Goal: Task Accomplishment & Management: Complete application form

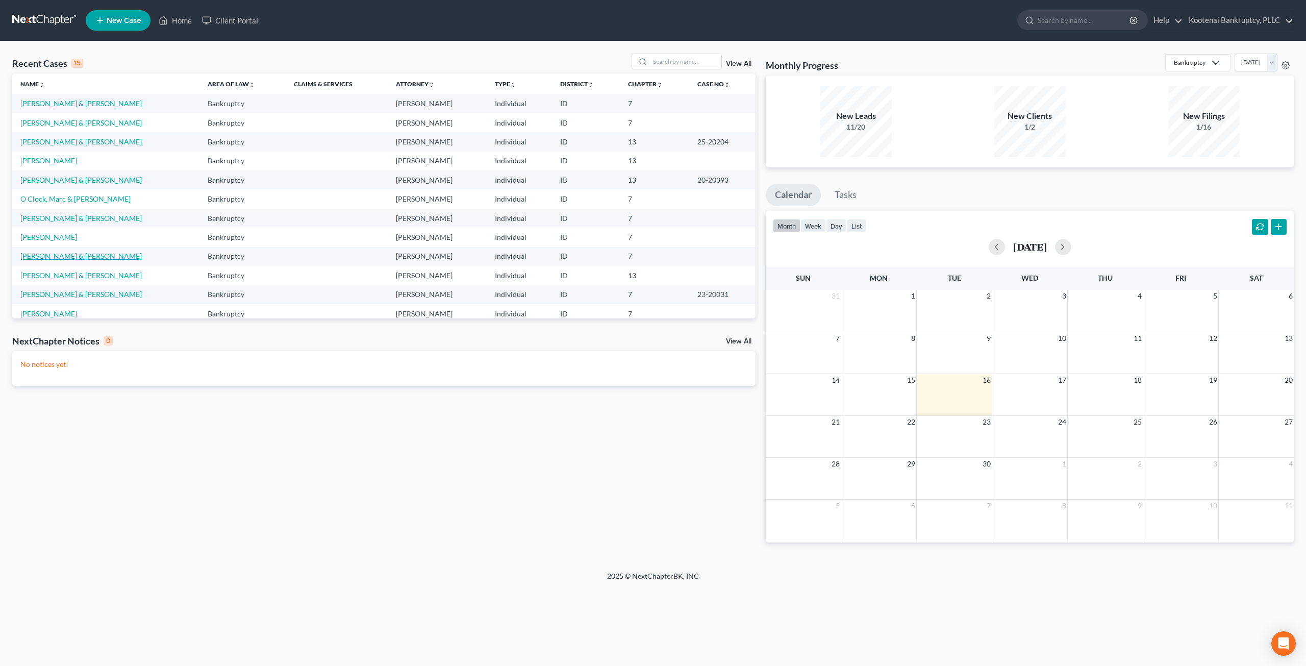
click at [56, 253] on link "[PERSON_NAME] & [PERSON_NAME]" at bounding box center [80, 255] width 121 height 9
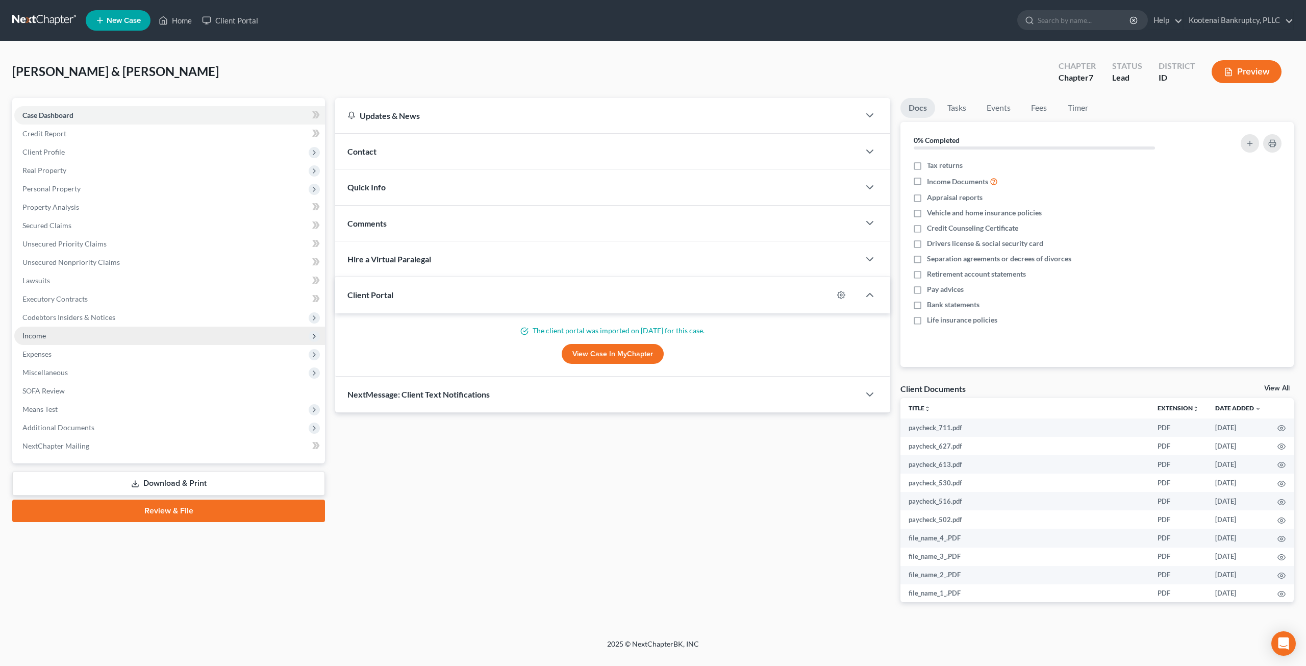
click at [84, 331] on span "Income" at bounding box center [169, 335] width 311 height 18
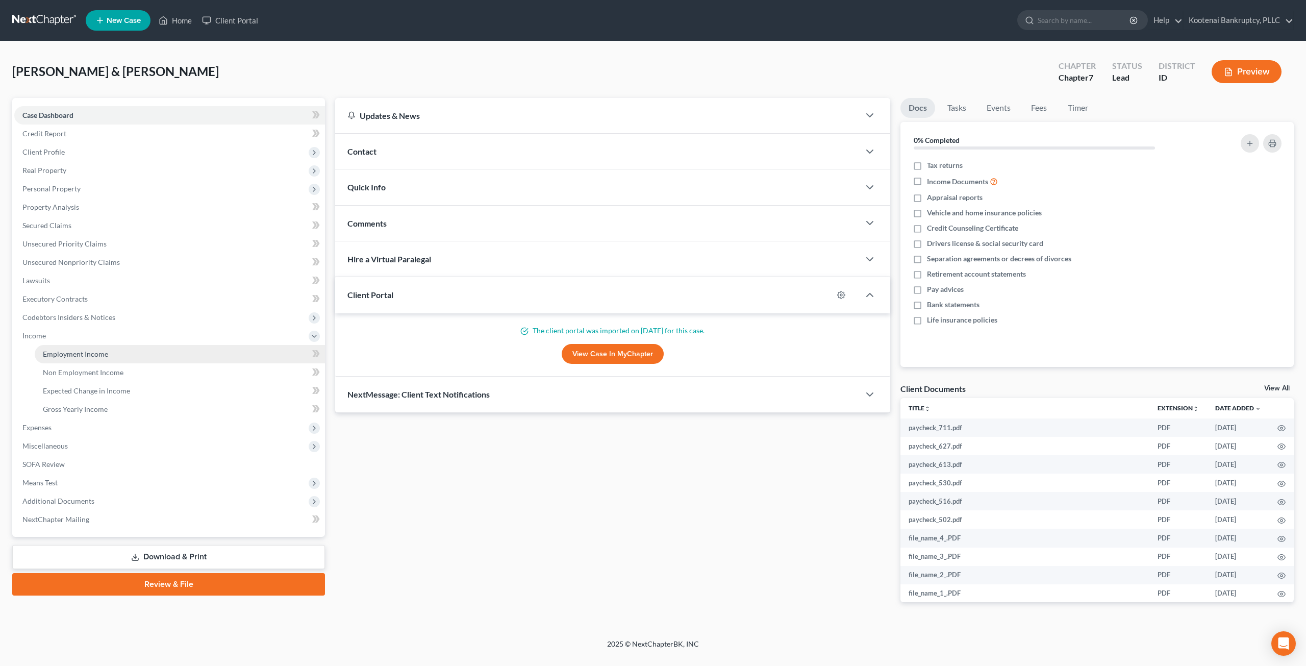
click at [96, 345] on link "Employment Income" at bounding box center [180, 354] width 290 height 18
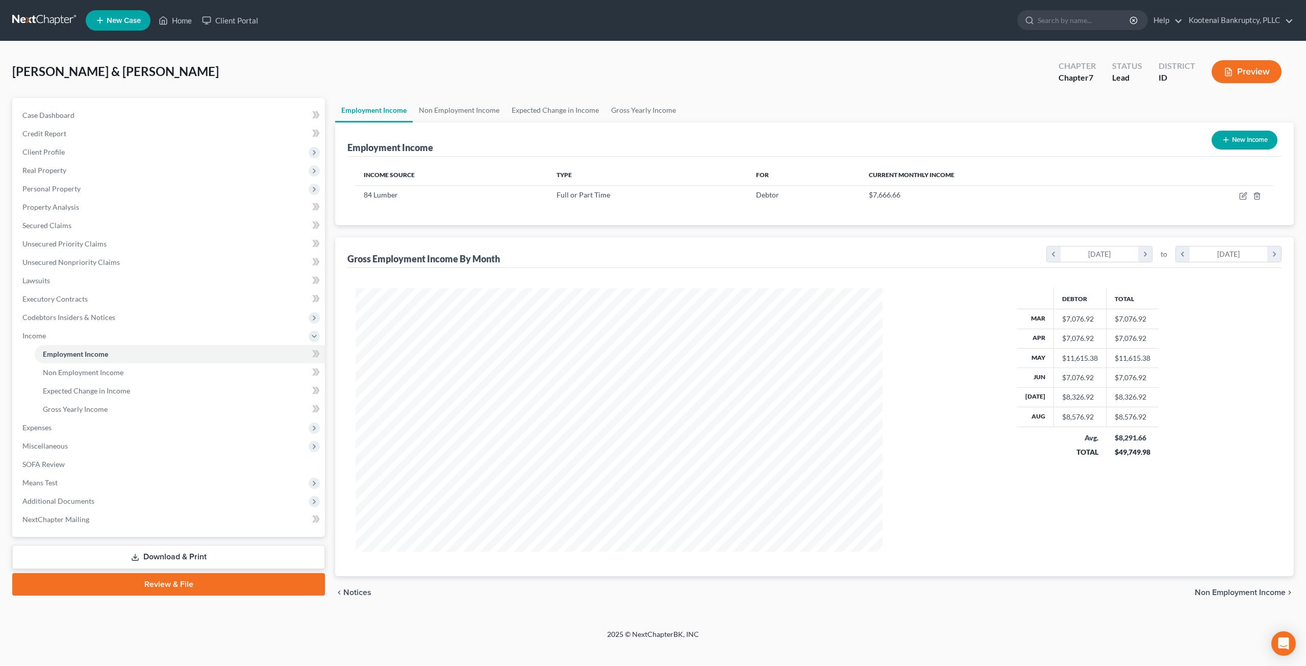
scroll to position [263, 547]
click at [471, 117] on link "Non Employment Income" at bounding box center [459, 110] width 93 height 24
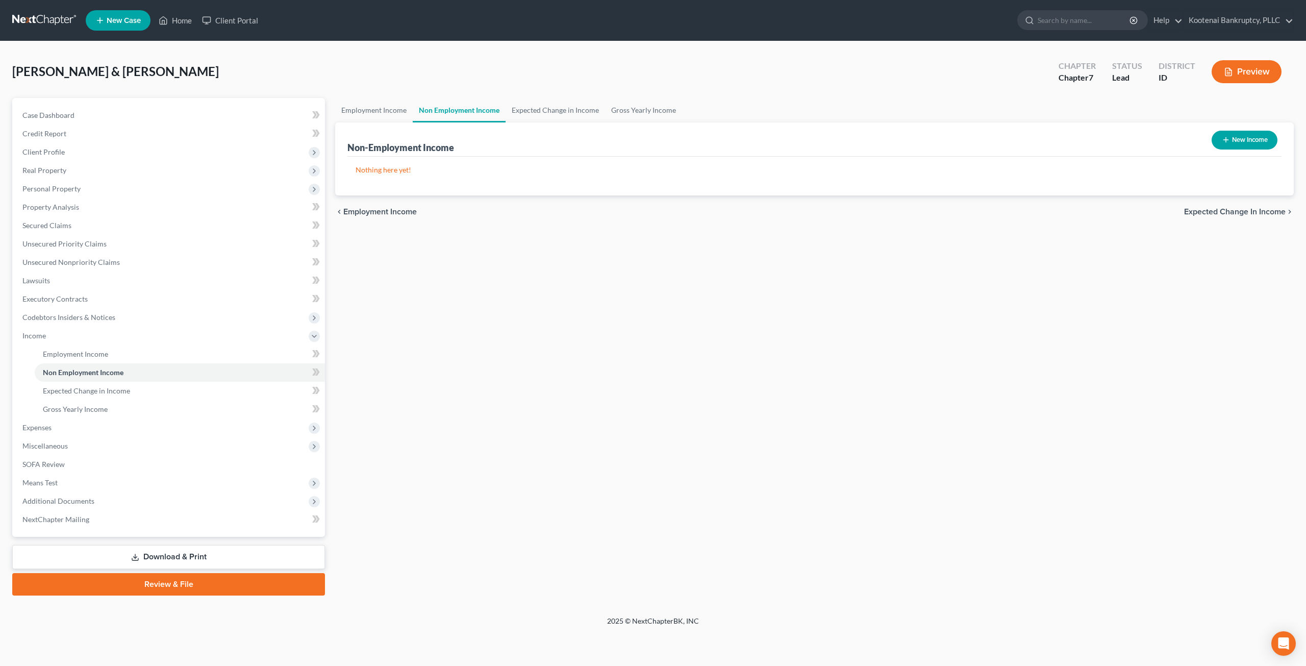
click at [1267, 140] on button "New Income" at bounding box center [1244, 140] width 66 height 19
select select "0"
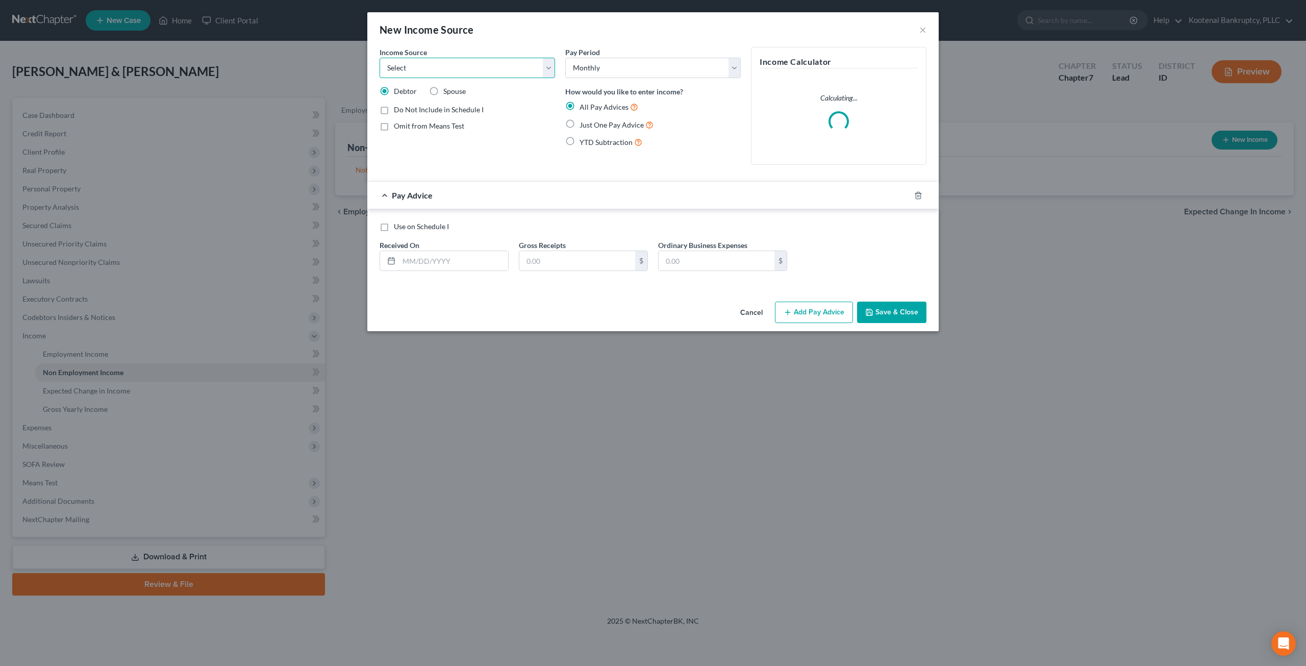
click at [518, 66] on select "Select Unemployment Disability (from employer) Pension Retirement Social Securi…" at bounding box center [466, 68] width 175 height 20
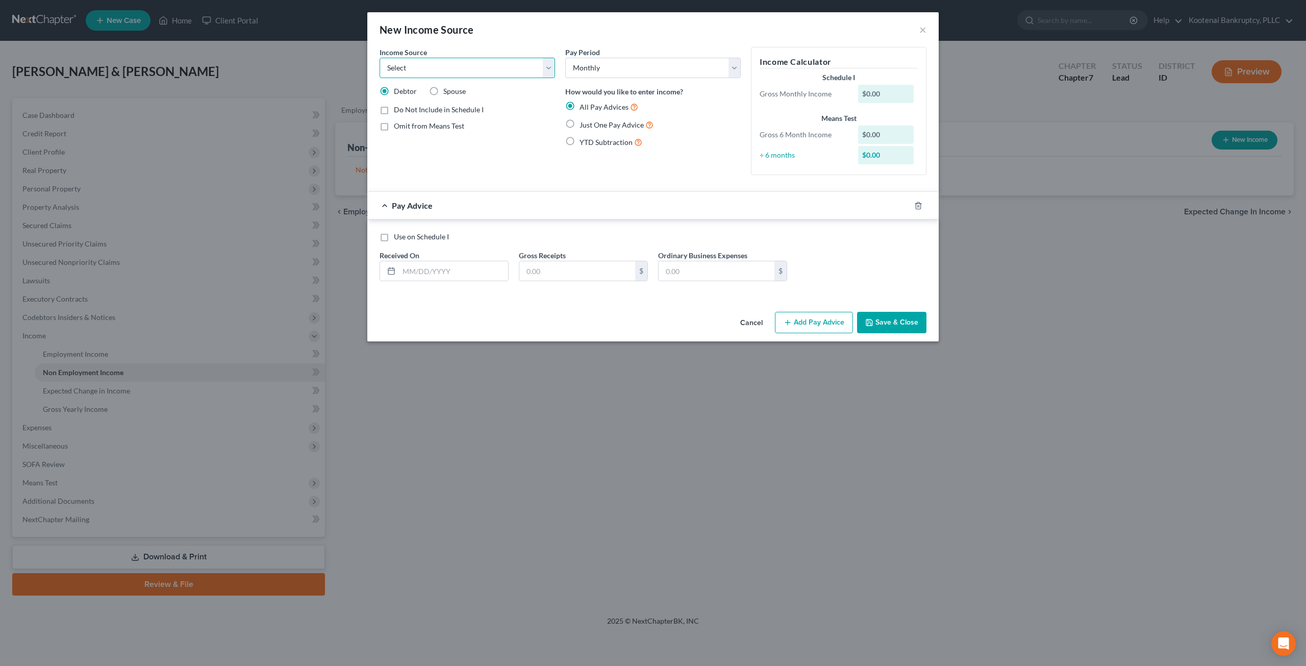
select select "13"
click at [379, 58] on select "Select Unemployment Disability (from employer) Pension Retirement Social Securi…" at bounding box center [466, 68] width 175 height 20
click at [499, 101] on textarea at bounding box center [466, 105] width 175 height 38
type textarea "Payments from Trust"
click at [394, 240] on label "Use on Schedule I" at bounding box center [421, 239] width 55 height 10
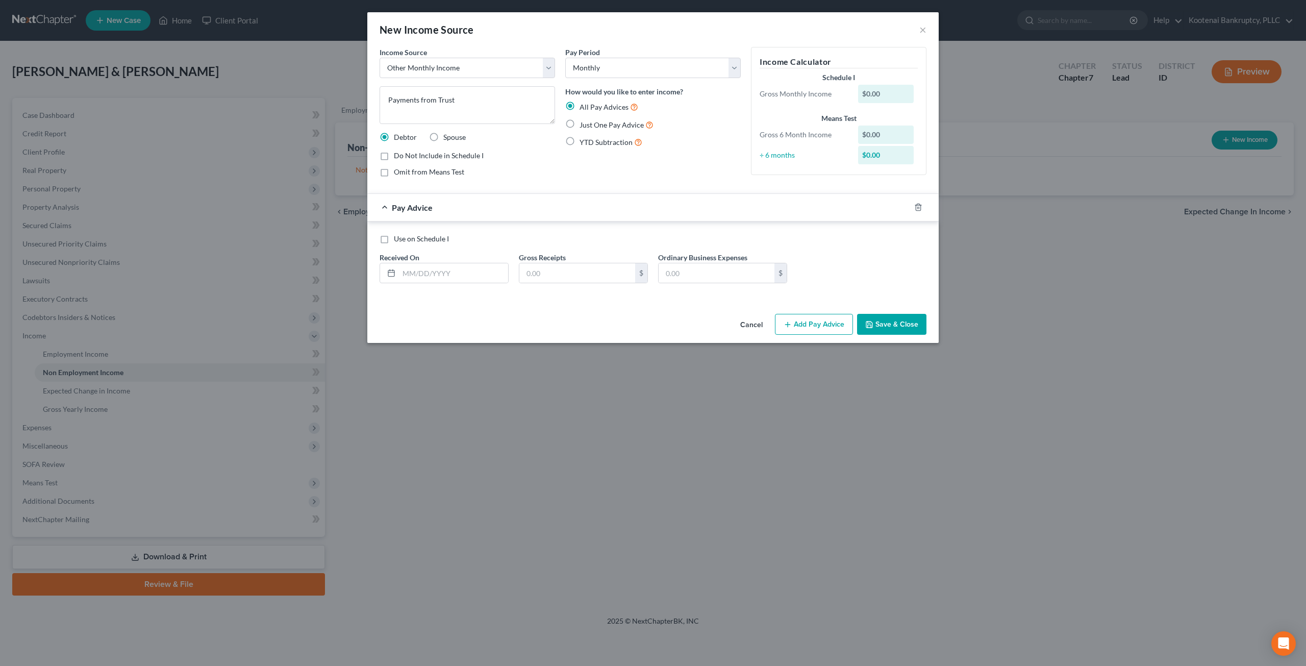
click at [398, 240] on input "Use on Schedule I" at bounding box center [401, 237] width 7 height 7
click at [477, 268] on input "text" at bounding box center [453, 272] width 109 height 19
click at [394, 241] on label "Use on Schedule I" at bounding box center [421, 239] width 55 height 10
click at [398, 240] on input "Use on Schedule I" at bounding box center [401, 237] width 7 height 7
checkbox input "false"
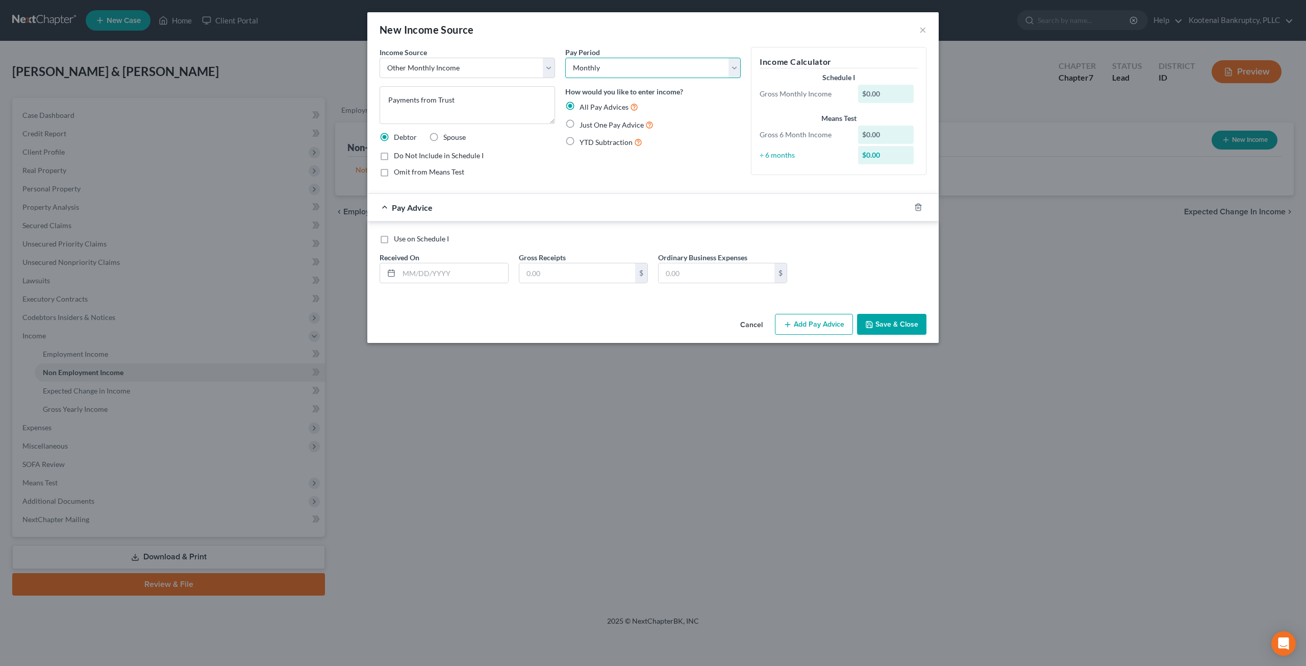
click at [606, 66] on select "Select Monthly Twice Monthly Every Other Week Weekly" at bounding box center [652, 68] width 175 height 20
select select "1"
click at [565, 58] on select "Select Monthly Twice Monthly Every Other Week Weekly" at bounding box center [652, 68] width 175 height 20
click at [474, 269] on input "text" at bounding box center [453, 272] width 109 height 19
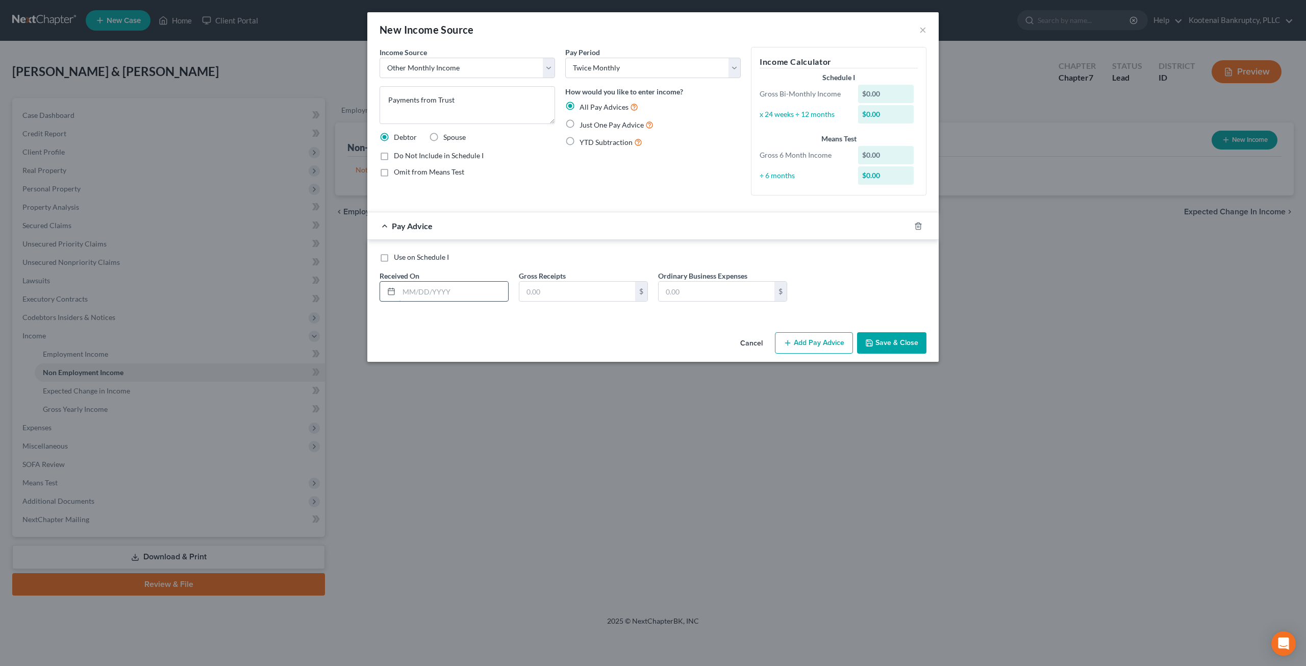
click at [494, 290] on input "text" at bounding box center [453, 291] width 109 height 19
type input "08/29/2025"
type input "1,666.67"
type input "0"
click at [819, 344] on button "Add Pay Advice" at bounding box center [814, 342] width 78 height 21
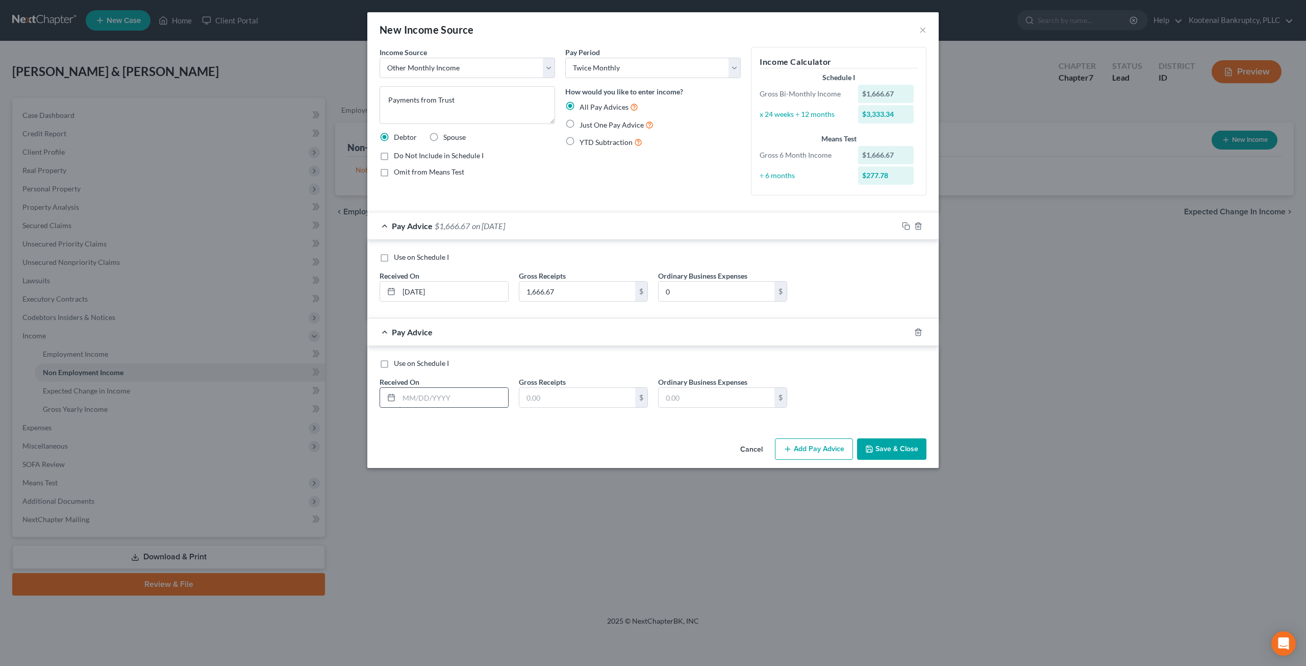
click at [465, 400] on input "text" at bounding box center [453, 397] width 109 height 19
type input "08/01/2025"
type input "1,666.67"
type input "0"
drag, startPoint x: 823, startPoint y: 452, endPoint x: 668, endPoint y: 403, distance: 162.4
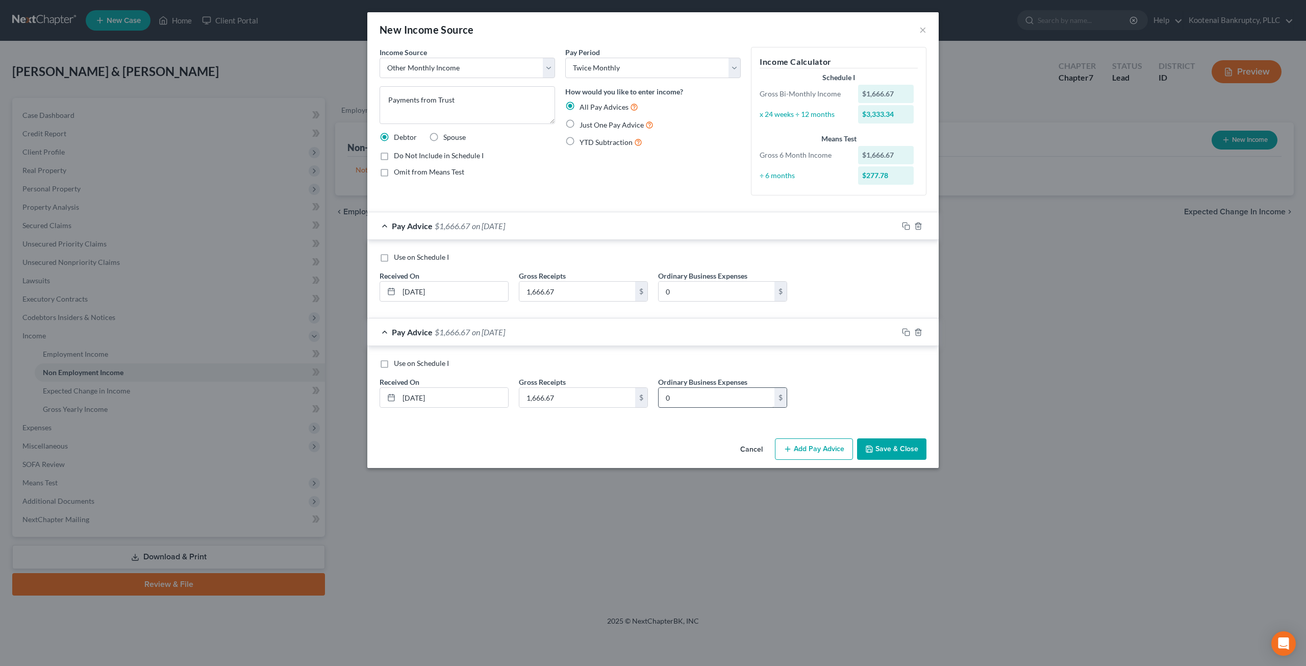
click at [821, 449] on button "Add Pay Advice" at bounding box center [814, 448] width 78 height 21
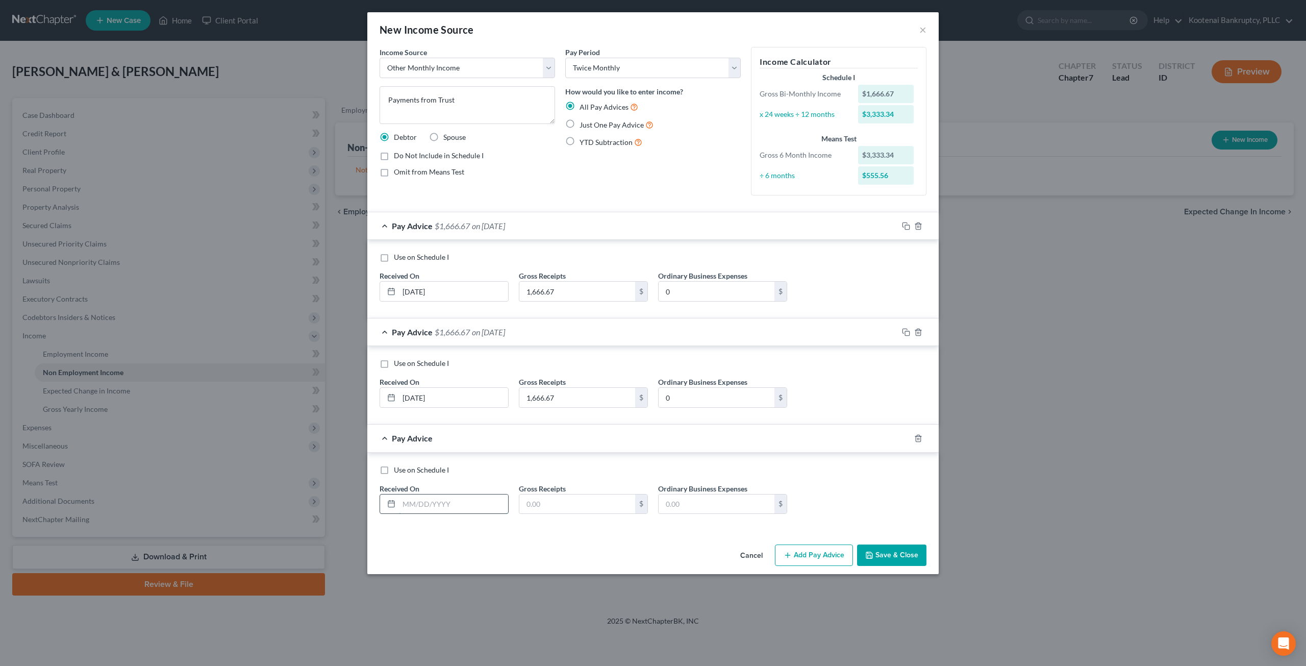
click at [459, 501] on input "text" at bounding box center [453, 503] width 109 height 19
type input "07/01/2025"
type input "1,666.67"
type input "0"
click at [805, 556] on button "Add Pay Advice" at bounding box center [814, 554] width 78 height 21
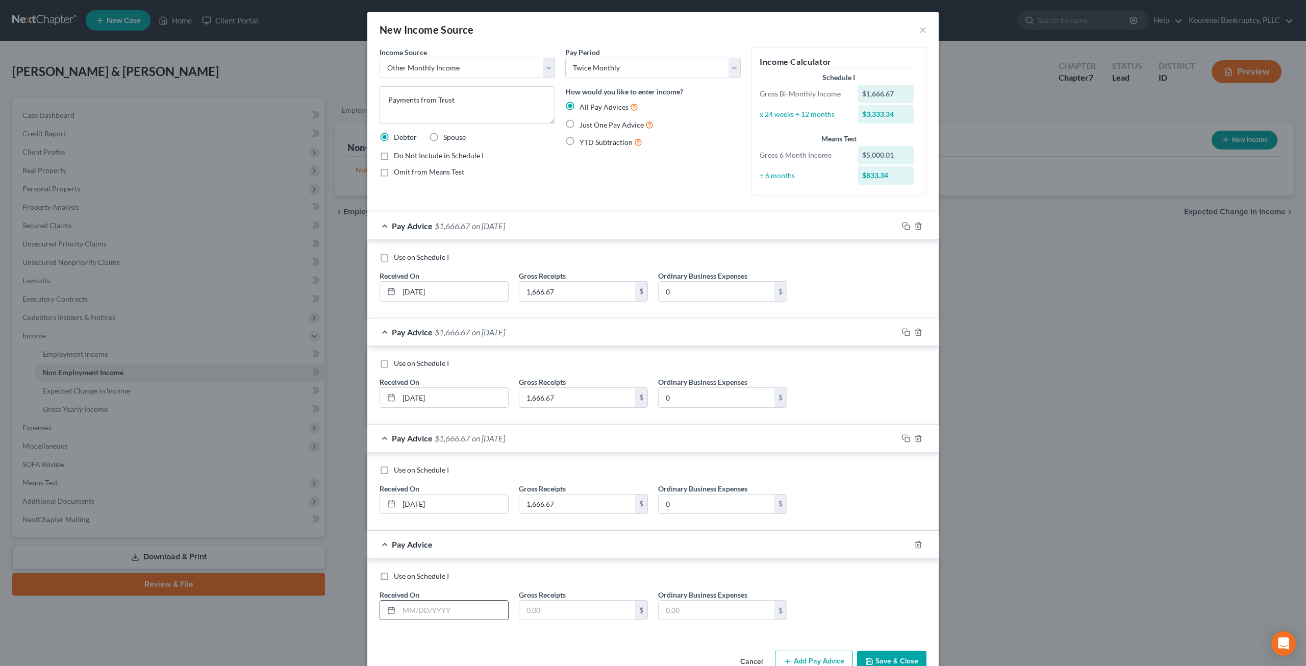
drag, startPoint x: 450, startPoint y: 604, endPoint x: 477, endPoint y: 597, distance: 28.4
click at [450, 604] on input "text" at bounding box center [453, 609] width 109 height 19
type input "06/06/2025"
type input "1,666.67"
type input "0"
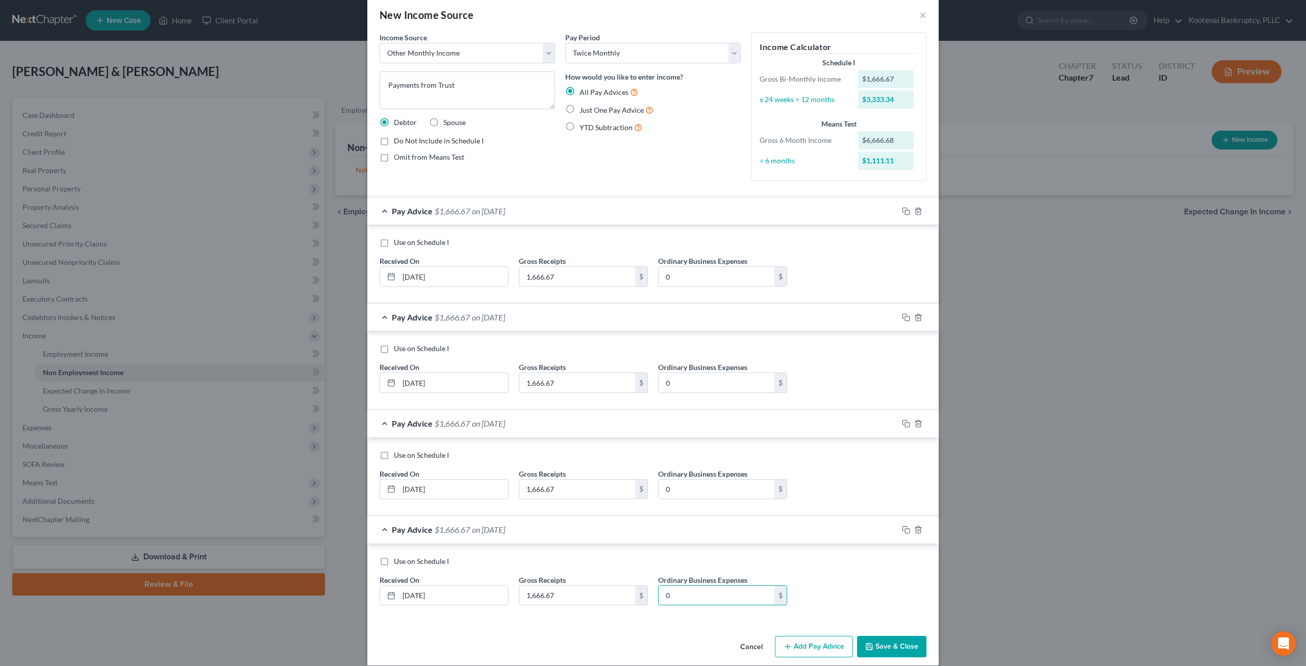
scroll to position [23, 0]
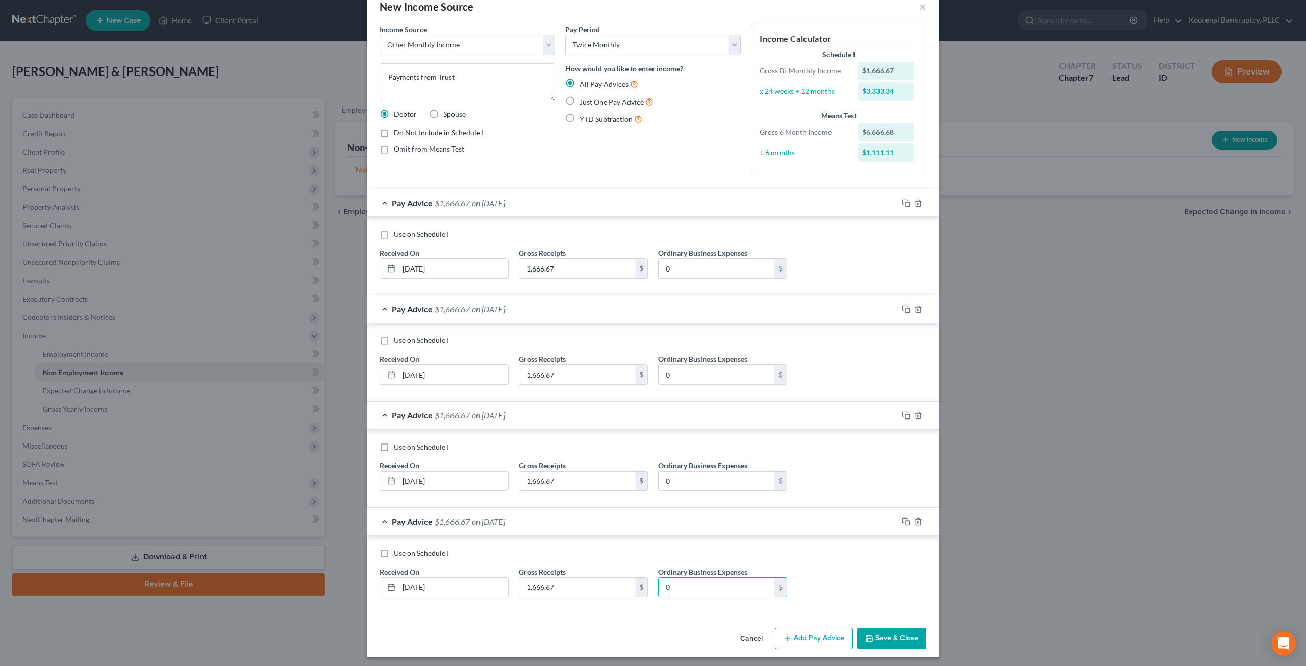
click at [394, 229] on label "Use on Schedule I" at bounding box center [421, 234] width 55 height 10
click at [398, 229] on input "Use on Schedule I" at bounding box center [401, 232] width 7 height 7
checkbox input "true"
click at [885, 634] on button "Save & Close" at bounding box center [891, 637] width 69 height 21
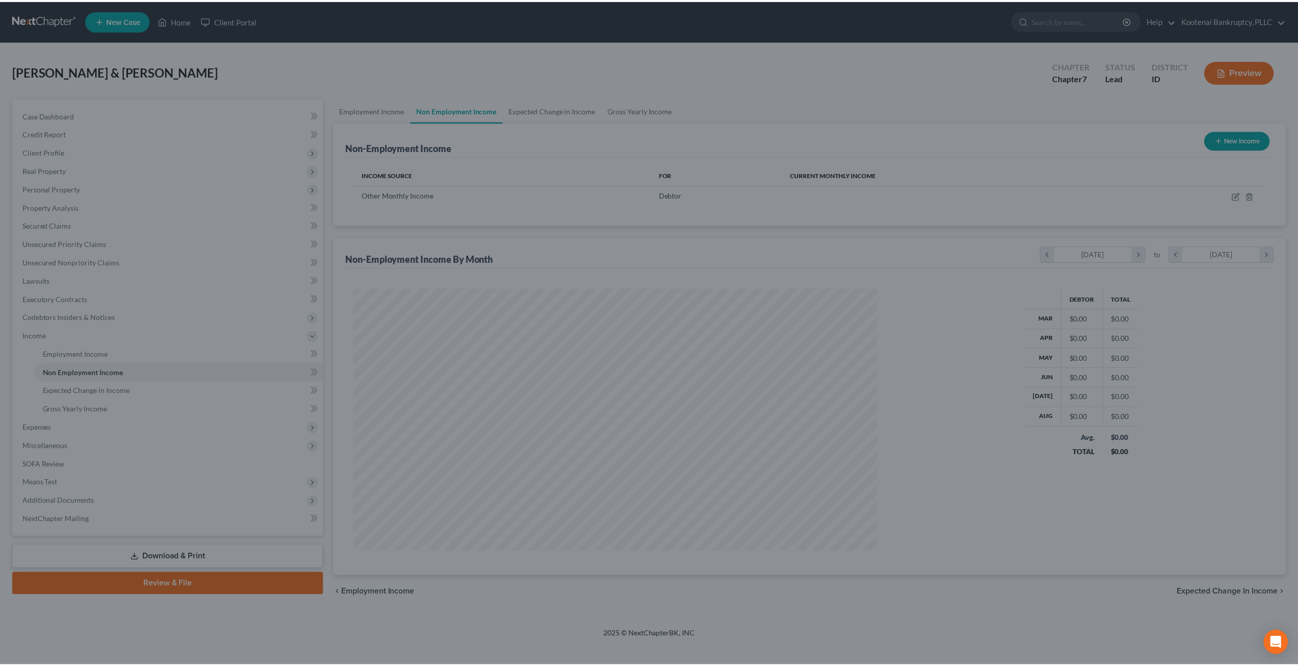
scroll to position [263, 547]
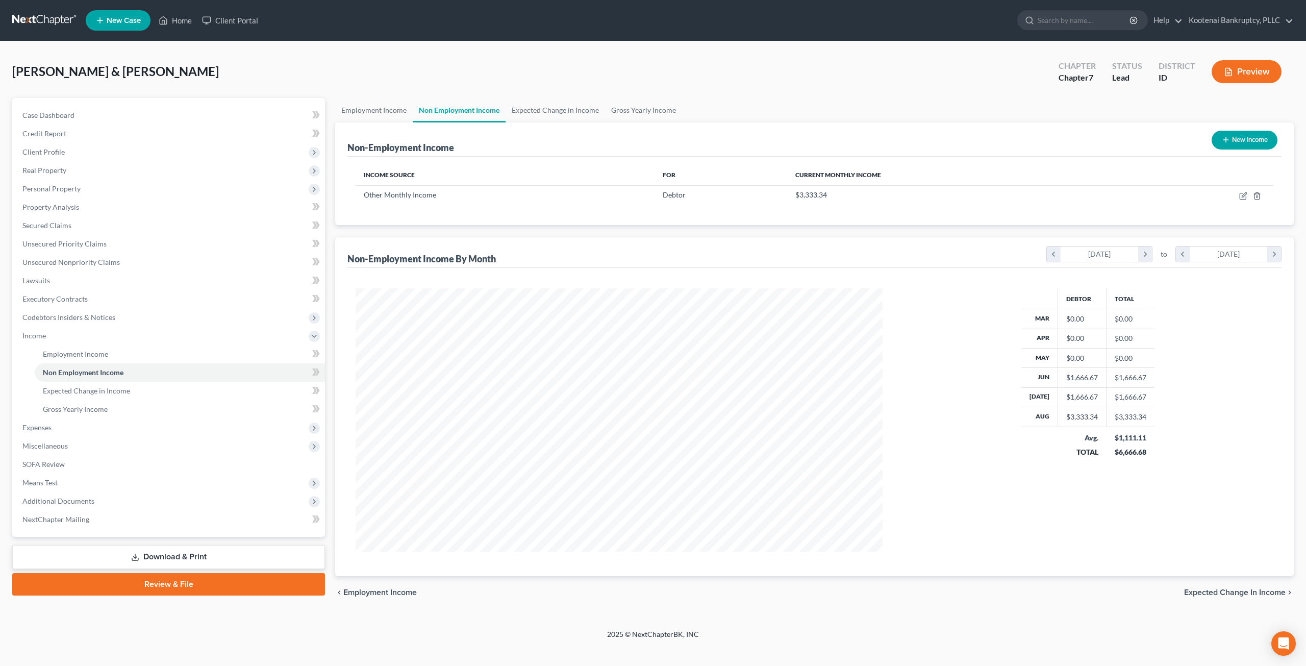
drag, startPoint x: 95, startPoint y: 430, endPoint x: 98, endPoint y: 439, distance: 9.7
click at [95, 430] on span "Expenses" at bounding box center [169, 427] width 311 height 18
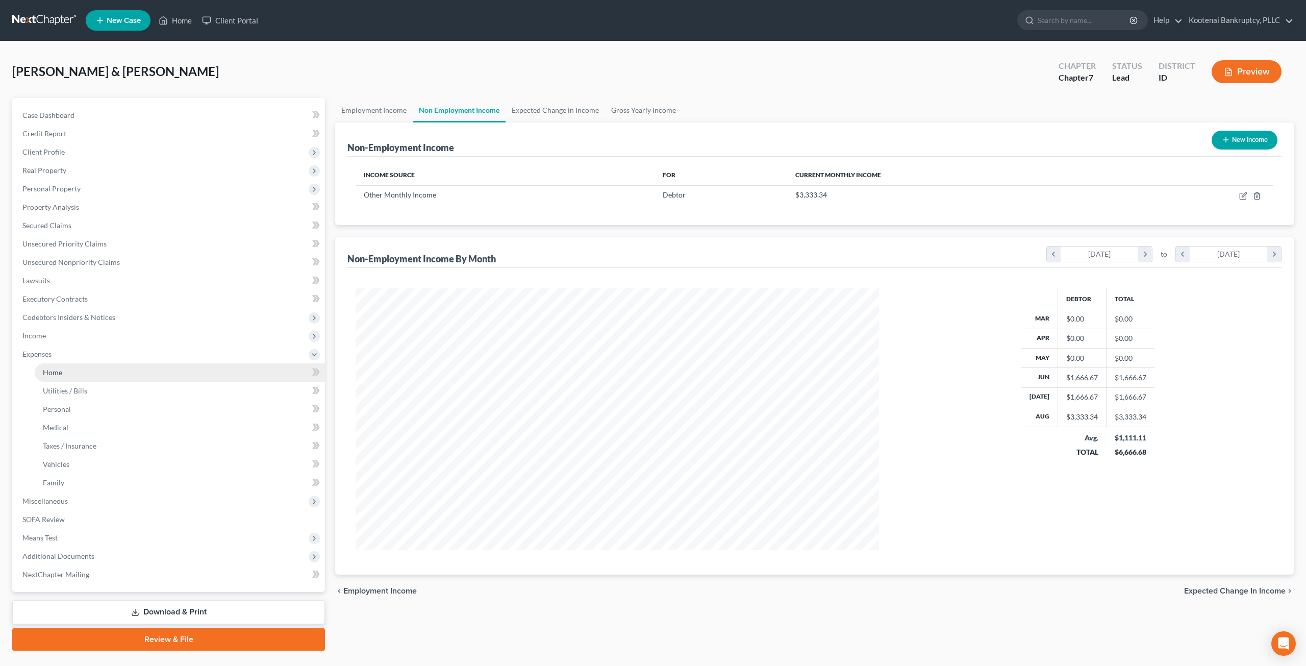
scroll to position [509716, 509434]
click at [92, 375] on link "Home" at bounding box center [179, 372] width 288 height 18
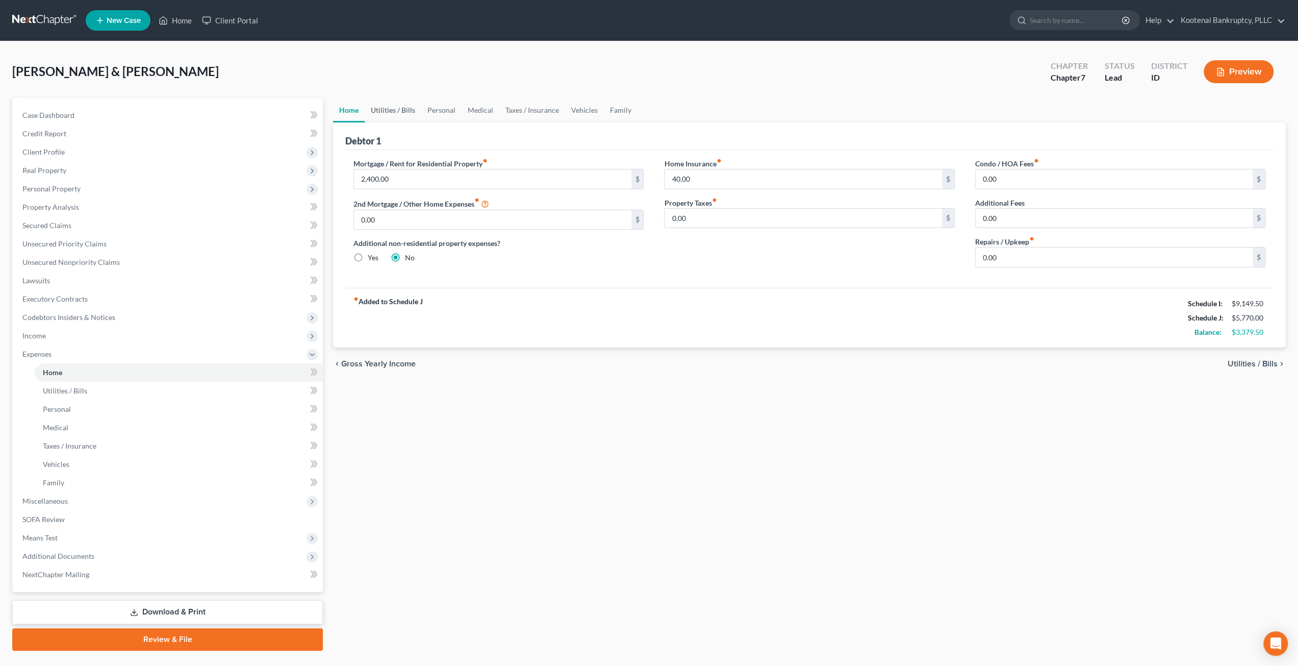
click at [387, 98] on link "Utilities / Bills" at bounding box center [393, 110] width 57 height 24
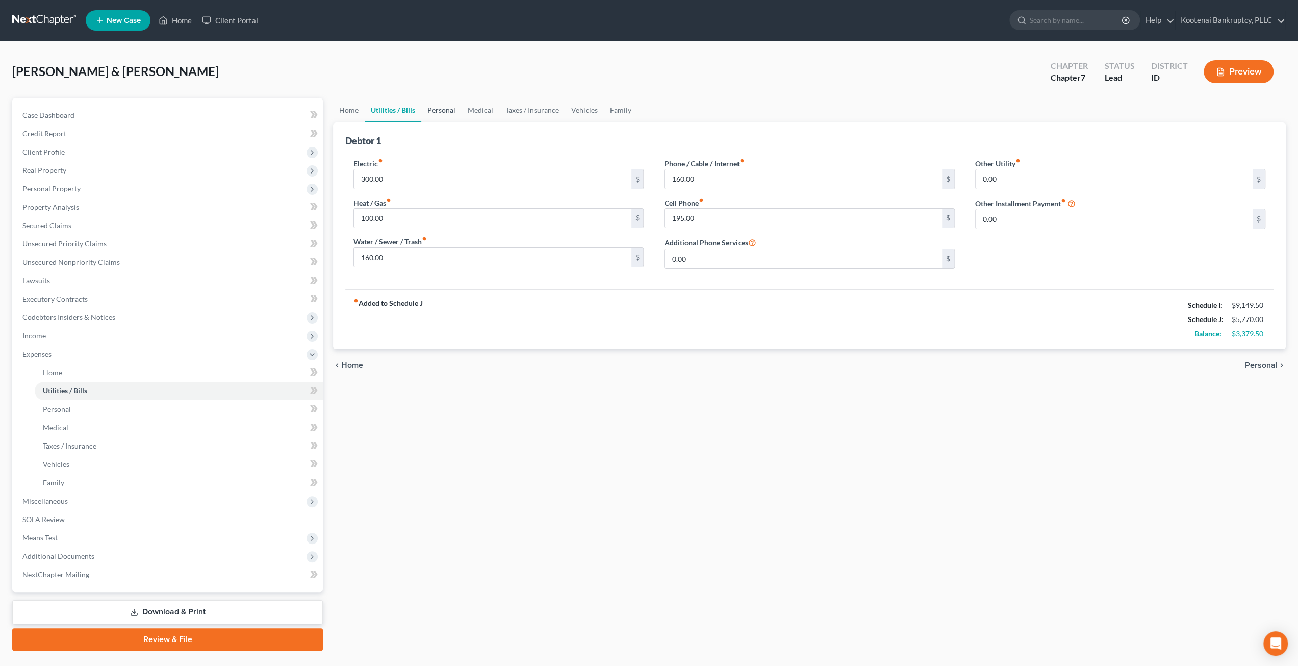
click at [445, 108] on link "Personal" at bounding box center [441, 110] width 40 height 24
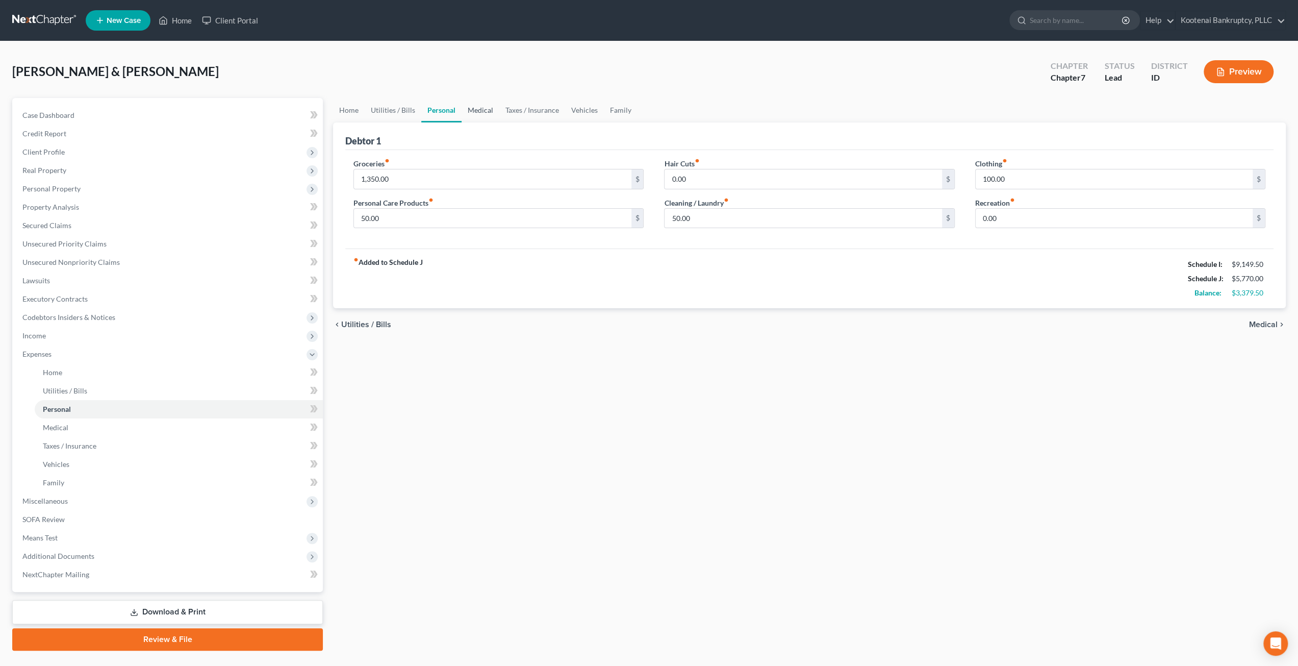
click at [473, 113] on link "Medical" at bounding box center [481, 110] width 38 height 24
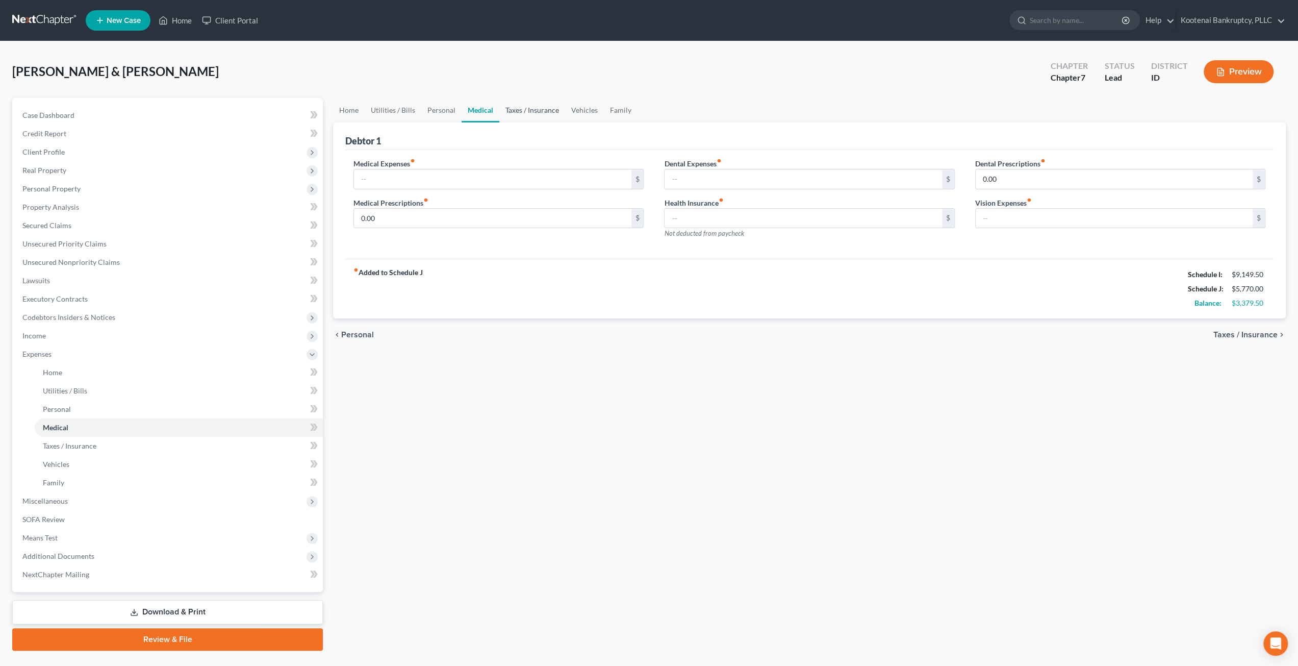
click at [515, 115] on link "Taxes / Insurance" at bounding box center [532, 110] width 66 height 24
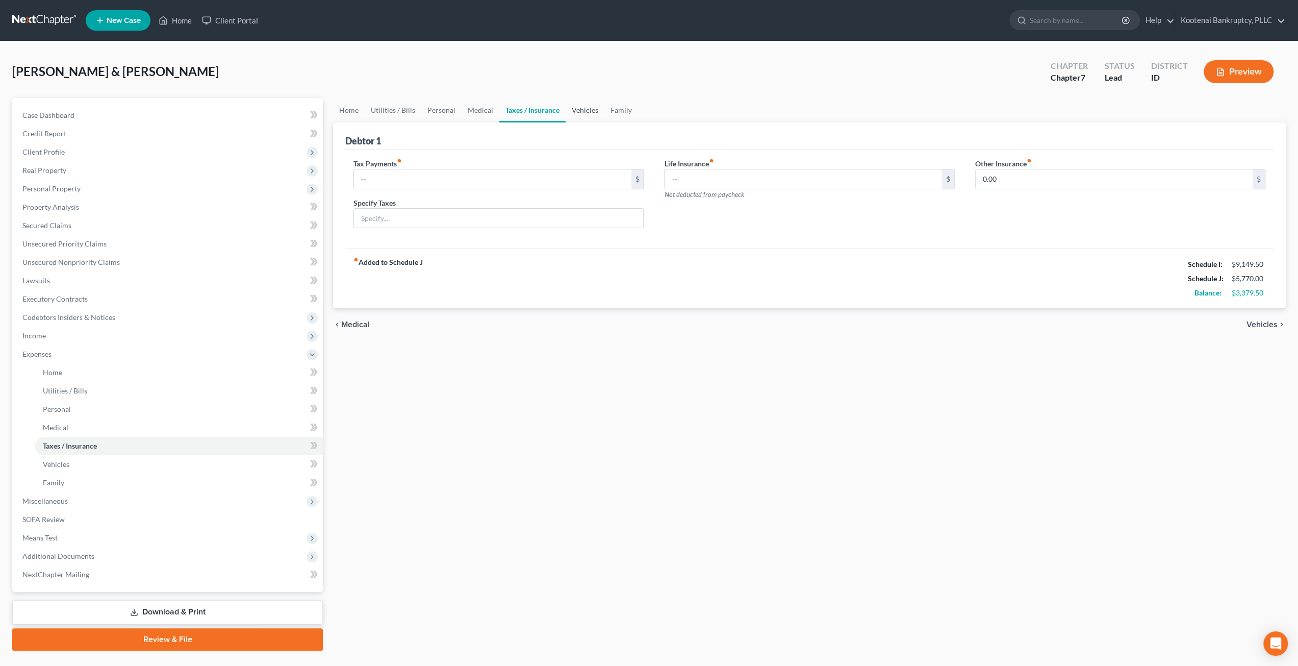
click at [586, 114] on link "Vehicles" at bounding box center [585, 110] width 39 height 24
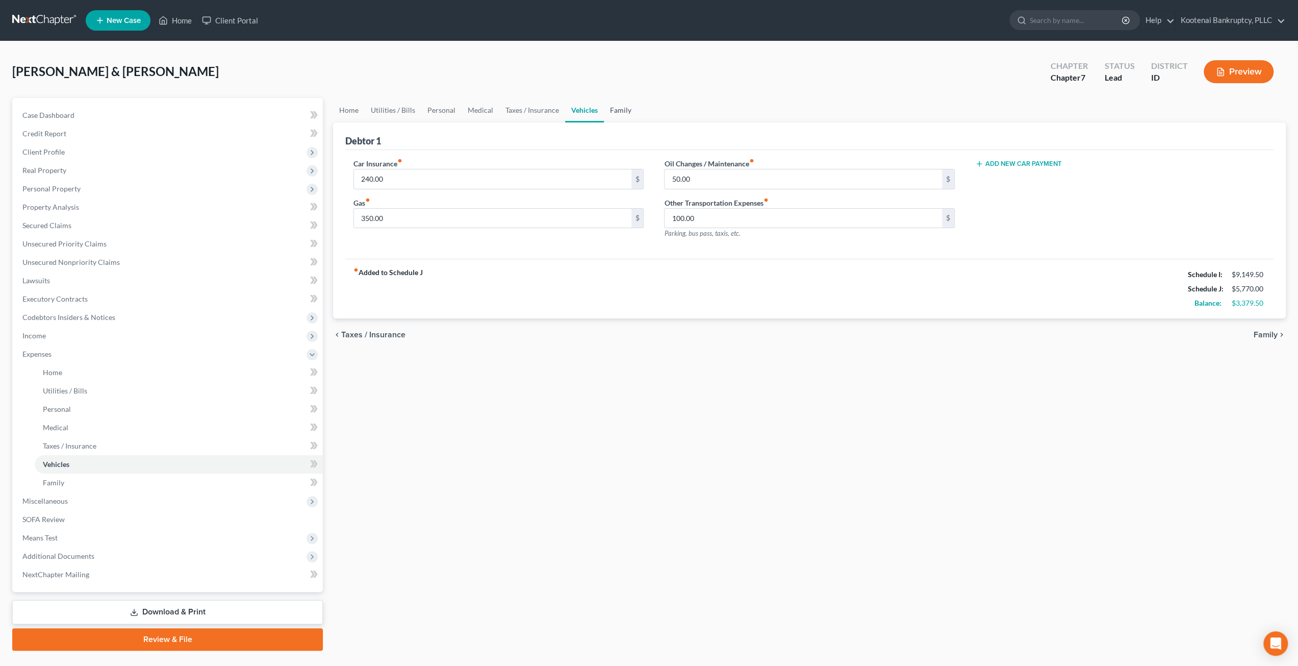
click at [617, 111] on link "Family" at bounding box center [621, 110] width 34 height 24
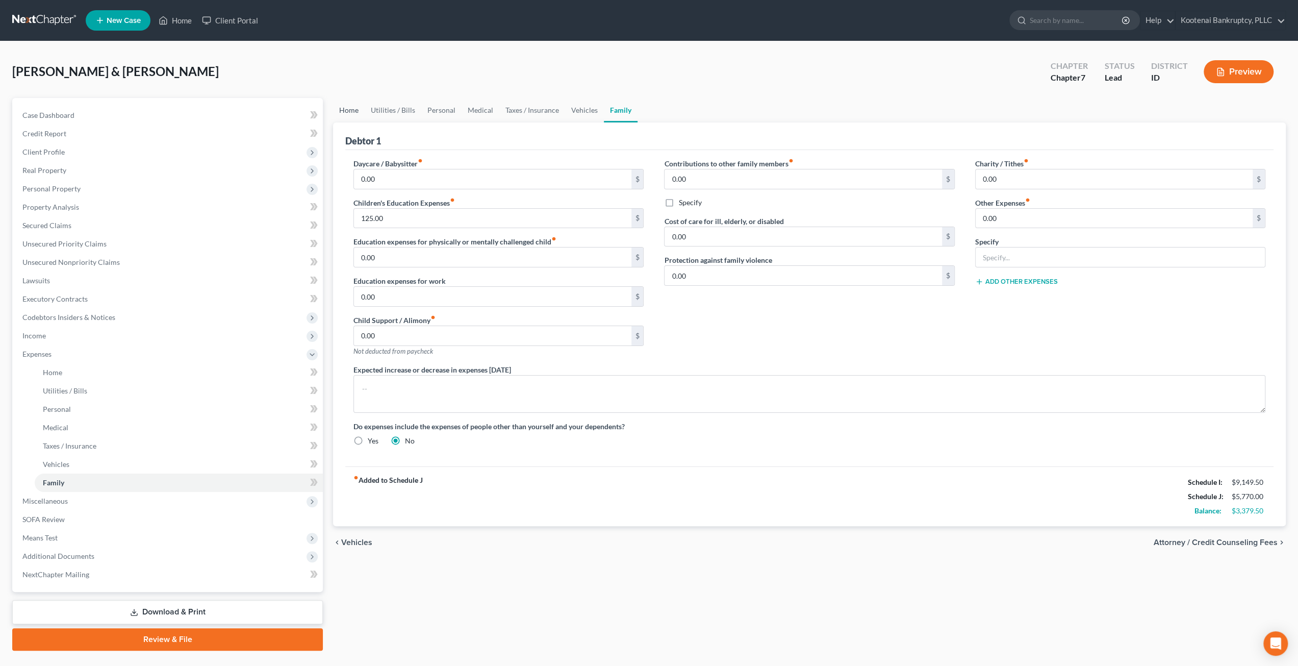
click at [337, 112] on link "Home" at bounding box center [349, 110] width 32 height 24
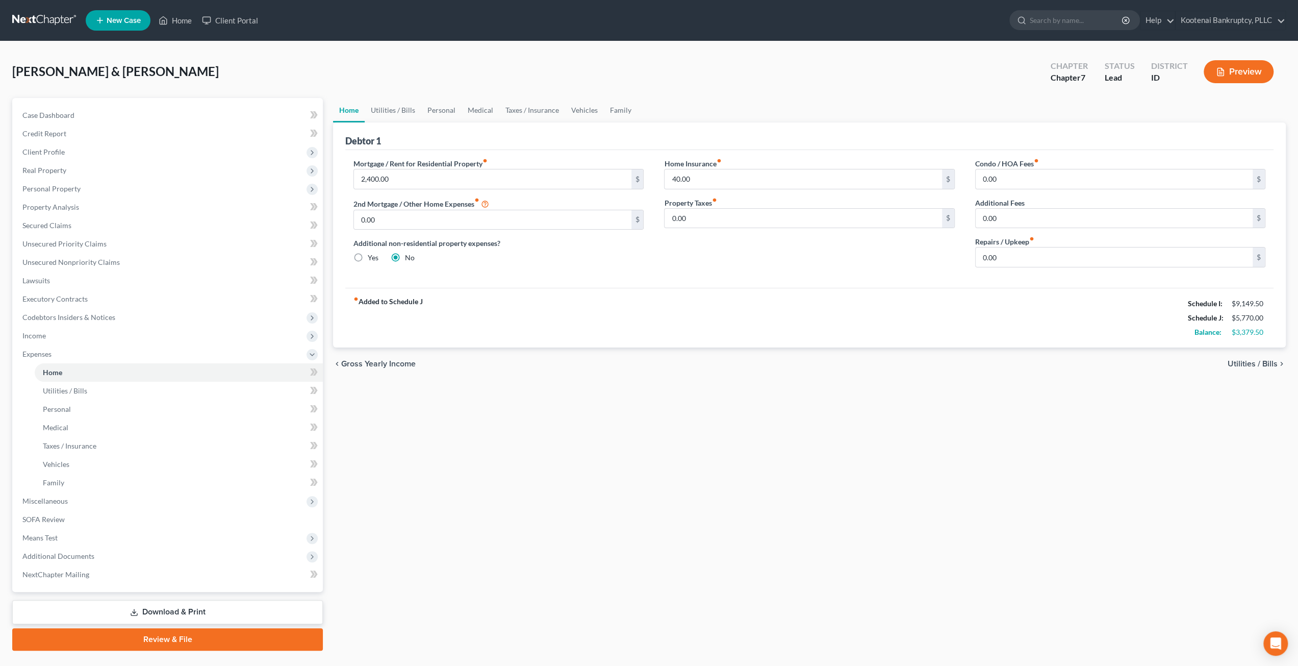
click at [788, 536] on div "Home Utilities / Bills Personal Medical Taxes / Insurance Vehicles Family Debto…" at bounding box center [809, 374] width 963 height 552
click at [397, 109] on link "Utilities / Bills" at bounding box center [393, 110] width 57 height 24
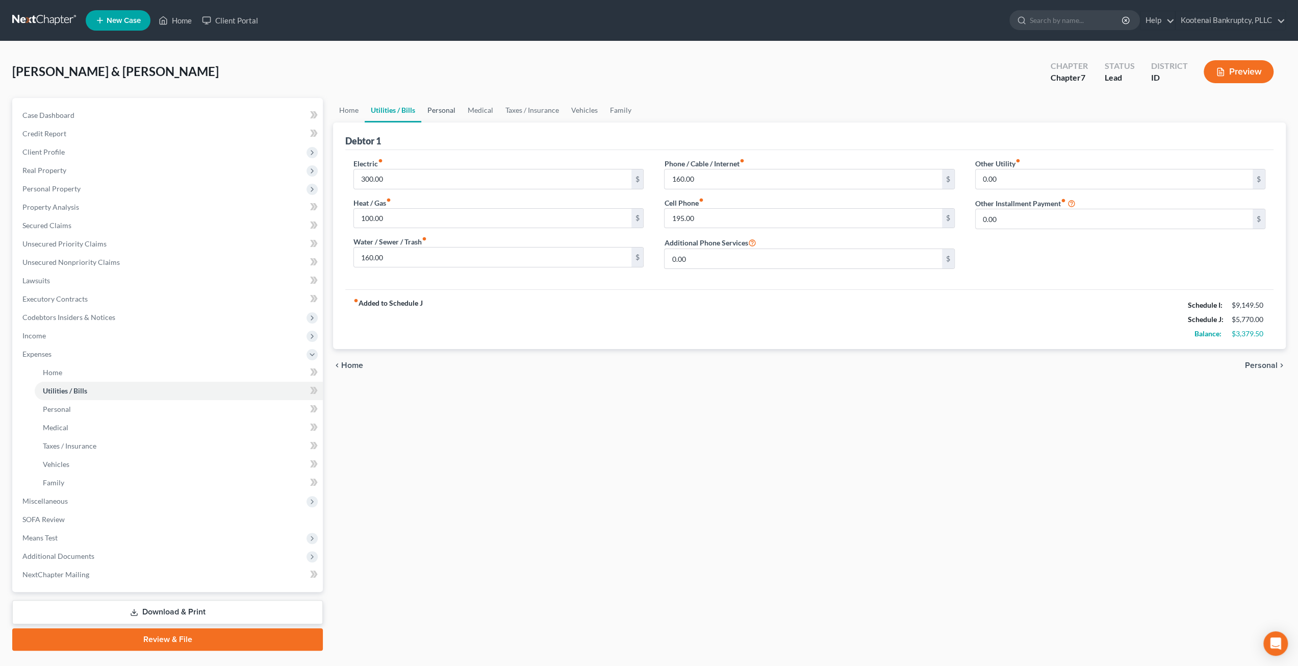
click at [449, 111] on link "Personal" at bounding box center [441, 110] width 40 height 24
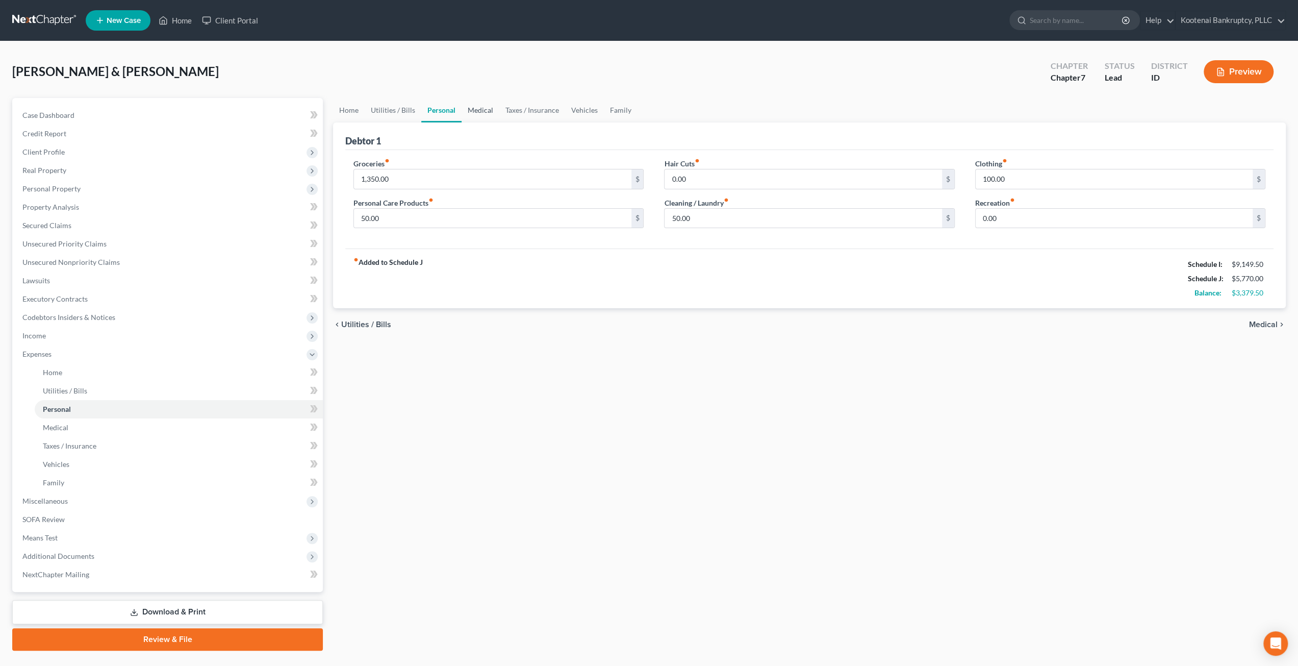
click at [487, 112] on link "Medical" at bounding box center [481, 110] width 38 height 24
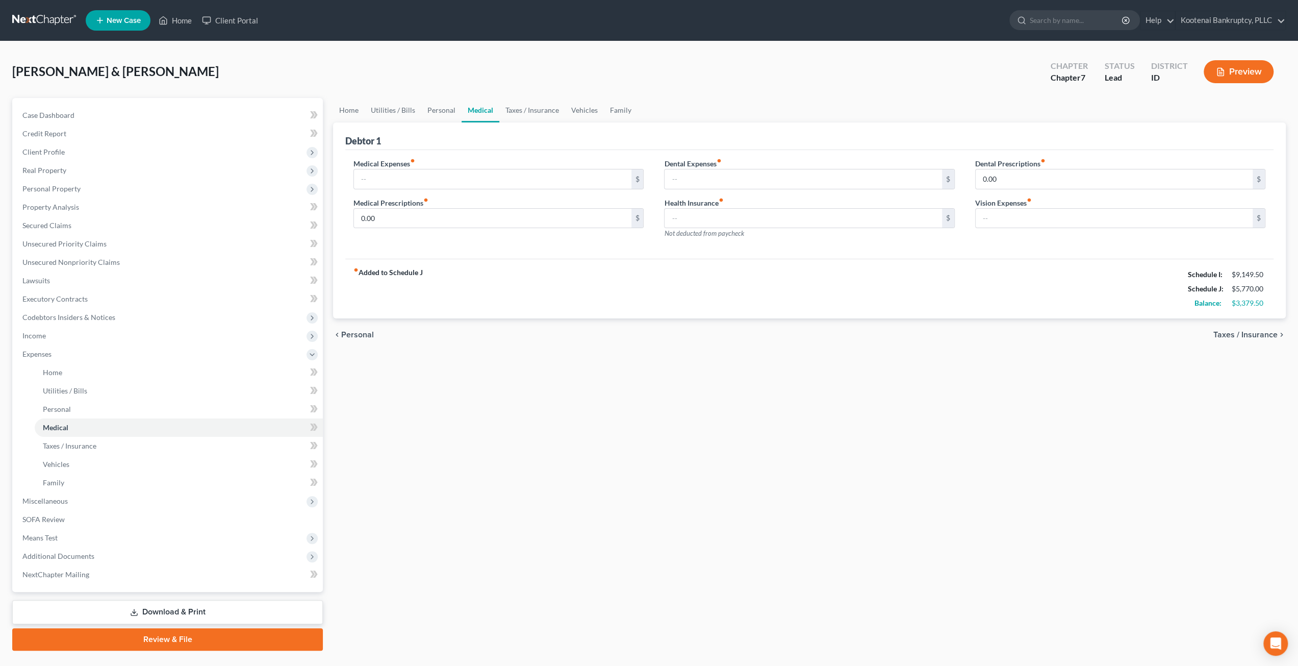
click at [162, 605] on link "Download & Print" at bounding box center [167, 612] width 311 height 24
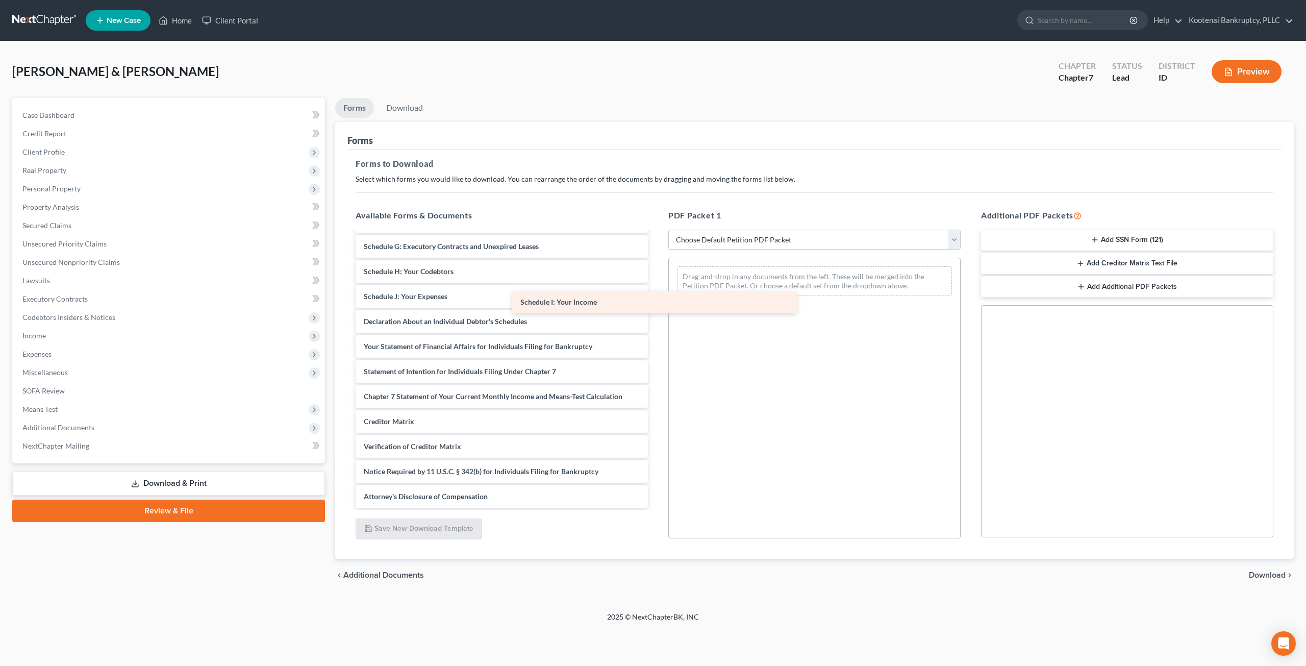
scroll to position [597, 0]
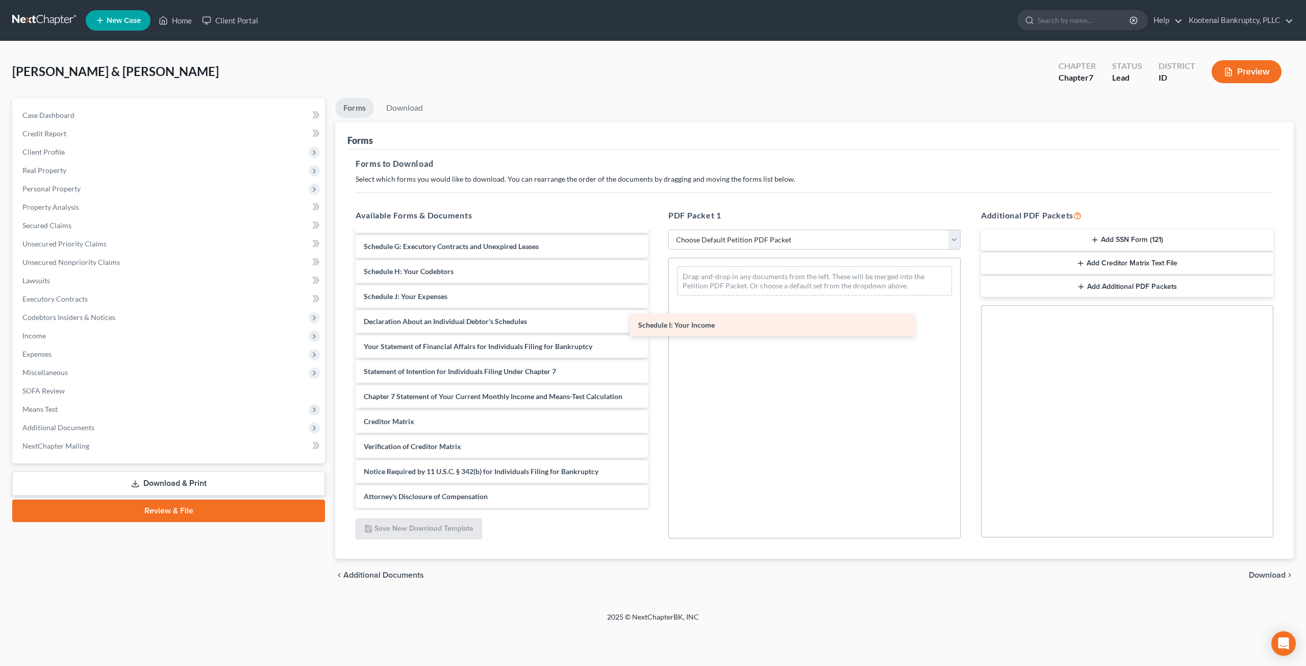
drag, startPoint x: 517, startPoint y: 274, endPoint x: 791, endPoint y: 328, distance: 279.7
click at [656, 328] on div "Schedule I: Your Income paycheck_711.pdf paycheck_627.pdf paycheck_613.pdf payc…" at bounding box center [501, 71] width 309 height 872
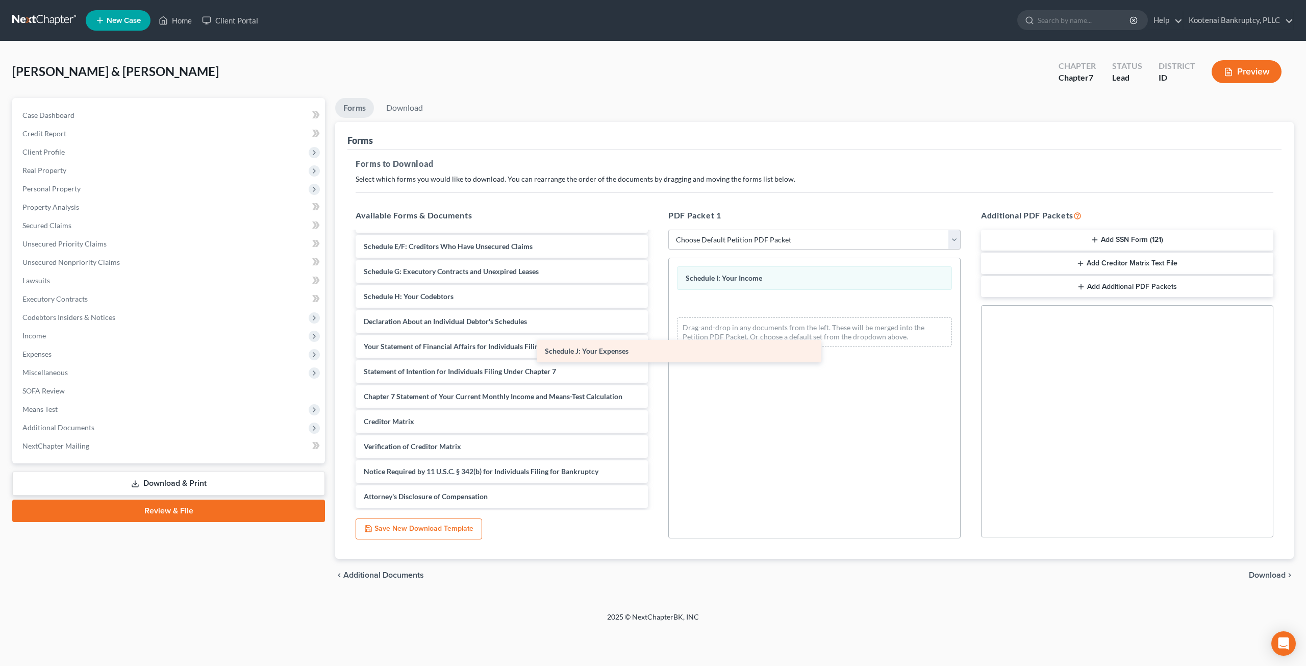
scroll to position [572, 0]
drag, startPoint x: 499, startPoint y: 289, endPoint x: 814, endPoint y: 384, distance: 329.6
click at [656, 384] on div "Schedule J: Your Expenses paycheck_711.pdf paycheck_627.pdf paycheck_613.pdf pa…" at bounding box center [501, 83] width 309 height 847
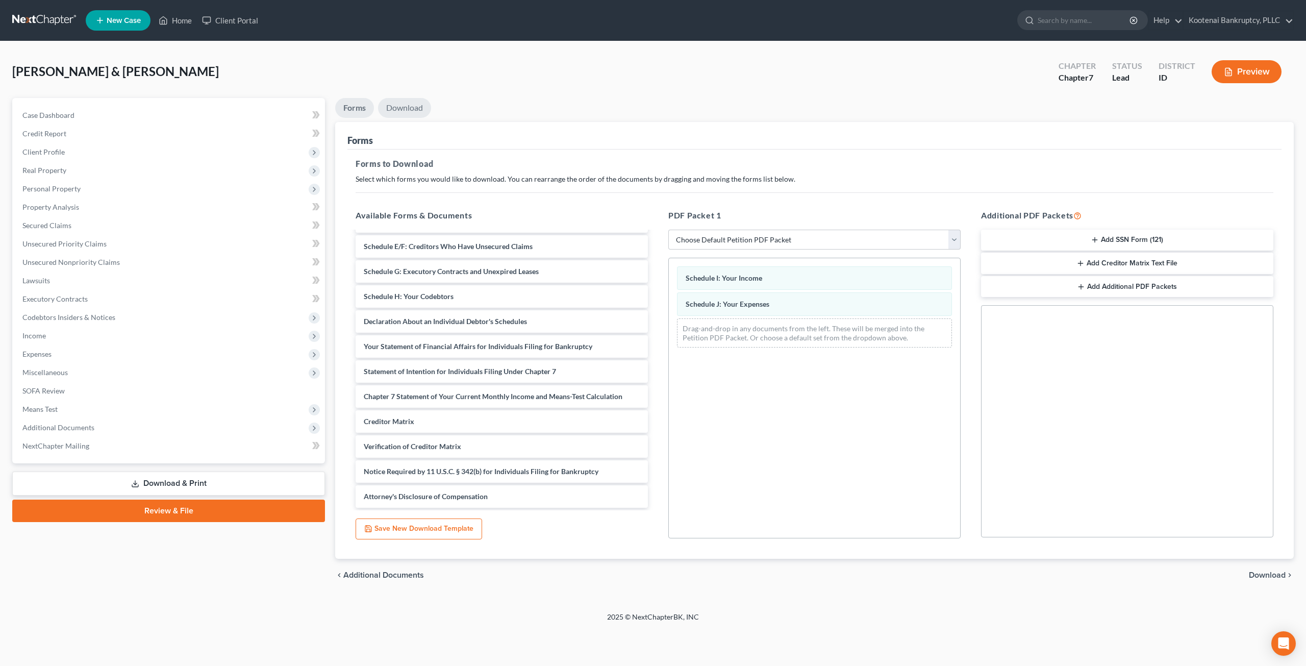
click at [412, 109] on link "Download" at bounding box center [404, 108] width 53 height 20
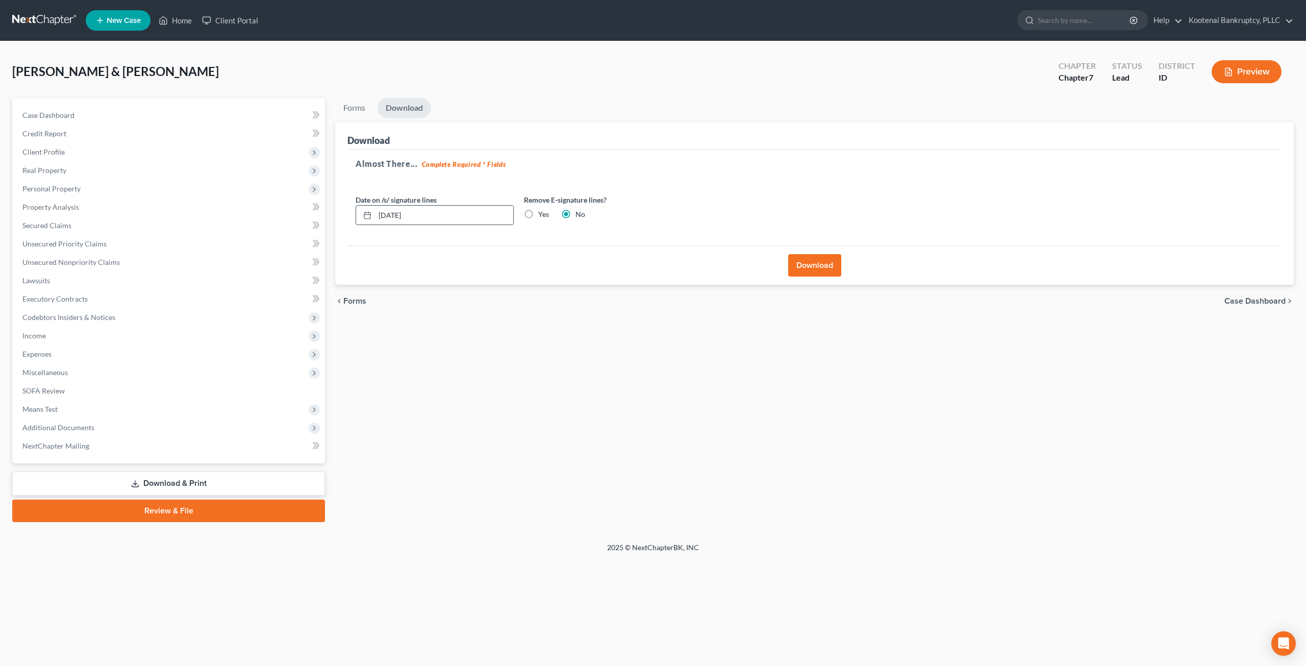
click at [538, 214] on label "Yes" at bounding box center [543, 214] width 11 height 10
click at [542, 214] on input "Yes" at bounding box center [545, 212] width 7 height 7
radio input "true"
radio input "false"
drag, startPoint x: 481, startPoint y: 214, endPoint x: 308, endPoint y: 214, distance: 173.9
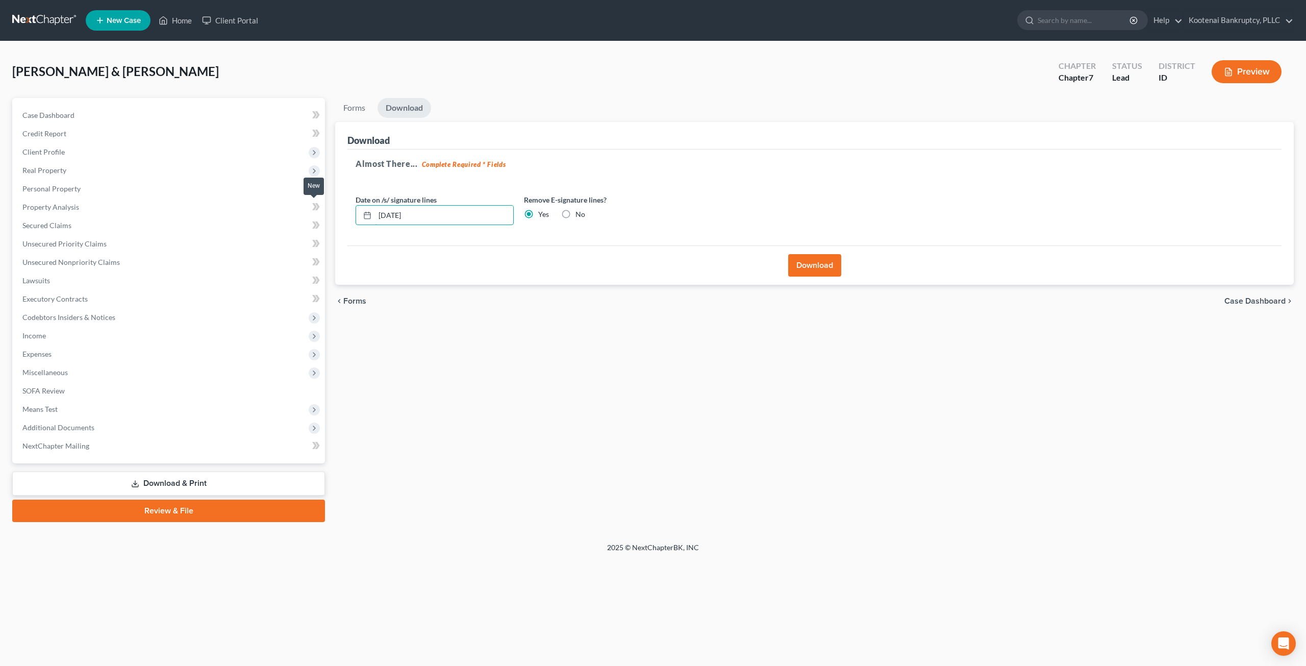
click at [308, 214] on div "Petition Navigation Case Dashboard Payments Invoices Payments Payments Credit R…" at bounding box center [652, 310] width 1291 height 424
click at [813, 255] on button "Download" at bounding box center [814, 265] width 53 height 22
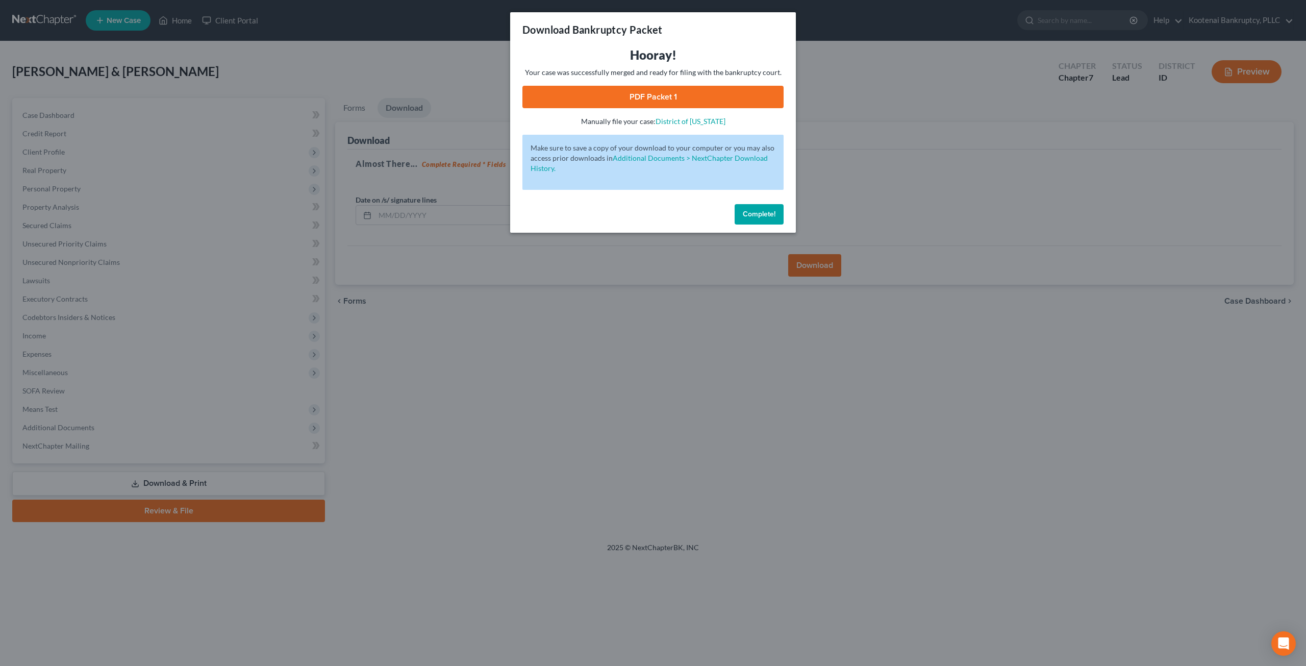
click at [700, 81] on div "Hooray! Your case was successfully merged and ready for filing with the bankrup…" at bounding box center [652, 87] width 261 height 80
click at [707, 95] on link "PDF Packet 1" at bounding box center [652, 97] width 261 height 22
click at [743, 214] on span "Complete!" at bounding box center [759, 214] width 33 height 9
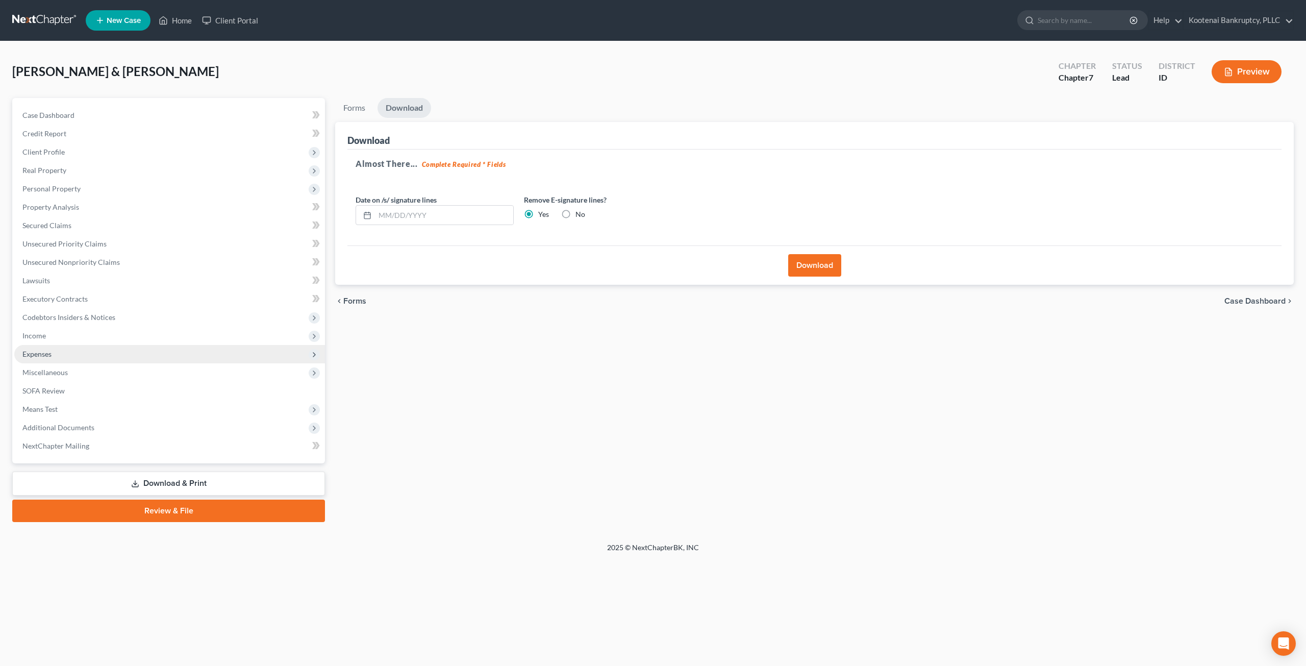
click at [74, 356] on span "Expenses" at bounding box center [169, 354] width 311 height 18
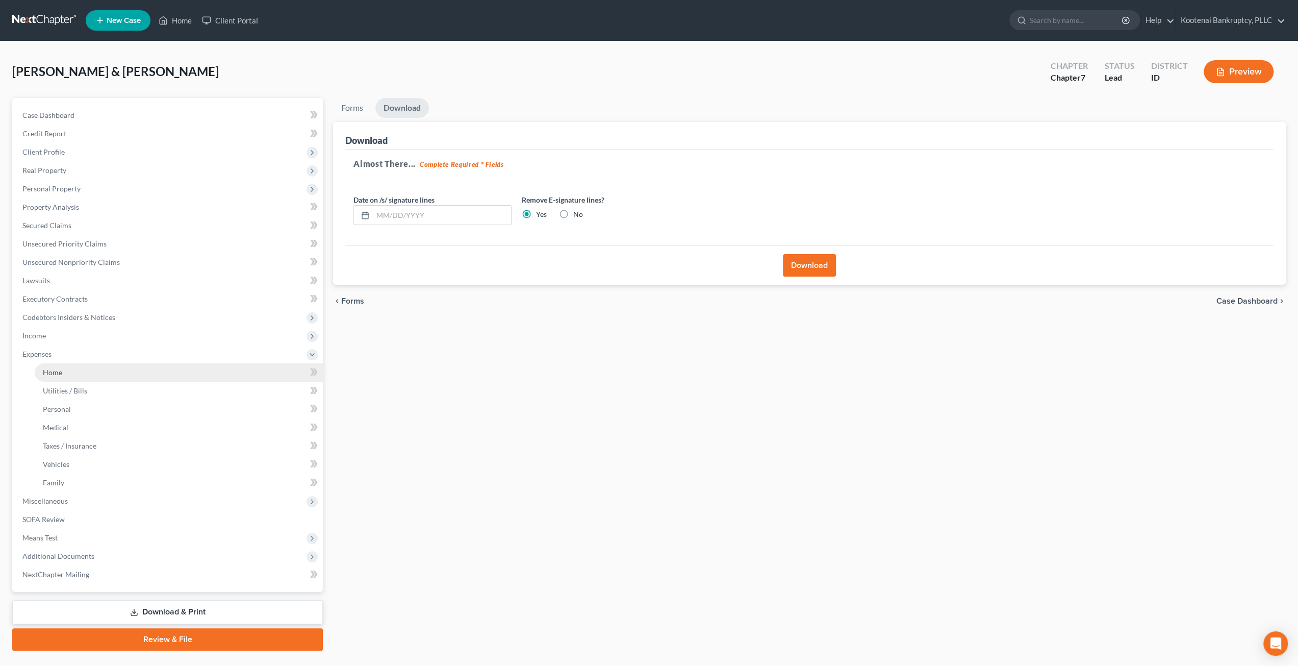
click at [81, 366] on link "Home" at bounding box center [179, 372] width 288 height 18
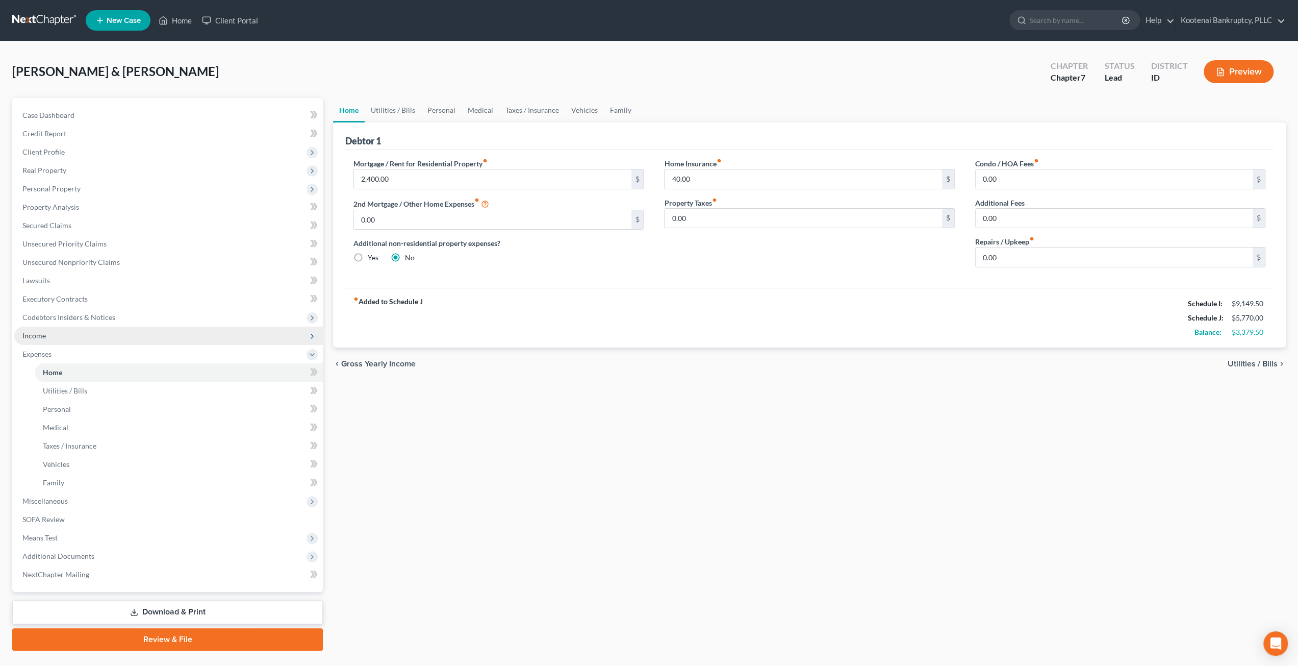
click at [78, 338] on span "Income" at bounding box center [168, 335] width 309 height 18
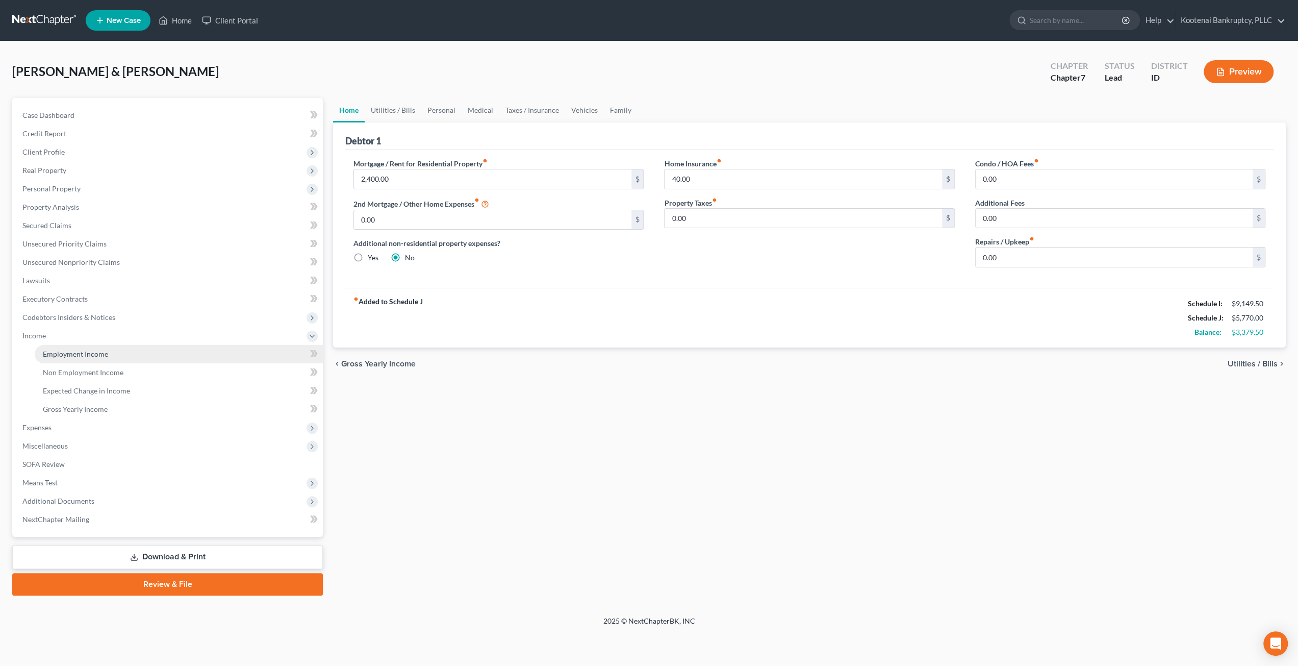
click at [82, 355] on span "Employment Income" at bounding box center [75, 353] width 65 height 9
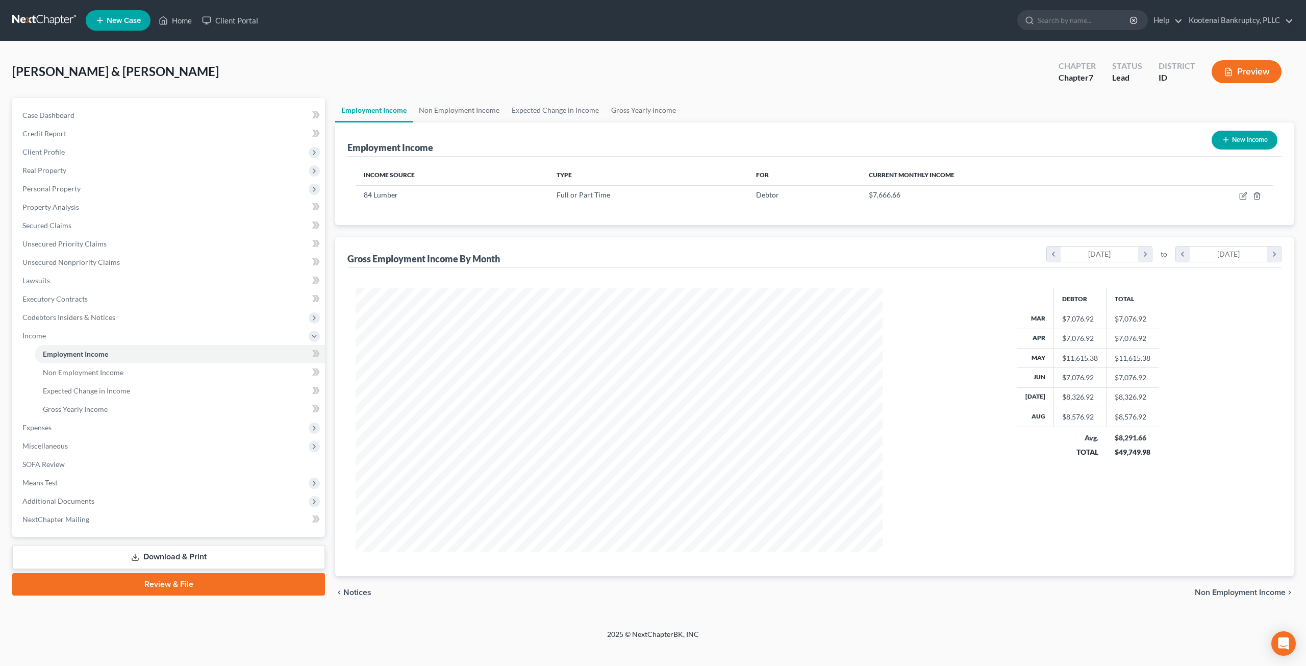
scroll to position [263, 547]
click at [447, 101] on link "Non Employment Income" at bounding box center [459, 110] width 93 height 24
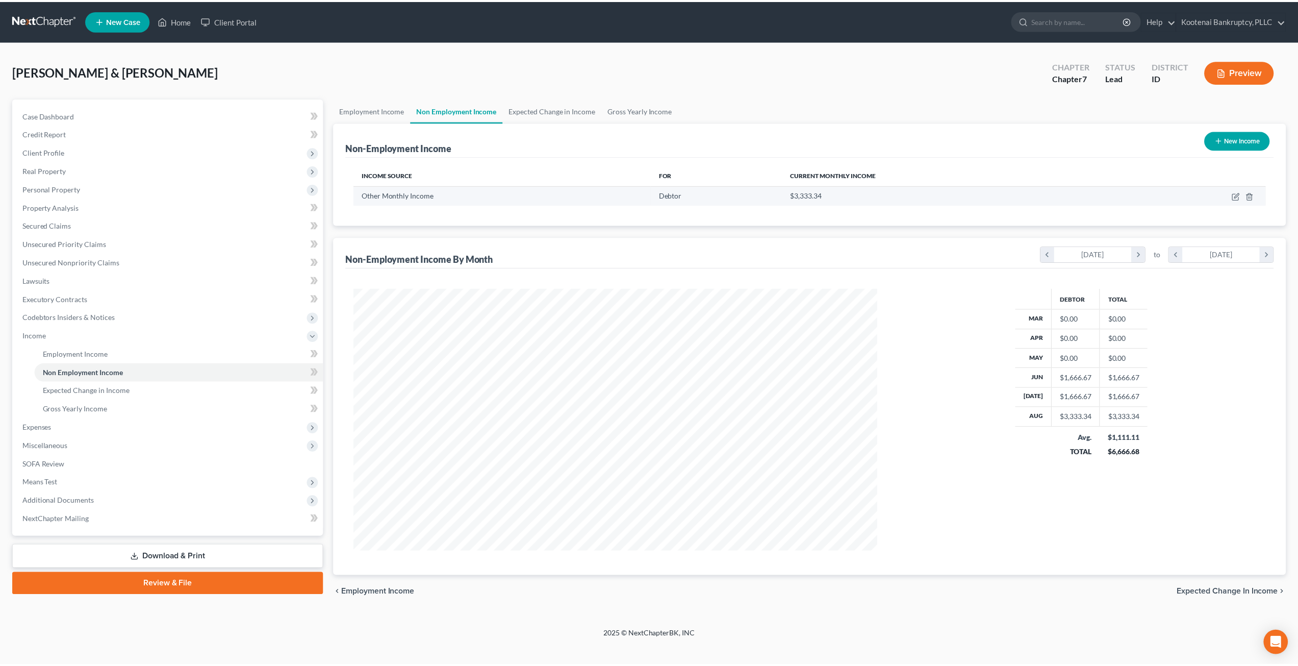
scroll to position [263, 547]
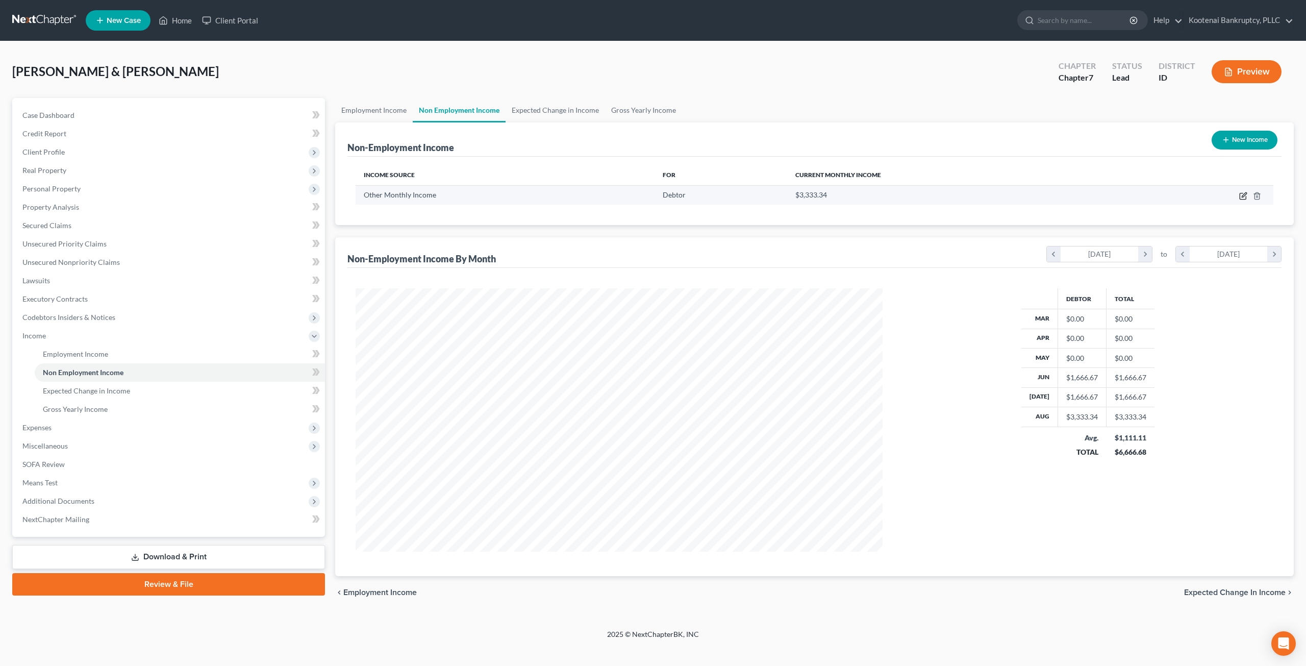
click at [1239, 192] on icon "button" at bounding box center [1243, 196] width 8 height 8
select select "13"
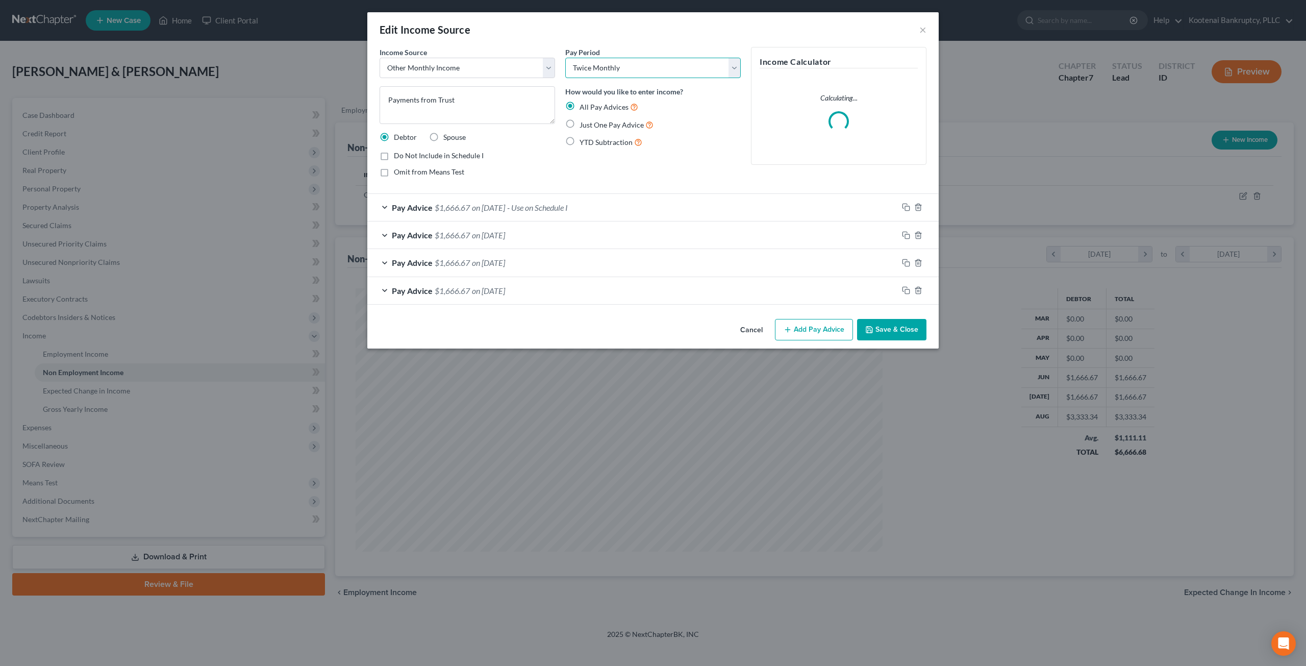
click at [601, 68] on select "Select Monthly Twice Monthly Every Other Week Weekly" at bounding box center [652, 68] width 175 height 20
select select "0"
click at [565, 58] on select "Select Monthly Twice Monthly Every Other Week Weekly" at bounding box center [652, 68] width 175 height 20
click at [904, 336] on button "Save & Close" at bounding box center [891, 329] width 69 height 21
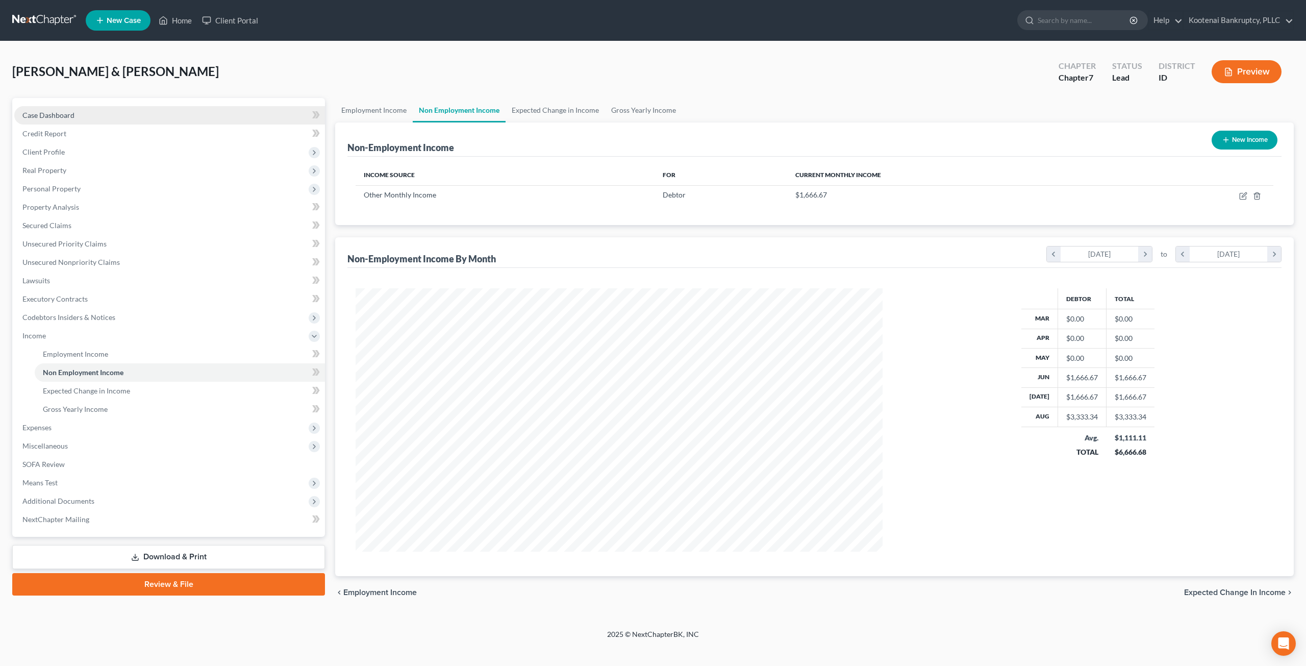
click at [152, 113] on link "Case Dashboard" at bounding box center [169, 115] width 311 height 18
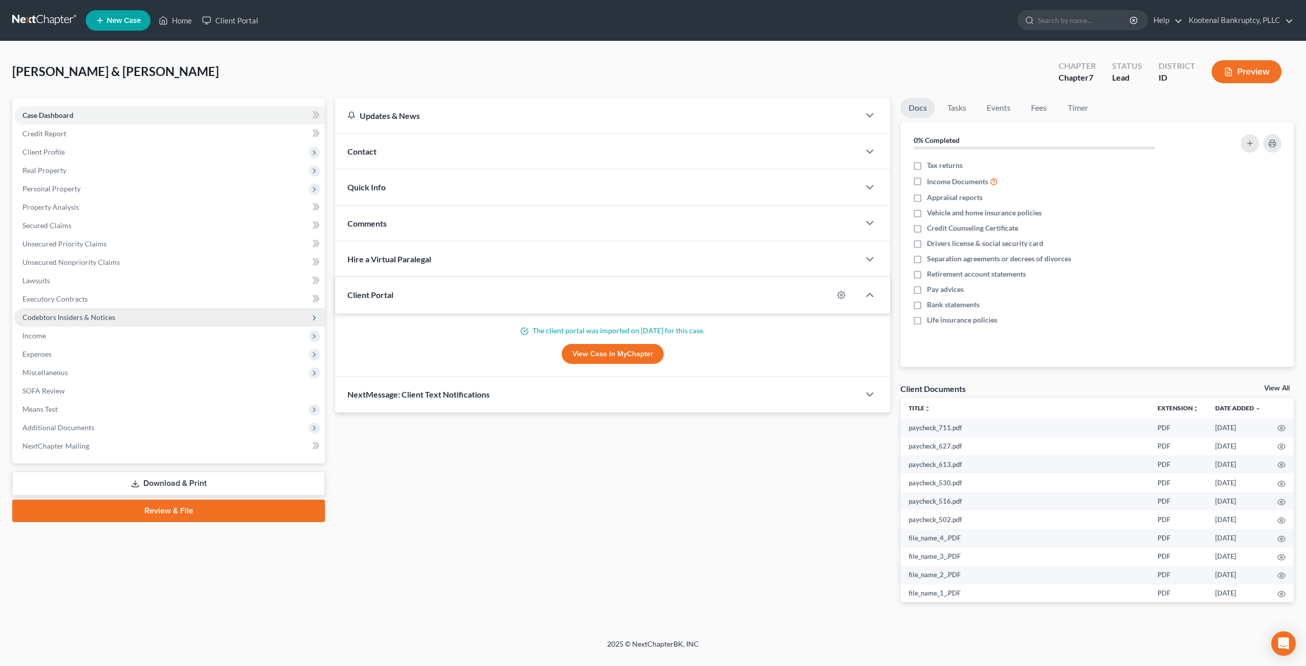
click at [63, 318] on span "Codebtors Insiders & Notices" at bounding box center [68, 317] width 93 height 9
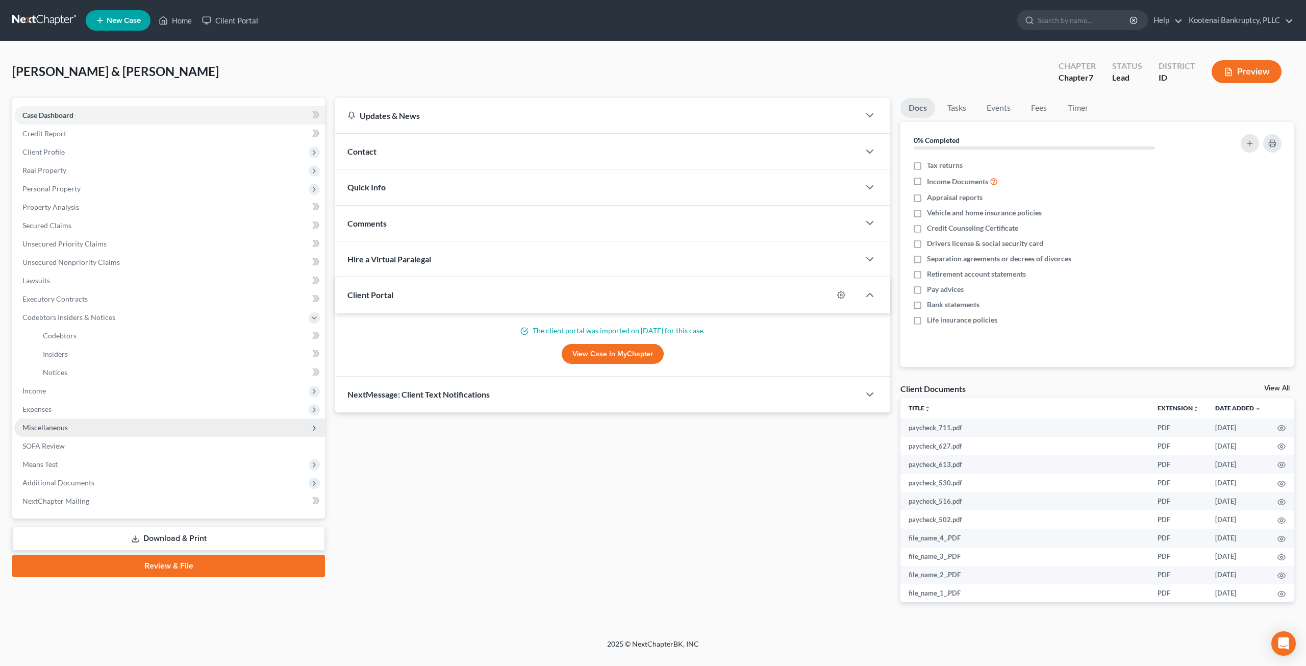
click at [69, 429] on span "Miscellaneous" at bounding box center [169, 427] width 311 height 18
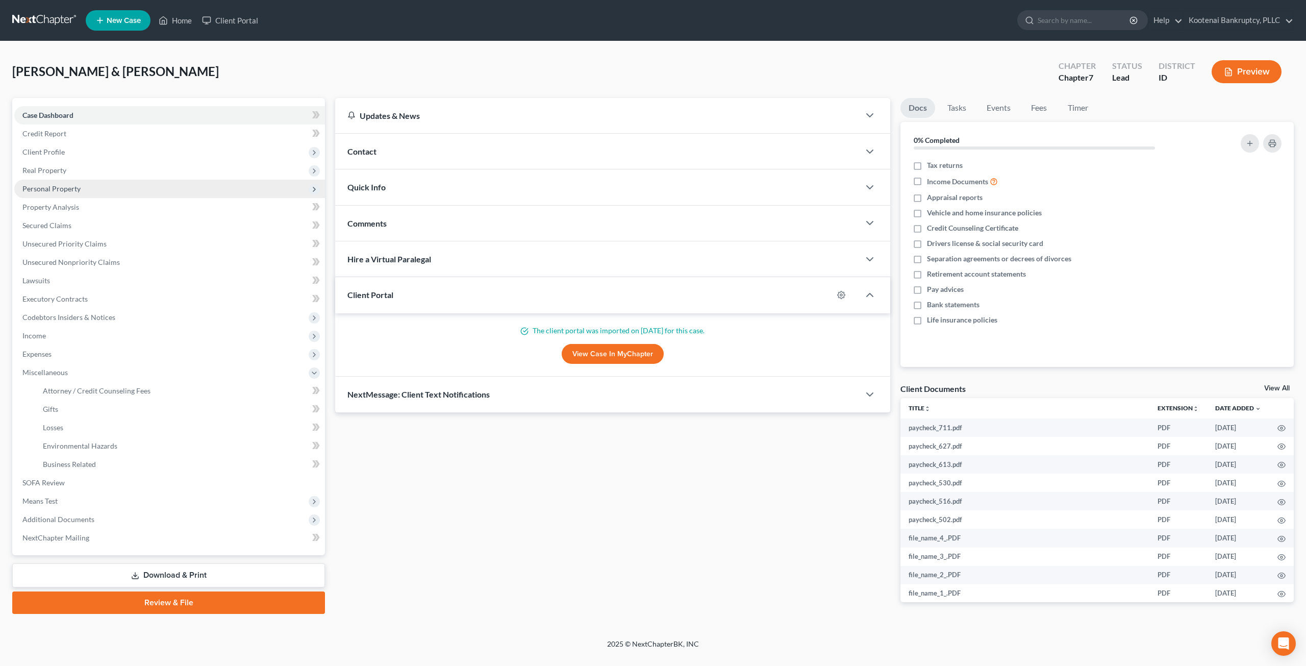
click at [96, 190] on span "Personal Property" at bounding box center [169, 189] width 311 height 18
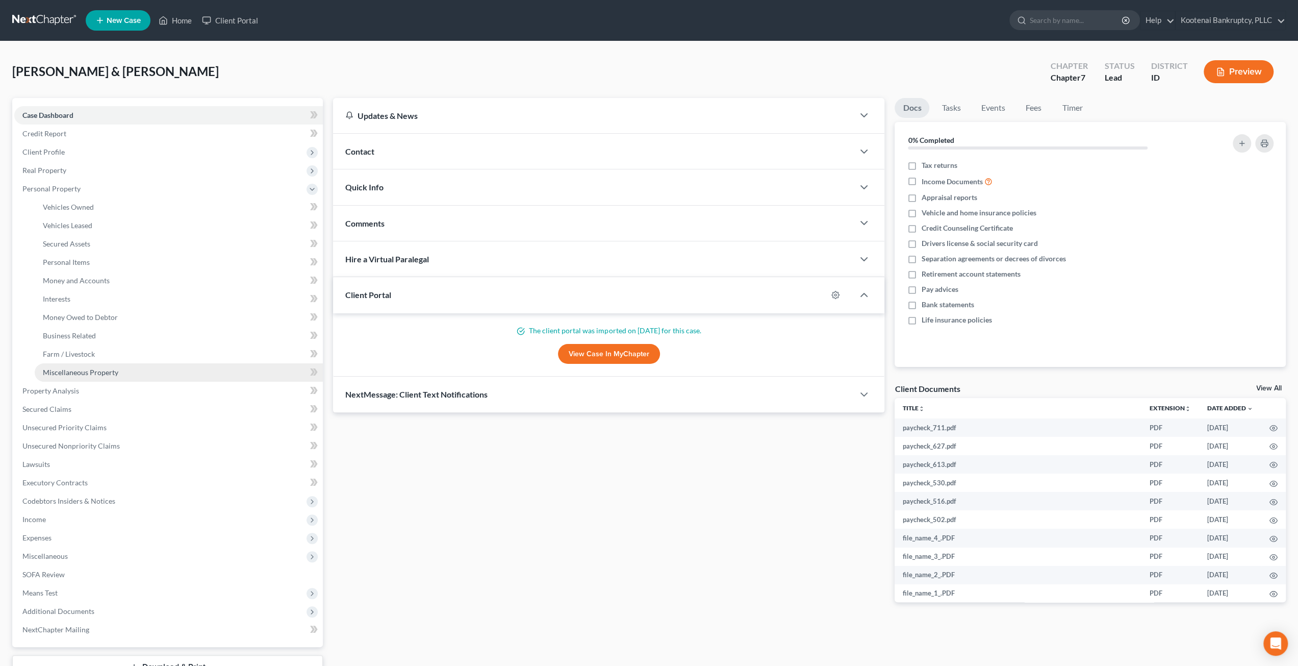
click at [99, 370] on span "Miscellaneous Property" at bounding box center [80, 372] width 75 height 9
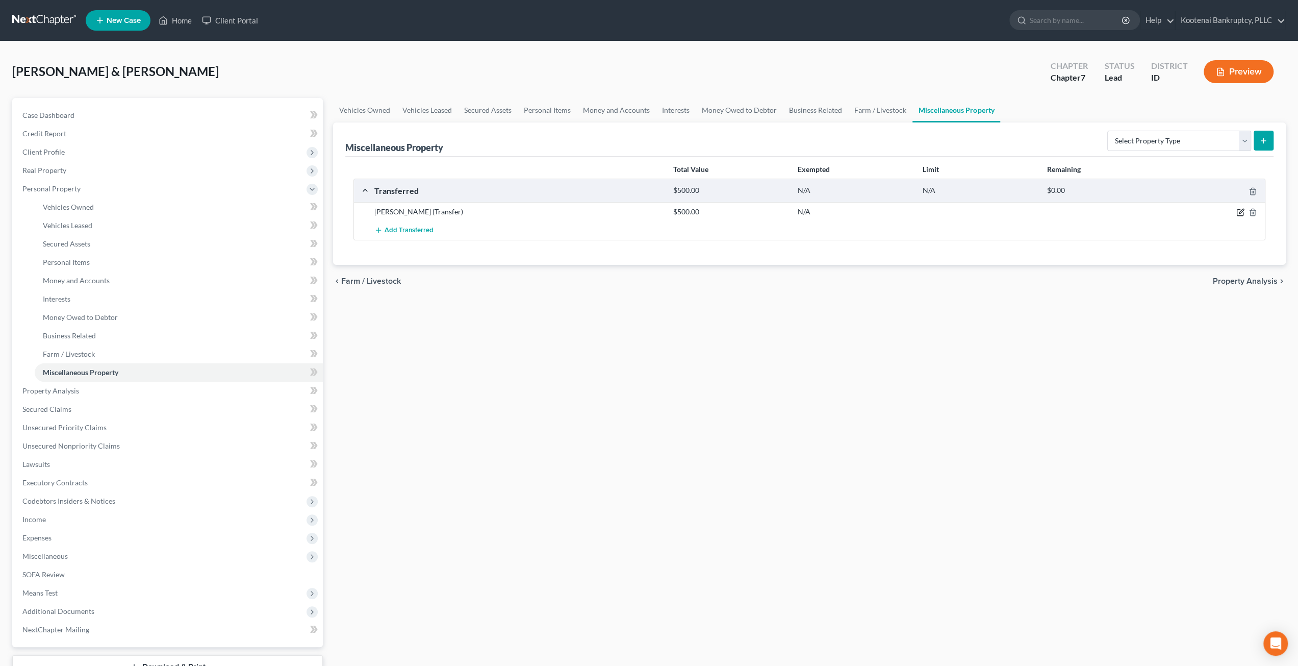
click at [1241, 208] on icon "button" at bounding box center [1240, 212] width 8 height 8
select select "Ordinary (within 2 years)"
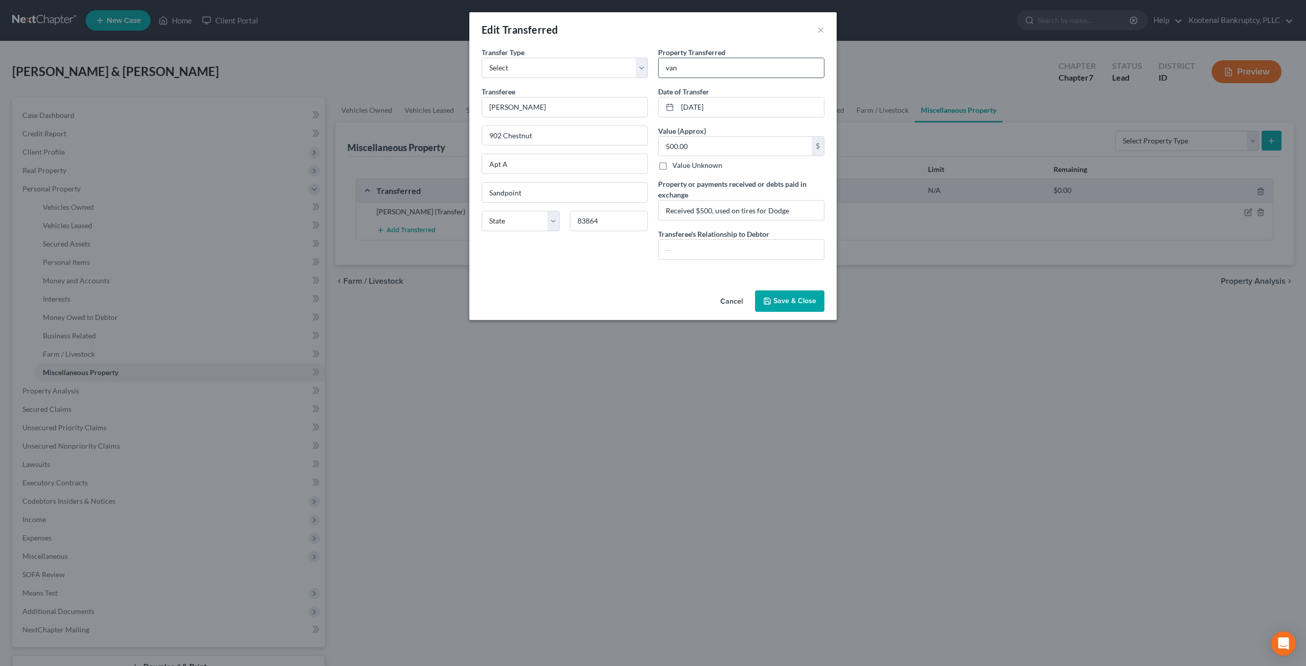
click at [740, 69] on input "van" at bounding box center [740, 67] width 165 height 19
drag, startPoint x: 740, startPoint y: 69, endPoint x: 644, endPoint y: 66, distance: 95.9
click at [644, 66] on div "Transfer Type * Select Ordinary (within 2 years) Within 10 Years Transferee * N…" at bounding box center [652, 157] width 353 height 221
type input "2005 Kia Sedona"
click at [812, 303] on button "Save & Close" at bounding box center [789, 300] width 69 height 21
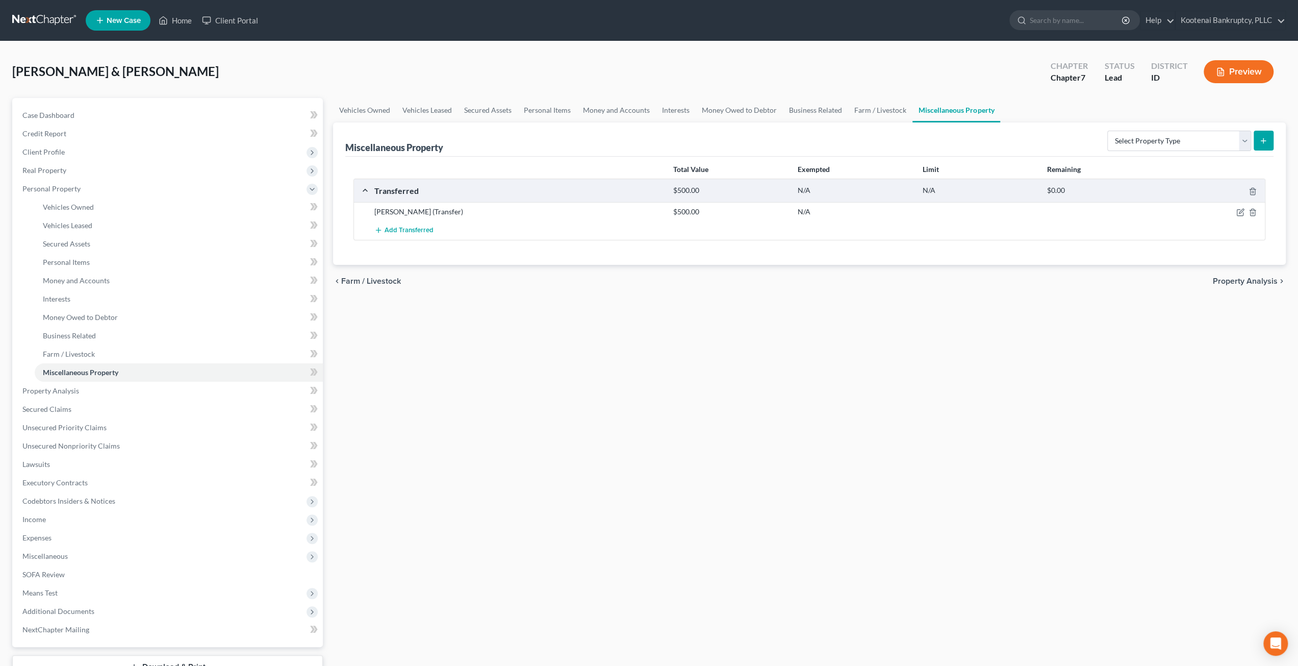
click at [45, 21] on link at bounding box center [44, 20] width 65 height 18
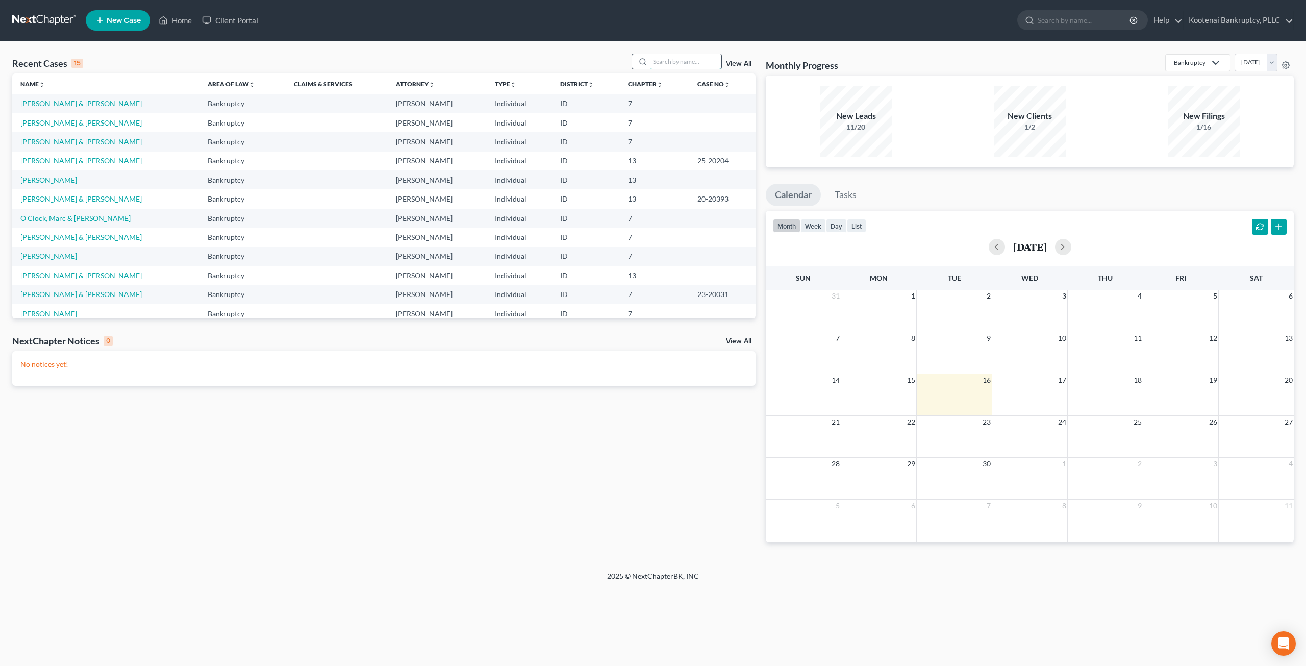
click at [670, 61] on input "search" at bounding box center [685, 61] width 71 height 15
type input "mc"
click at [61, 103] on link "[PERSON_NAME] & [PERSON_NAME]" at bounding box center [80, 103] width 121 height 9
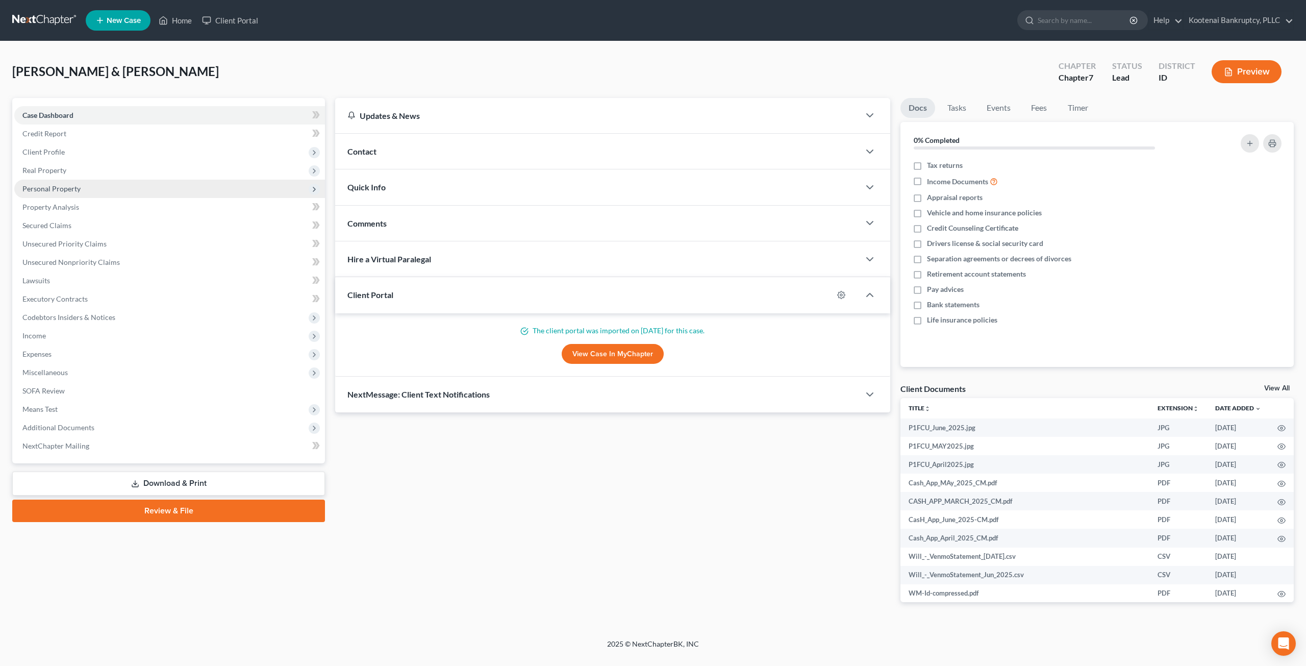
click at [134, 186] on span "Personal Property" at bounding box center [169, 189] width 311 height 18
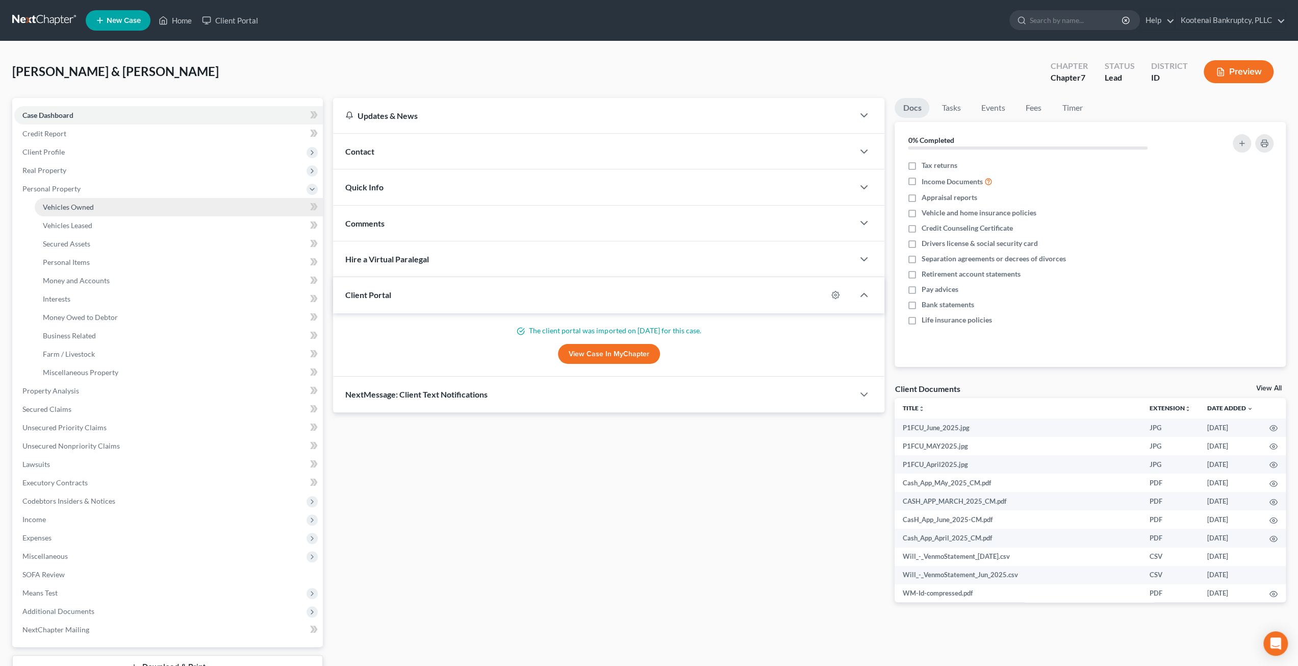
click at [134, 201] on link "Vehicles Owned" at bounding box center [179, 207] width 288 height 18
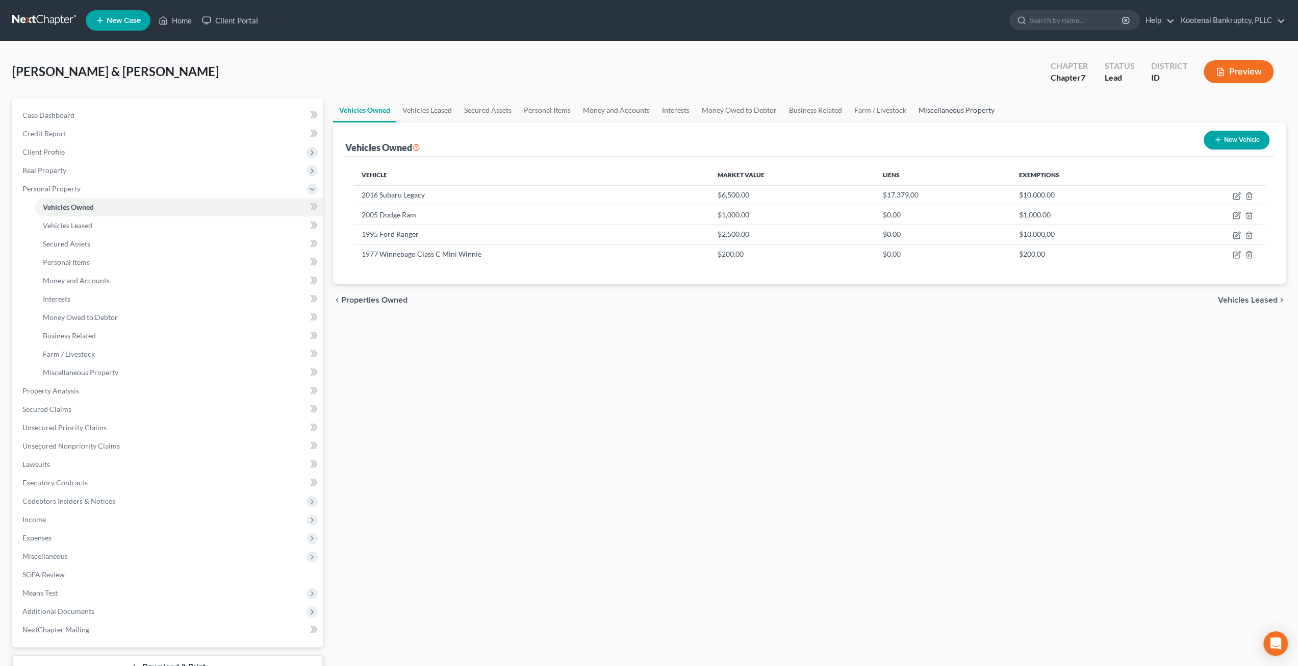
click at [936, 114] on link "Miscellaneous Property" at bounding box center [956, 110] width 88 height 24
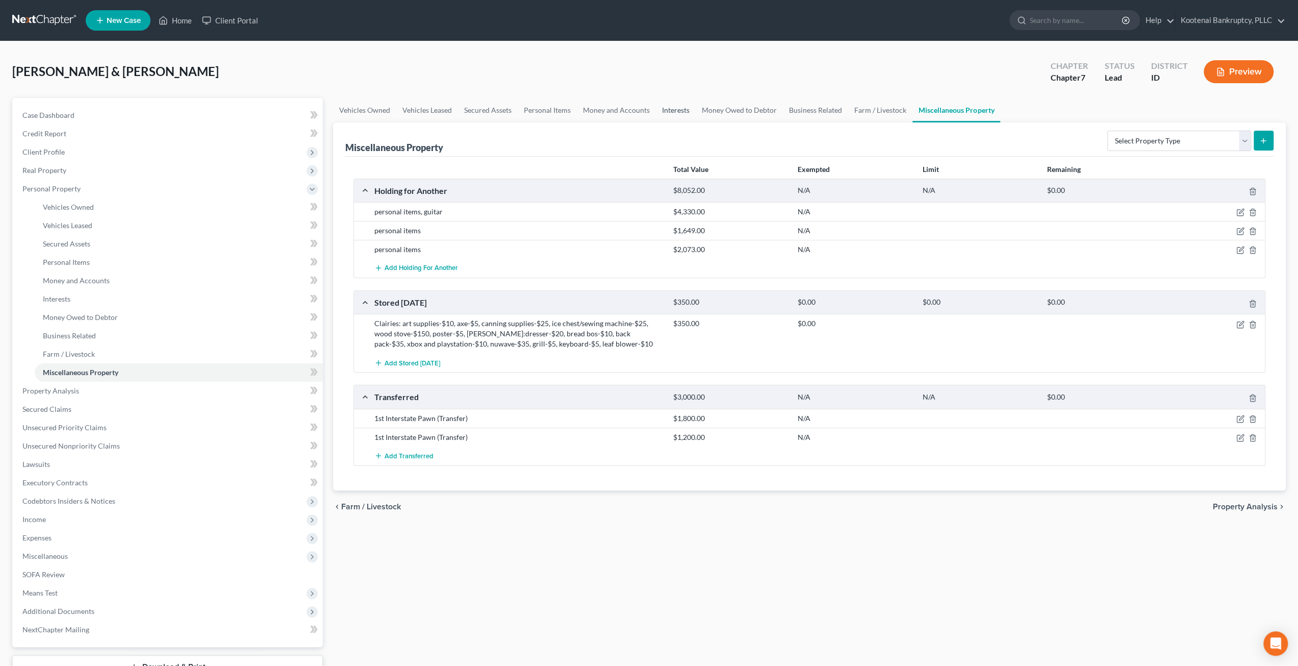
click at [687, 109] on link "Interests" at bounding box center [676, 110] width 40 height 24
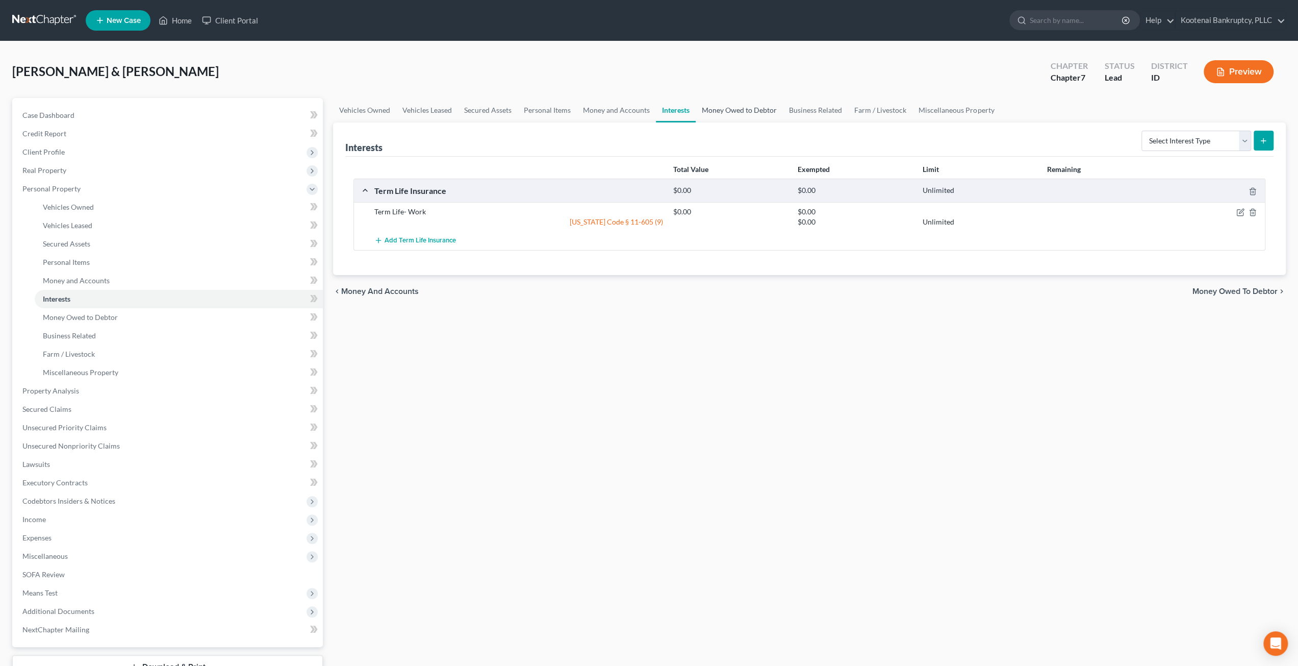
click at [728, 108] on link "Money Owed to Debtor" at bounding box center [739, 110] width 87 height 24
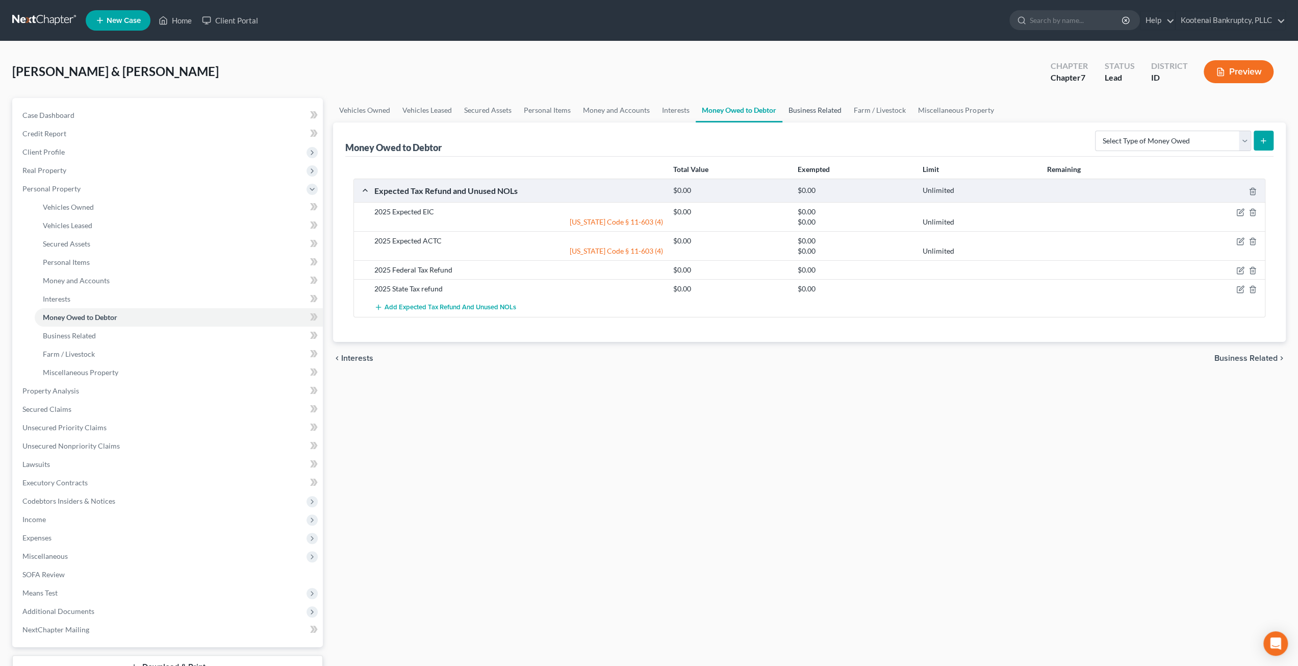
click at [786, 108] on link "Business Related" at bounding box center [814, 110] width 65 height 24
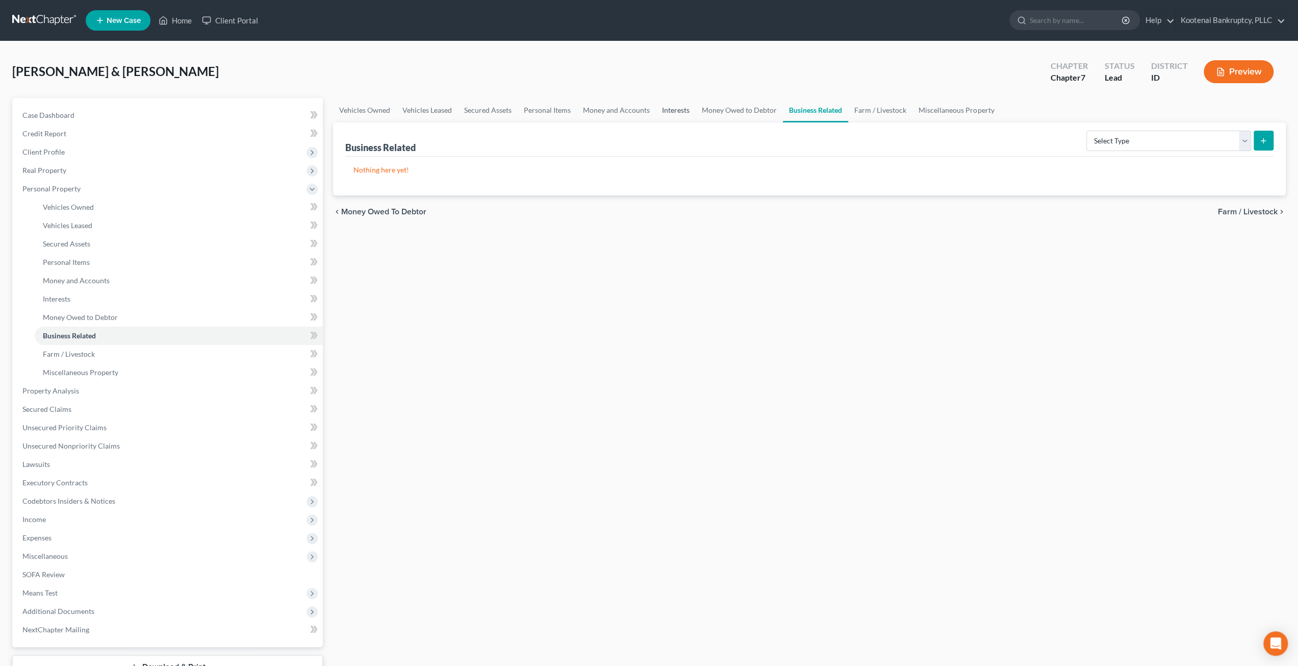
click at [674, 113] on link "Interests" at bounding box center [676, 110] width 40 height 24
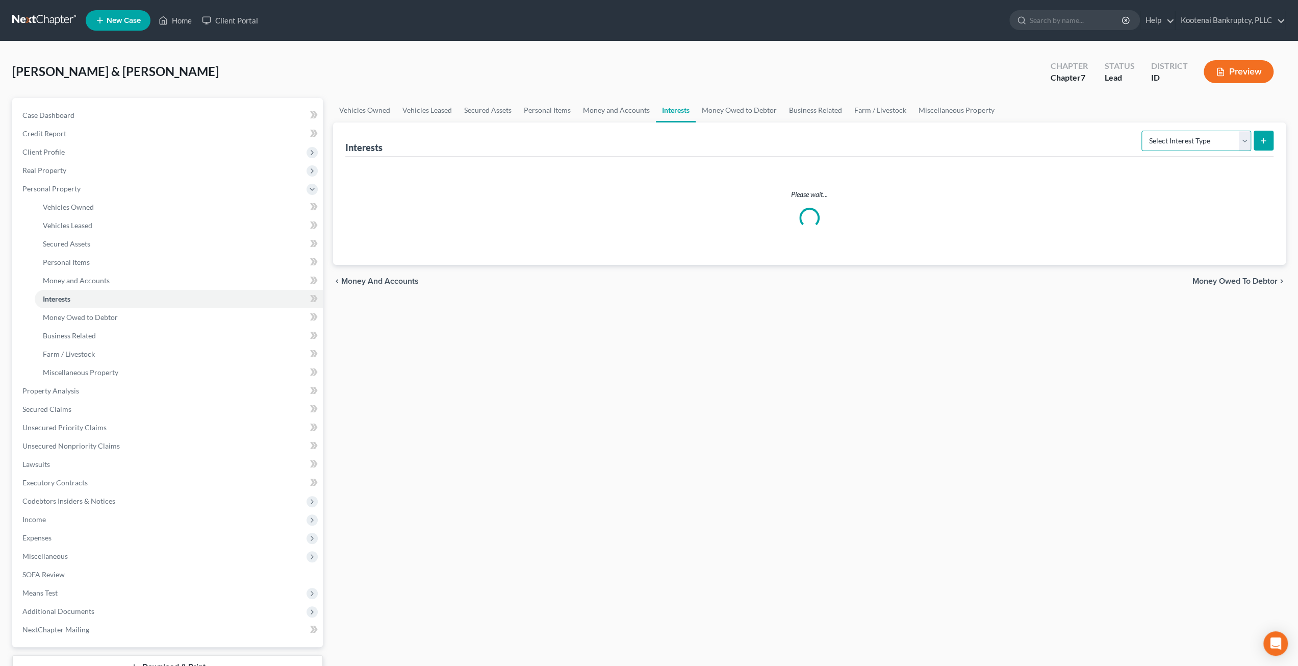
click at [1162, 135] on select "Select Interest Type 401K Annuity Bond Education IRA Government Bond Government…" at bounding box center [1196, 141] width 110 height 20
click at [907, 380] on div "Vehicles Owned Vehicles Leased Secured Assets Personal Items Money and Accounts…" at bounding box center [809, 401] width 963 height 607
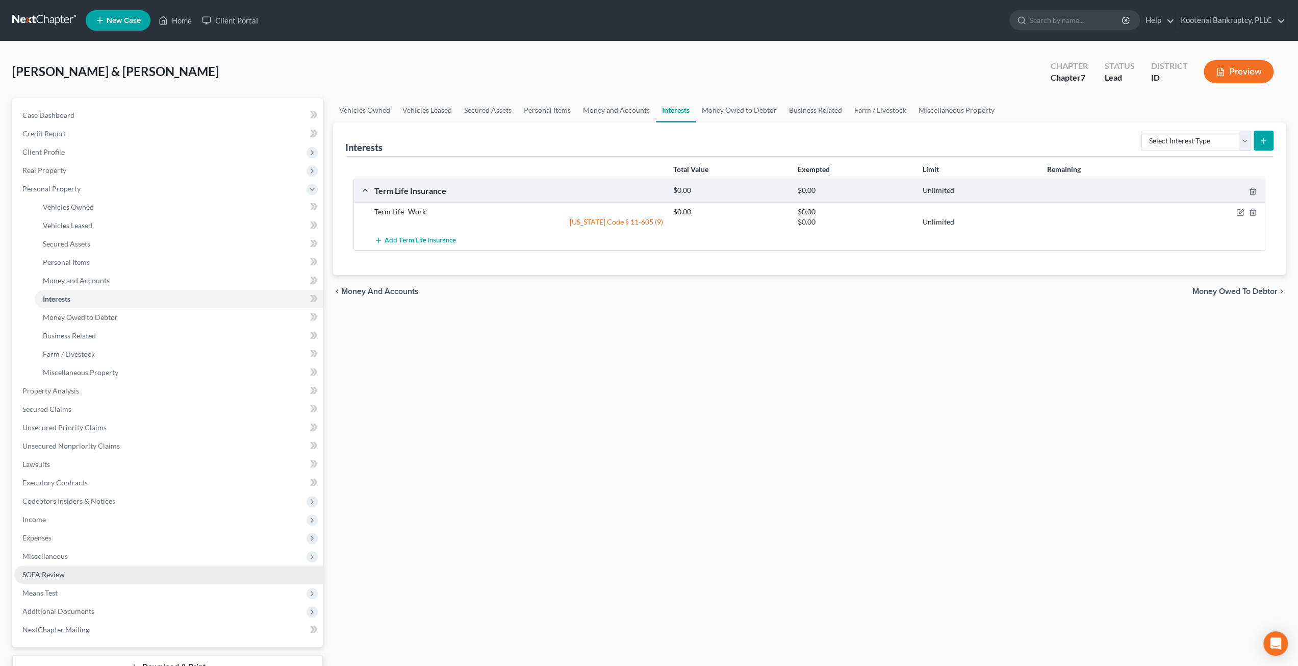
click at [69, 571] on link "SOFA Review" at bounding box center [168, 574] width 309 height 18
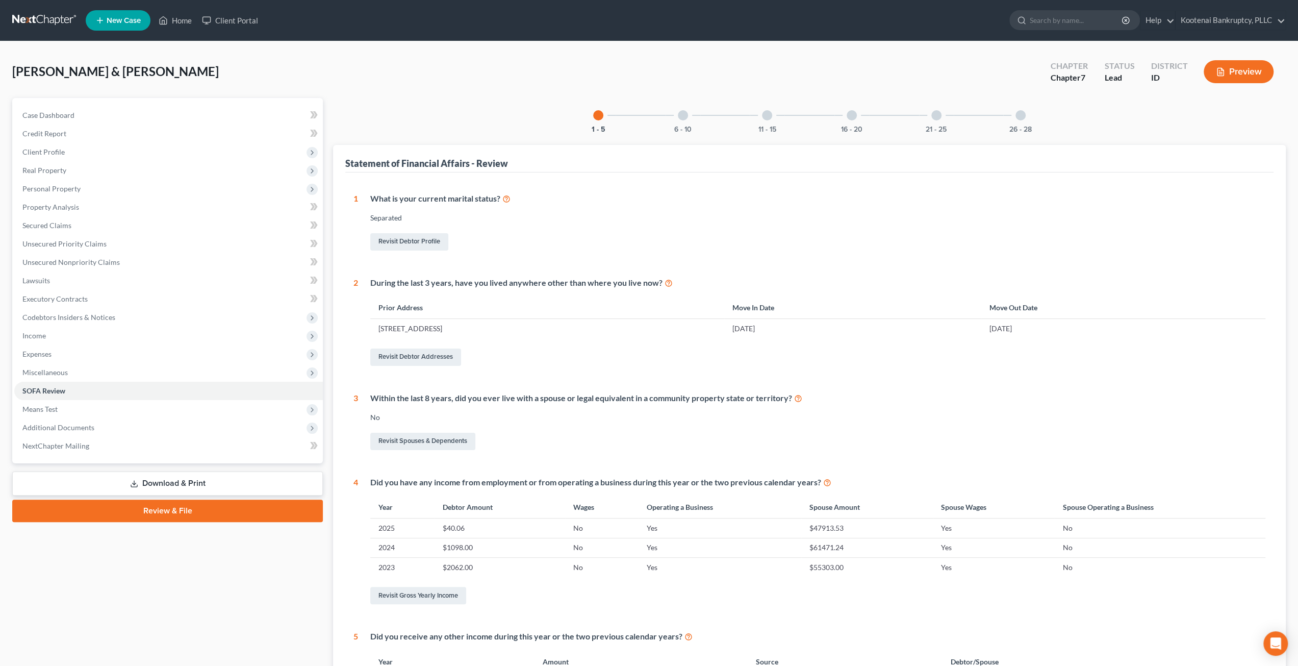
click at [1023, 107] on div "26 - 28" at bounding box center [1020, 115] width 35 height 35
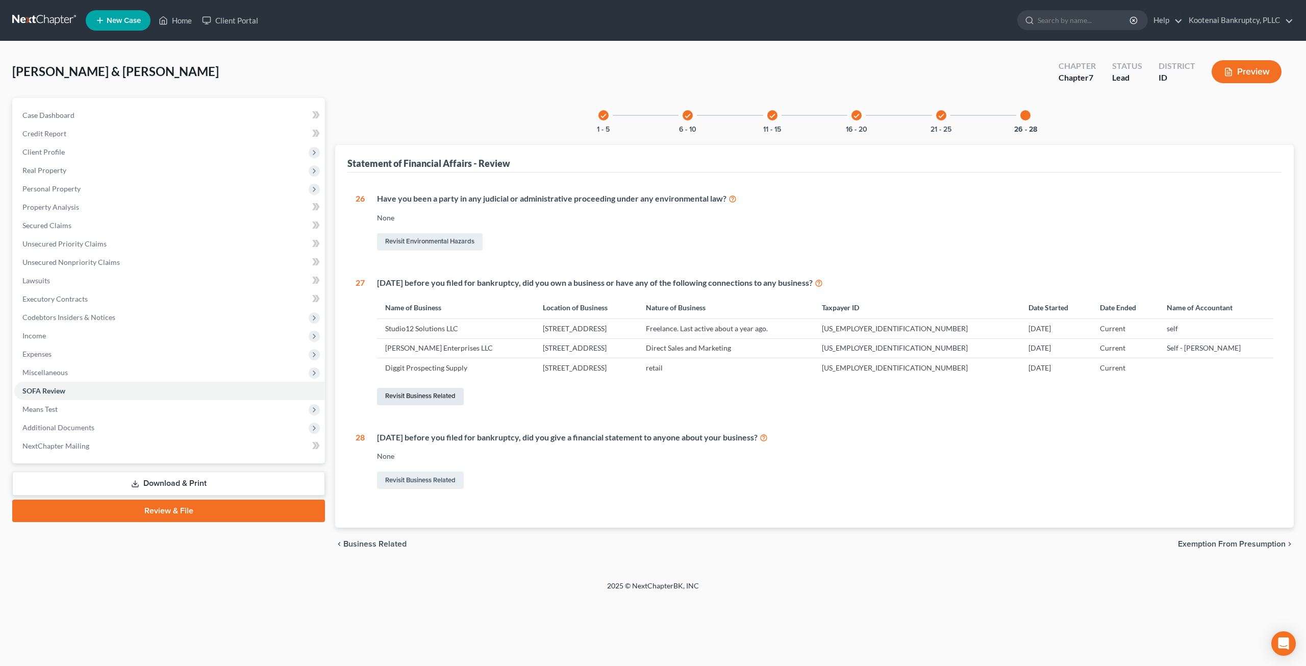
click at [453, 388] on link "Revisit Business Related" at bounding box center [420, 396] width 87 height 17
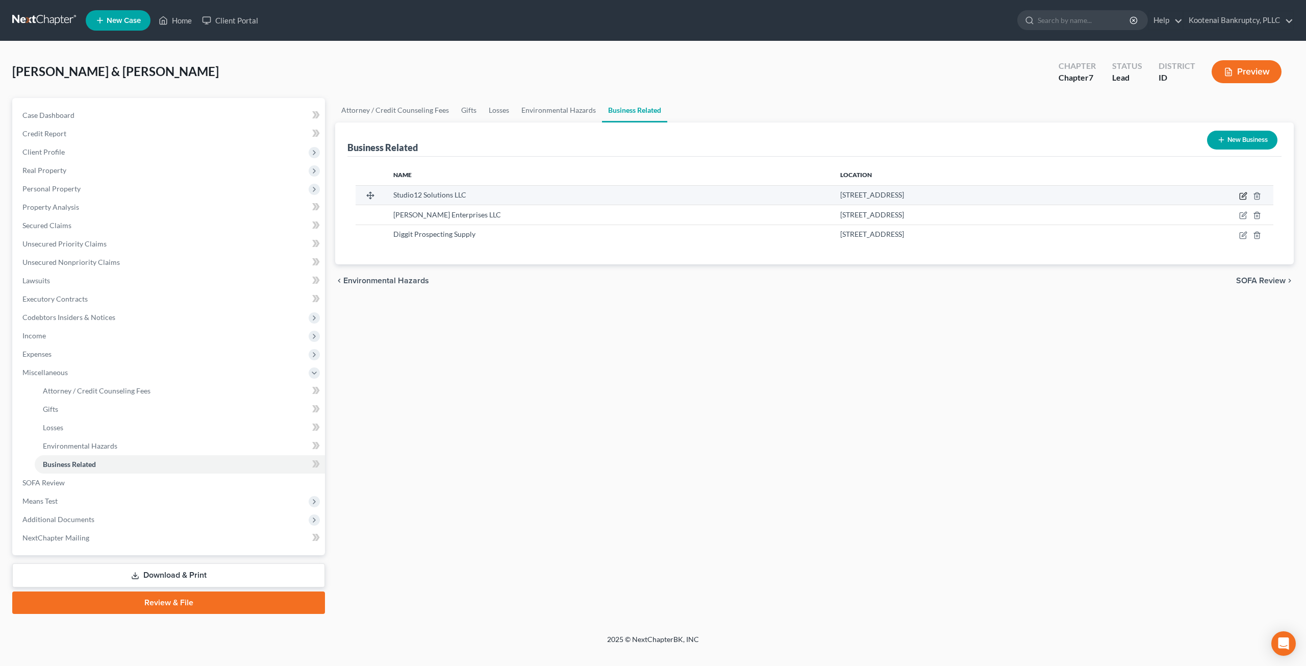
click at [1242, 196] on icon "button" at bounding box center [1243, 194] width 5 height 5
select select "sole_proprietor"
select select "13"
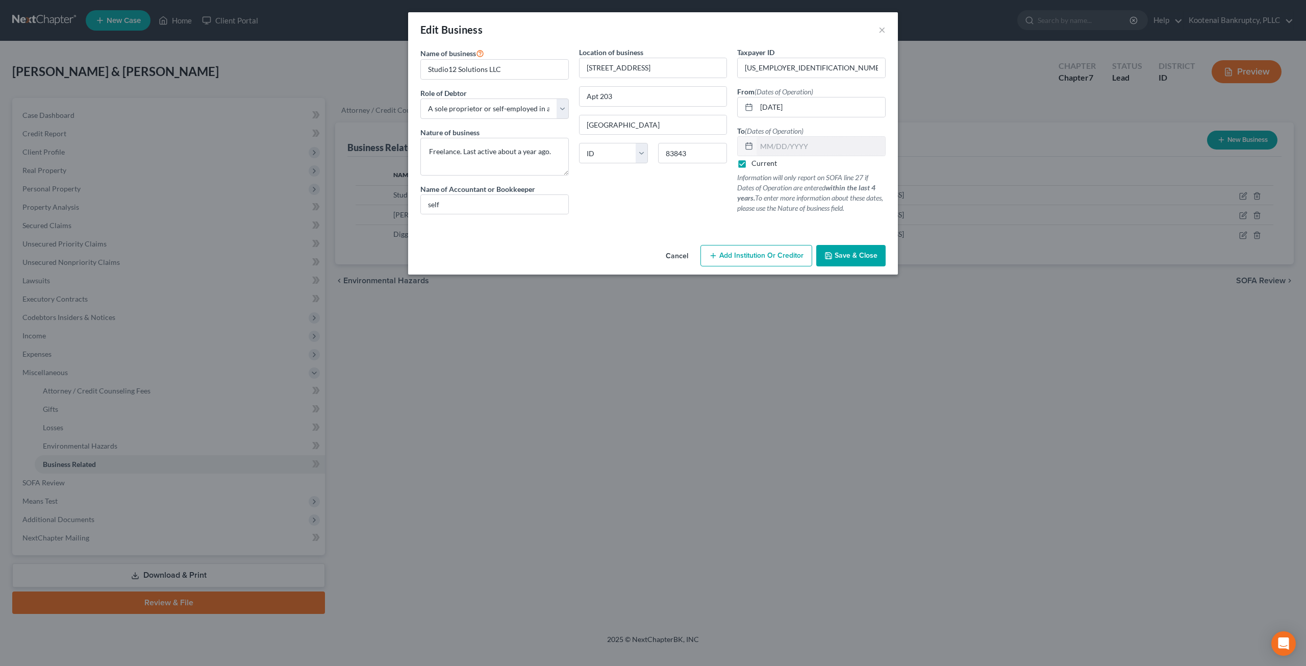
click at [850, 265] on button "Save & Close" at bounding box center [850, 255] width 69 height 21
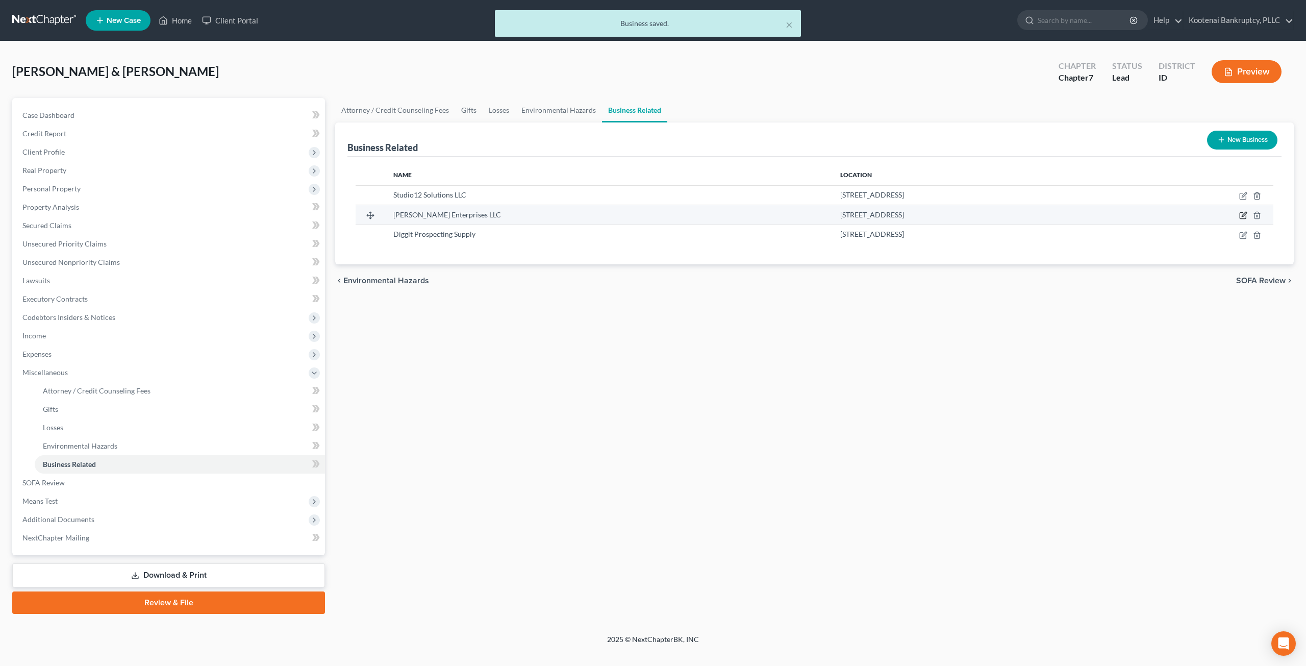
click at [1242, 218] on icon "button" at bounding box center [1243, 215] width 8 height 8
select select "sole_proprietor"
select select "13"
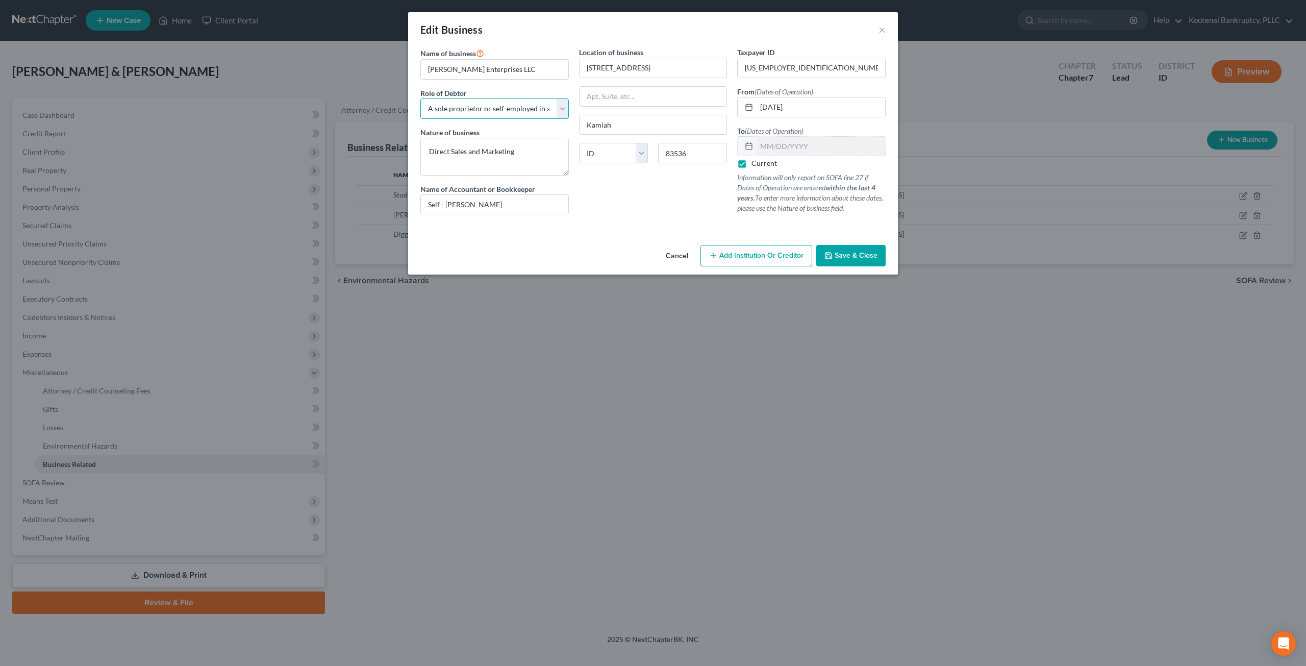
click at [497, 105] on select "Select A member of a limited liability company (LLC) or limited liability partn…" at bounding box center [494, 108] width 148 height 20
select select "member"
click at [420, 98] on select "Select A member of a limited liability company (LLC) or limited liability partn…" at bounding box center [494, 108] width 148 height 20
click at [846, 259] on span "Save & Close" at bounding box center [855, 255] width 43 height 9
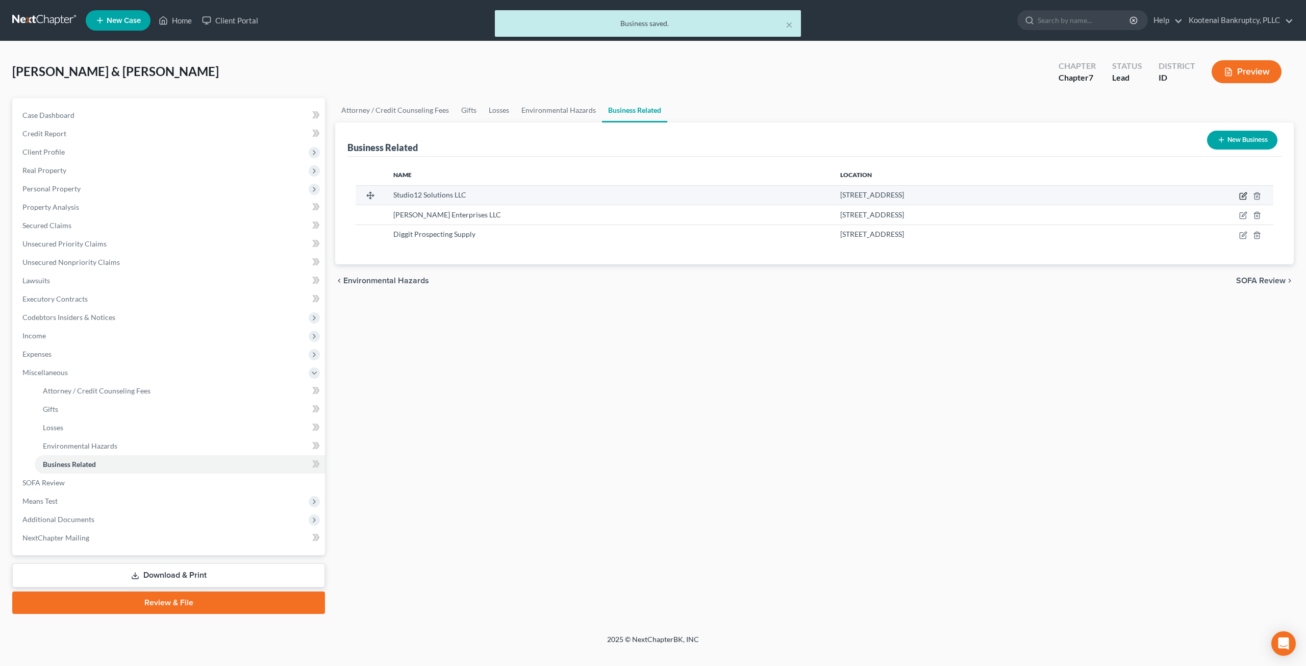
click at [1238, 194] on td at bounding box center [1196, 194] width 152 height 19
click at [1243, 192] on icon "button" at bounding box center [1243, 196] width 8 height 8
select select "sole_proprietor"
select select "13"
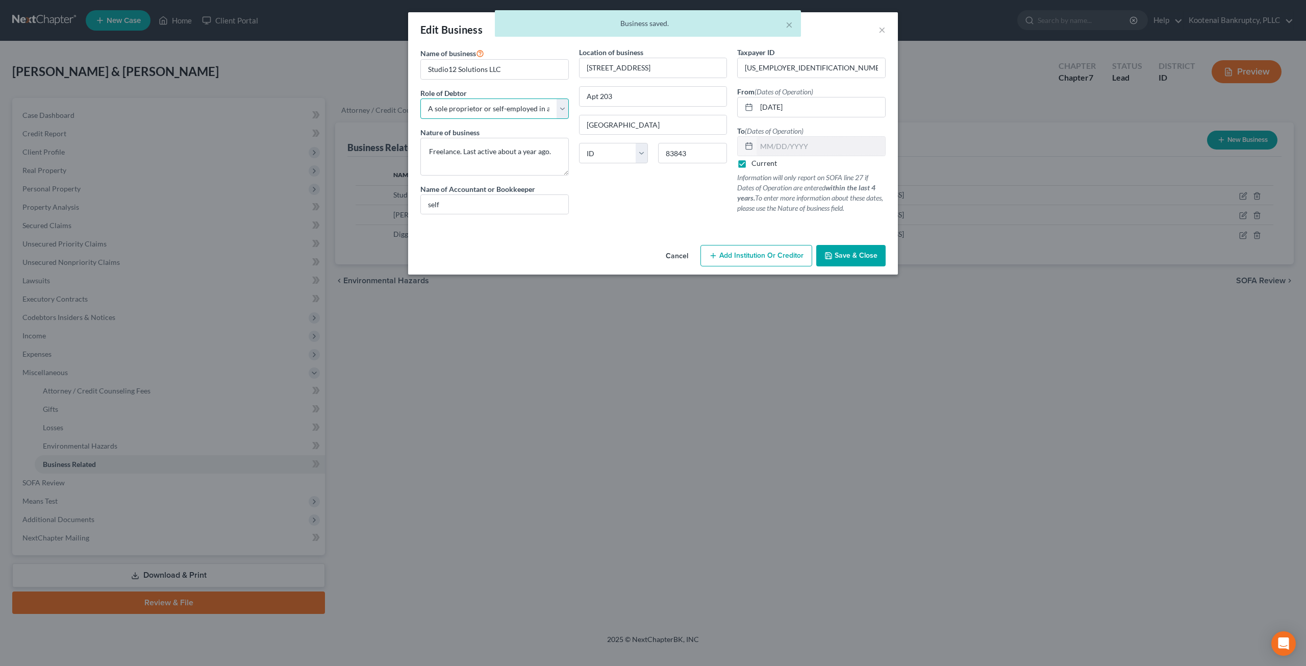
click at [508, 104] on select "Select A member of a limited liability company (LLC) or limited liability partn…" at bounding box center [494, 108] width 148 height 20
select select "member"
click at [420, 98] on select "Select A member of a limited liability company (LLC) or limited liability partn…" at bounding box center [494, 108] width 148 height 20
click at [837, 251] on span "Save & Close" at bounding box center [855, 255] width 43 height 9
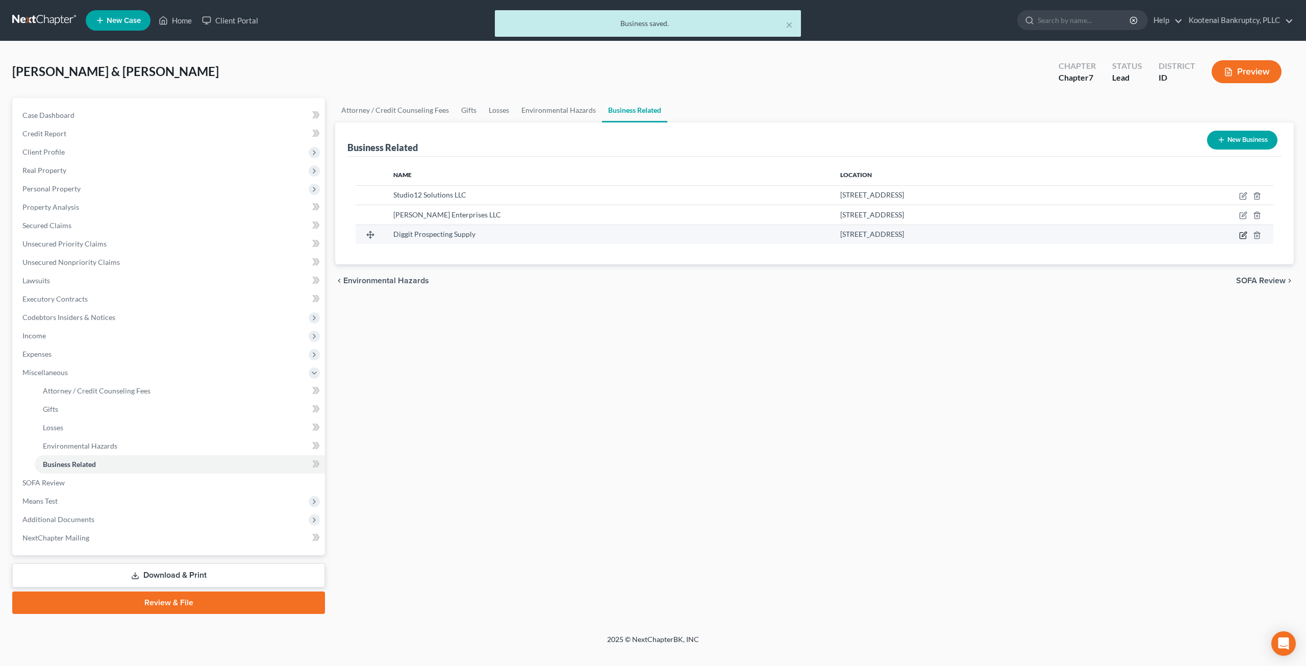
click at [1245, 235] on icon "button" at bounding box center [1243, 235] width 8 height 8
select select "member"
select select "13"
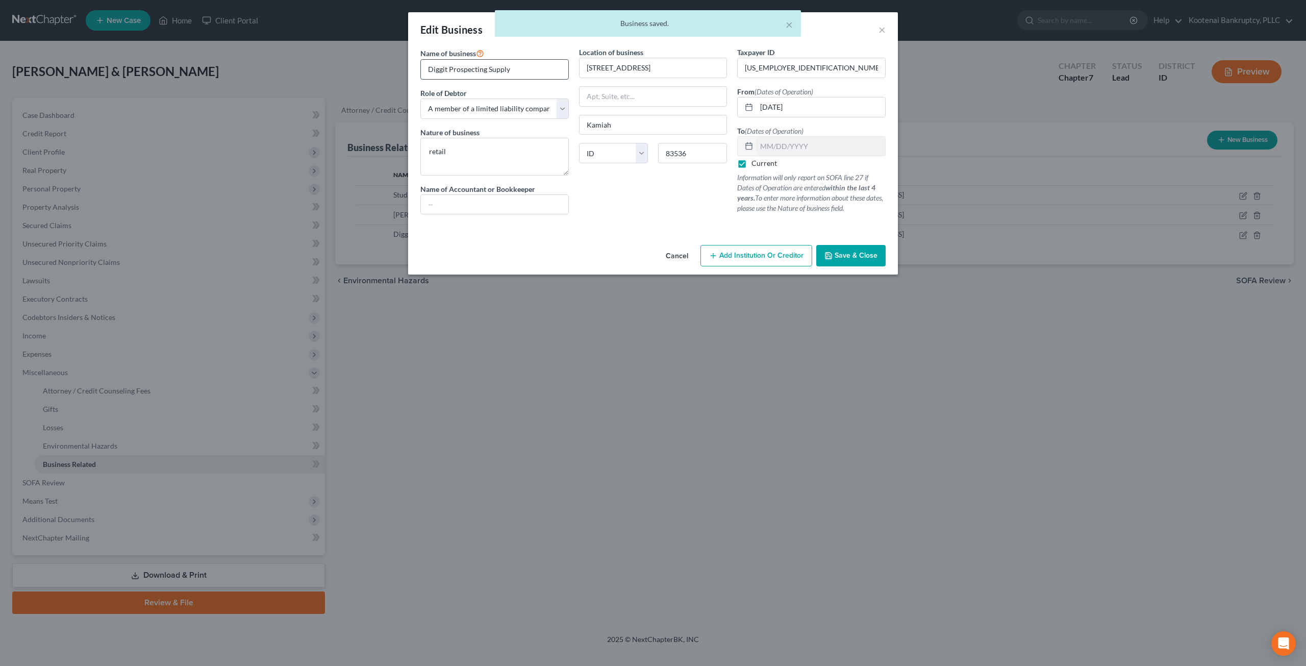
click at [542, 69] on input "Diggit Prospecting Supply" at bounding box center [494, 69] width 147 height 19
type input "Diggit Prospecting Supply LLC"
click at [751, 164] on label "Current" at bounding box center [763, 163] width 25 height 10
click at [755, 164] on input "Current" at bounding box center [758, 161] width 7 height 7
checkbox input "false"
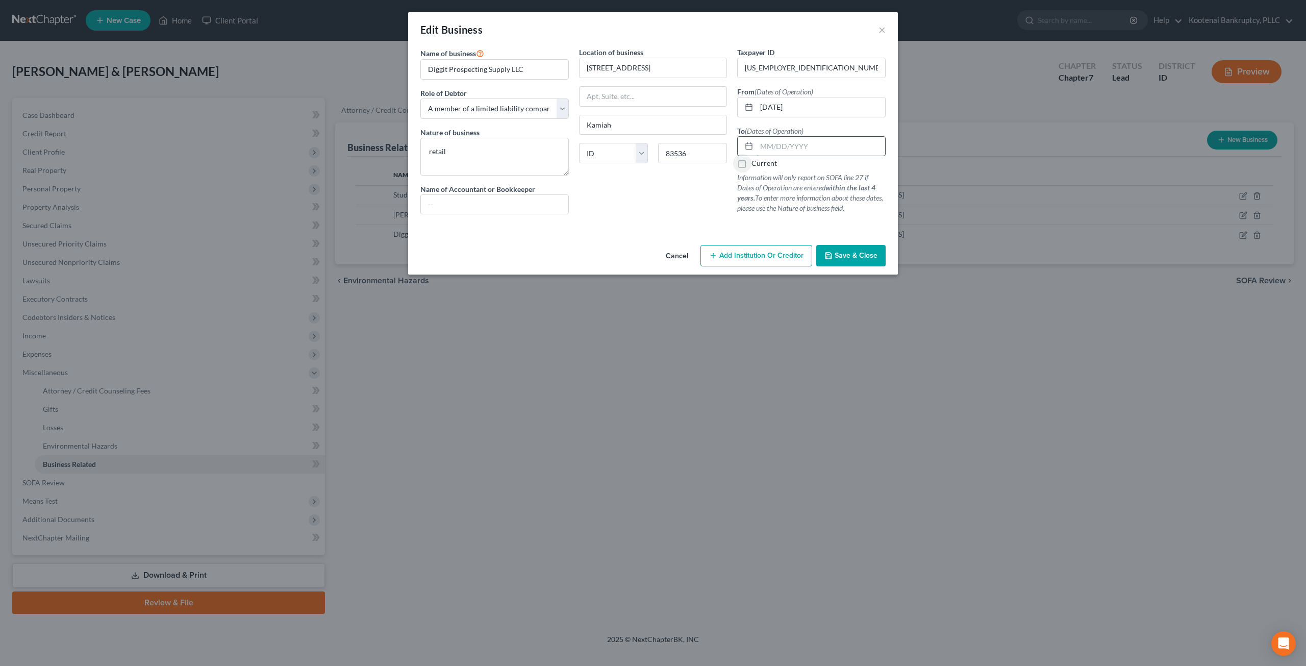
click at [797, 143] on input "text" at bounding box center [820, 146] width 129 height 19
type input "1"
type input "[DATE]"
click at [850, 255] on span "Save & Close" at bounding box center [855, 255] width 43 height 9
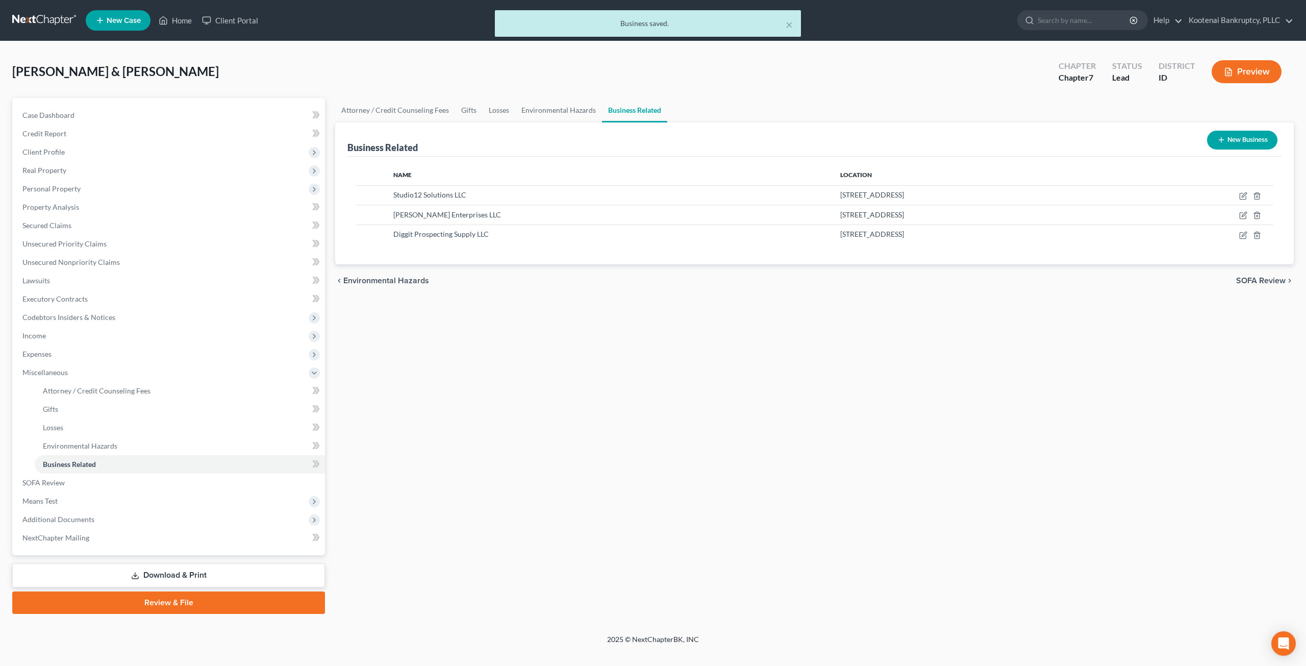
click at [939, 440] on div "Attorney / Credit Counseling Fees Gifts Losses Environmental Hazards Business R…" at bounding box center [814, 356] width 968 height 516
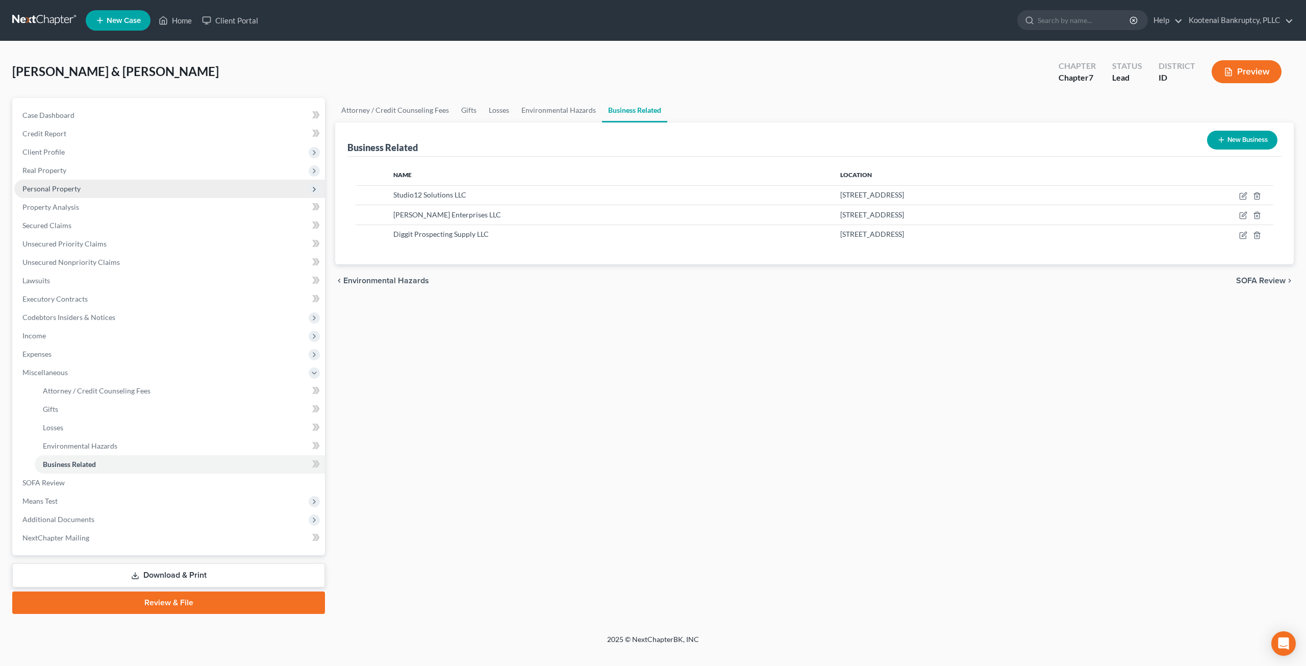
click at [75, 185] on span "Personal Property" at bounding box center [51, 188] width 58 height 9
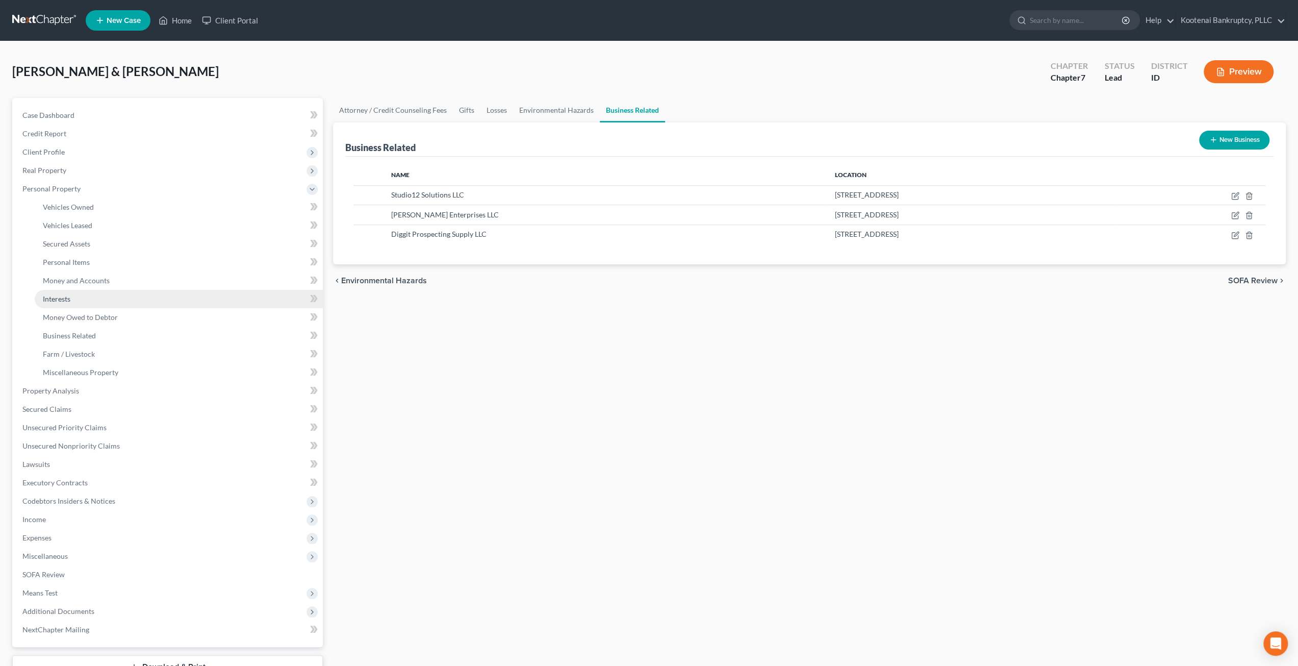
click at [90, 301] on link "Interests" at bounding box center [179, 299] width 288 height 18
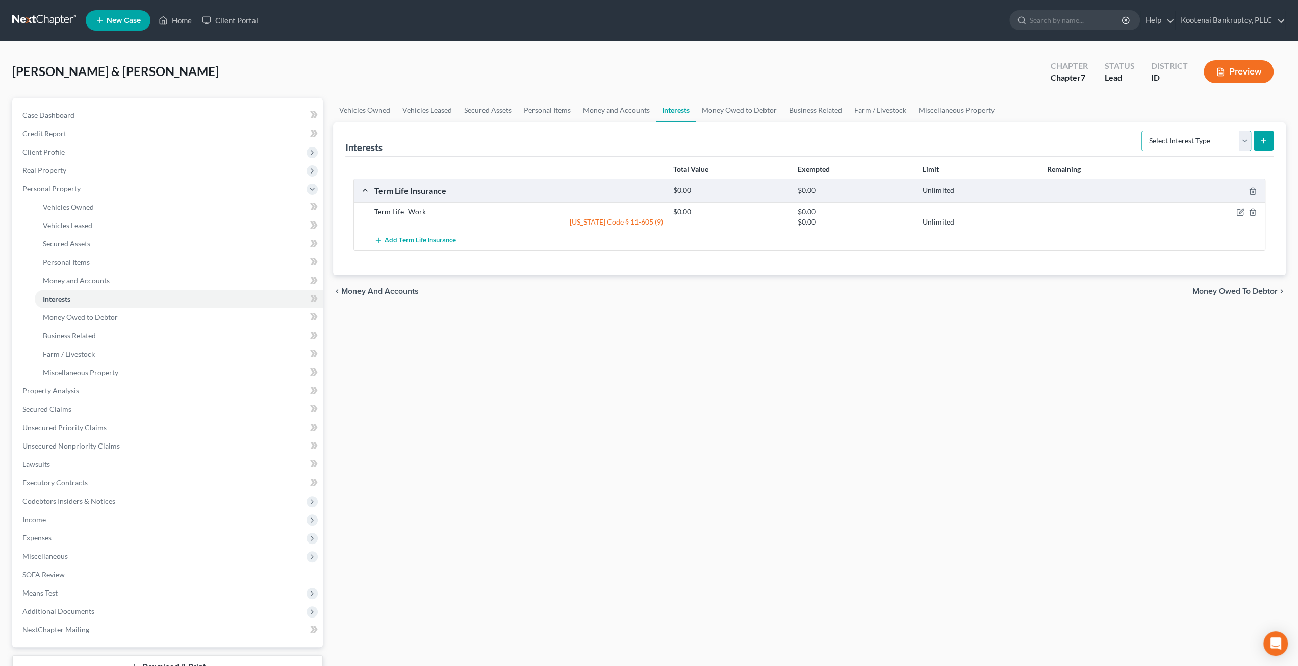
click at [1214, 141] on select "Select Interest Type 401K Annuity Bond Education IRA Government Bond Government…" at bounding box center [1196, 141] width 110 height 20
select select "incorporated_business"
click at [1143, 131] on select "Select Interest Type 401K Annuity Bond Education IRA Government Bond Government…" at bounding box center [1196, 141] width 110 height 20
click at [1266, 140] on icon "submit" at bounding box center [1263, 141] width 8 height 8
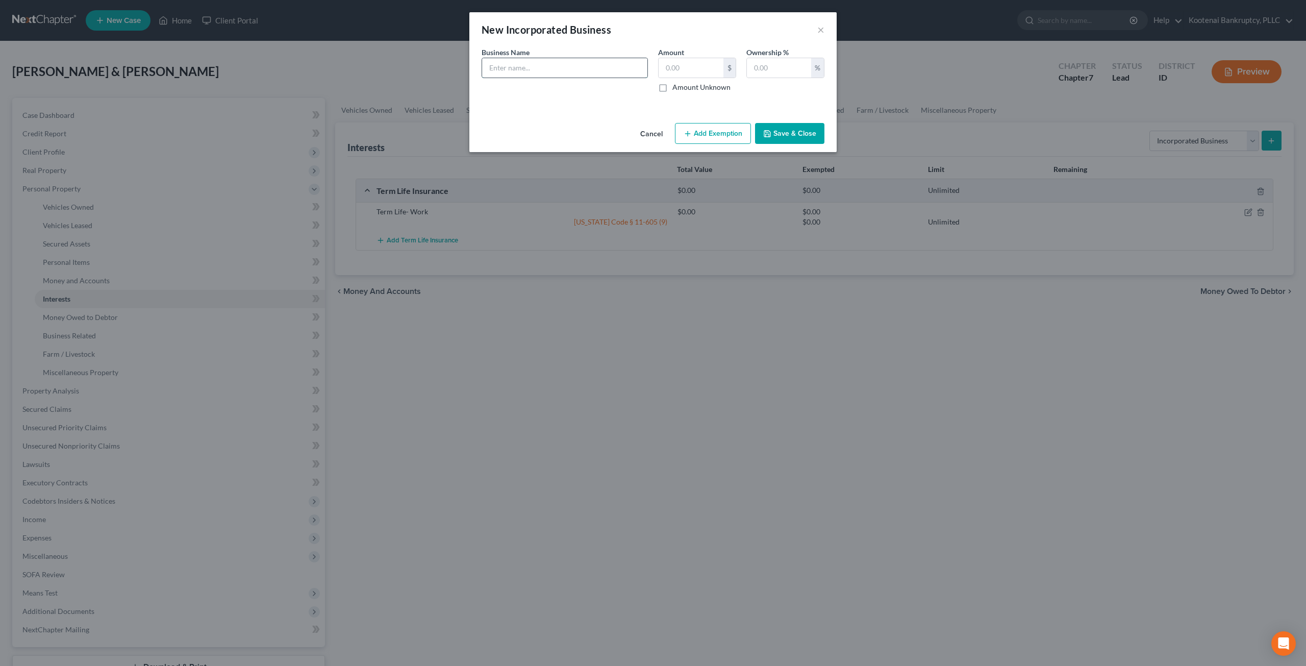
click at [604, 69] on input "text" at bounding box center [564, 67] width 165 height 19
type input "[PERSON_NAME] Enterprises LLC"
type input "0"
type input "100"
click at [604, 69] on input "[PERSON_NAME] Enterprises LLC" at bounding box center [564, 67] width 165 height 19
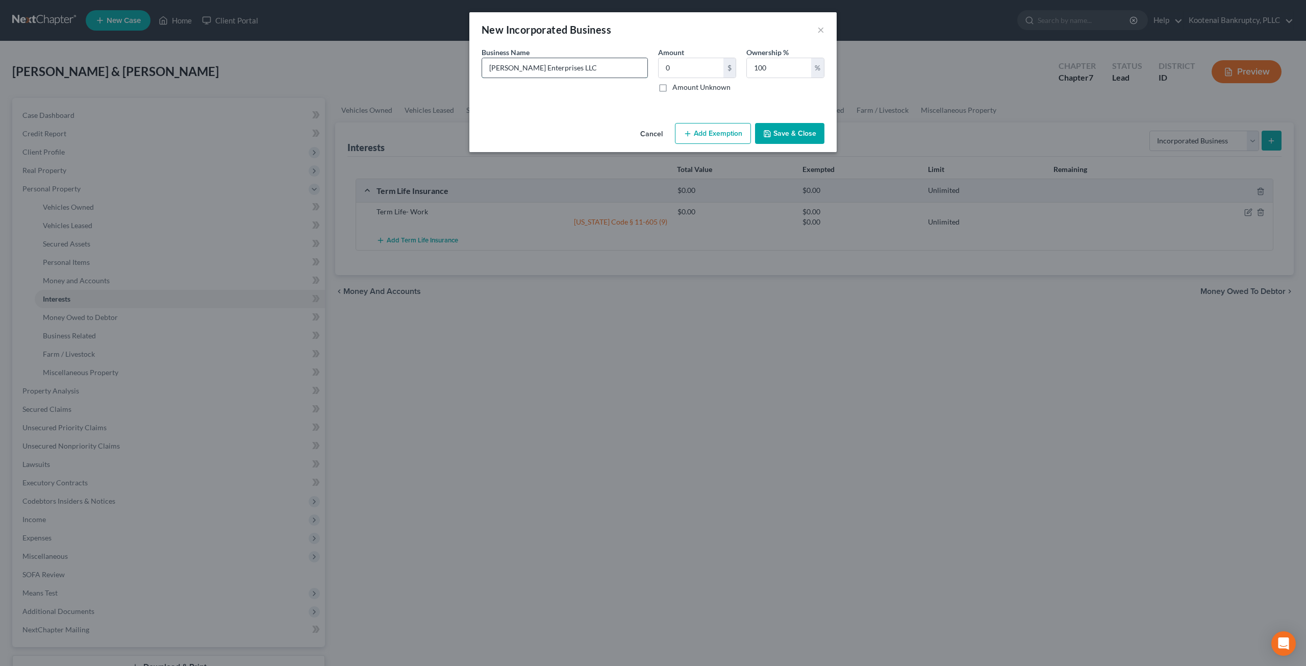
type input "[PERSON_NAME] Enterprises LLC"
click at [796, 129] on button "Save & Close" at bounding box center [789, 133] width 69 height 21
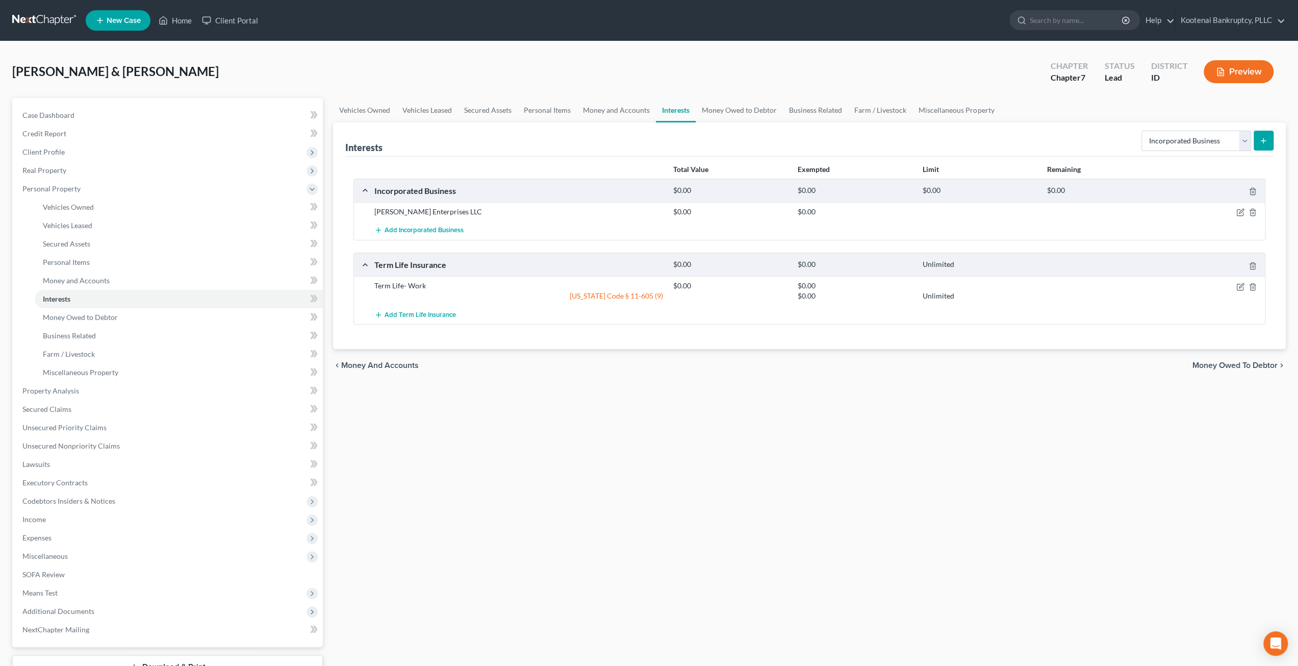
click at [1264, 137] on icon "submit" at bounding box center [1263, 141] width 8 height 8
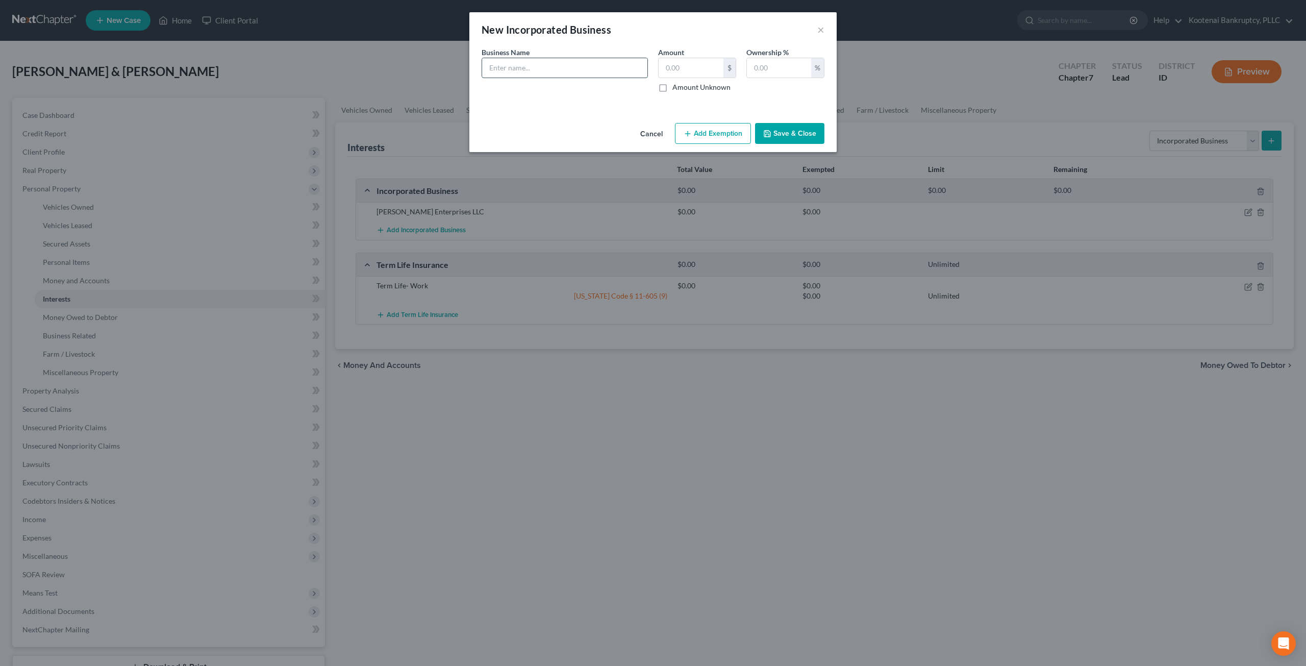
click at [543, 63] on input "text" at bounding box center [564, 67] width 165 height 19
type input "Studio12 Solutions LLC"
type input "0"
type input "100"
click at [773, 139] on button "Save & Close" at bounding box center [789, 133] width 69 height 21
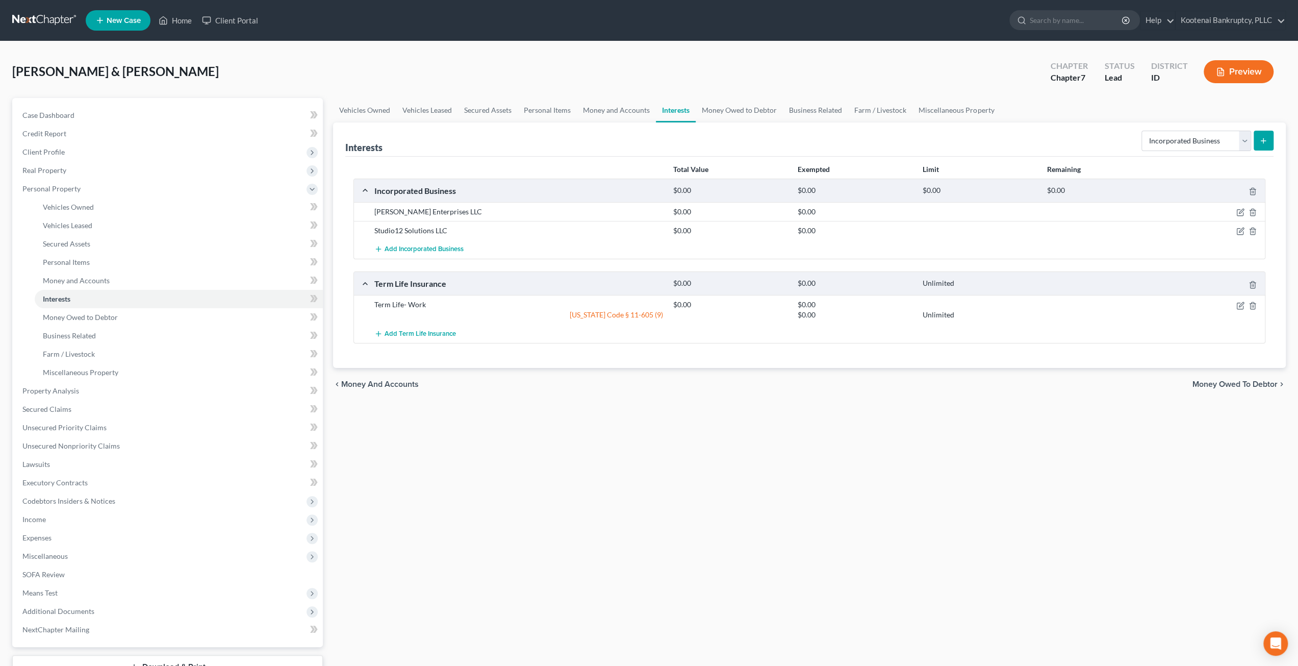
click at [693, 467] on div "Vehicles Owned Vehicles Leased Secured Assets Personal Items Money and Accounts…" at bounding box center [809, 401] width 963 height 607
click at [59, 26] on link at bounding box center [44, 20] width 65 height 18
